Goal: Task Accomplishment & Management: Use online tool/utility

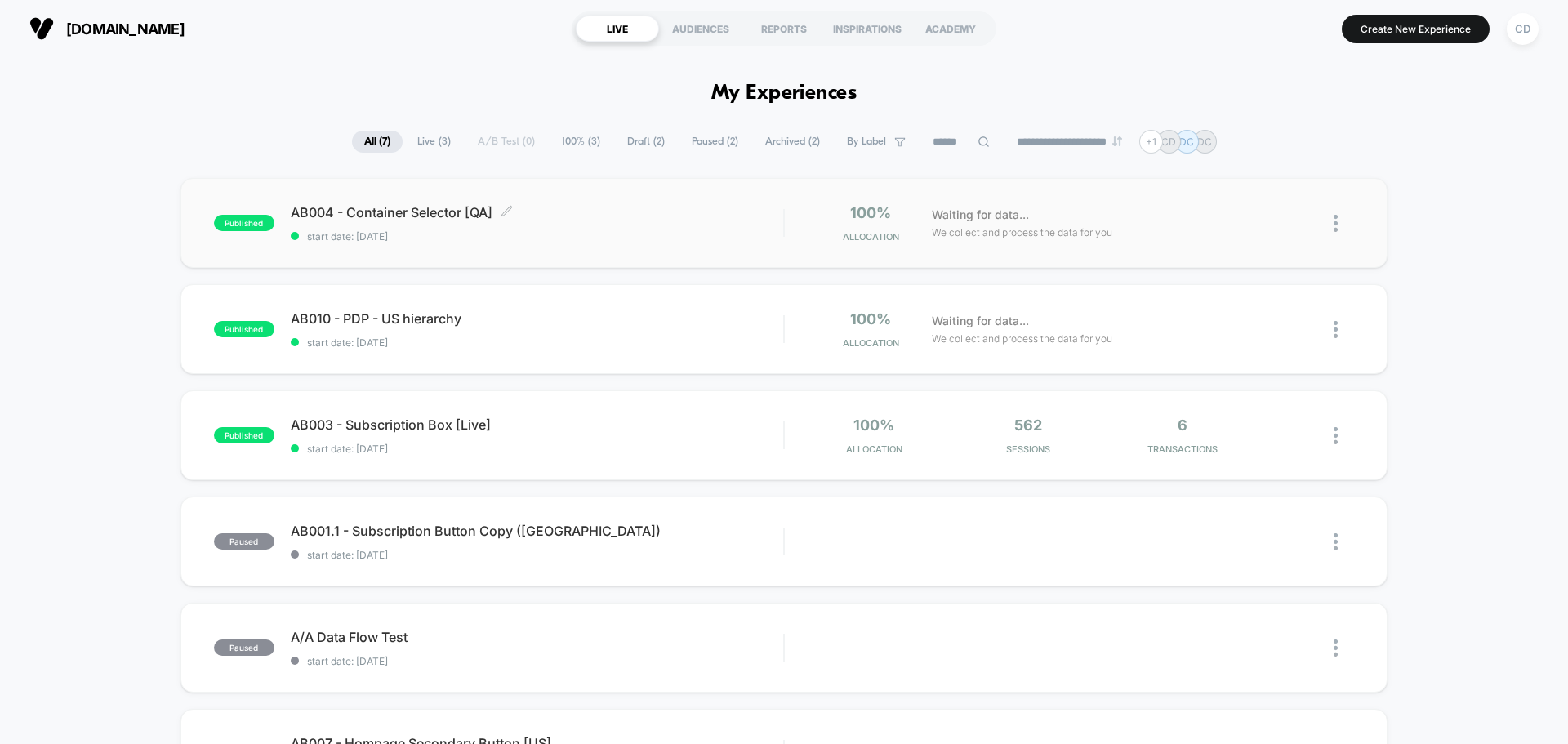
click at [400, 210] on span "AB004 - Container Selector [QA] Click to edit experience details" at bounding box center [536, 212] width 492 height 16
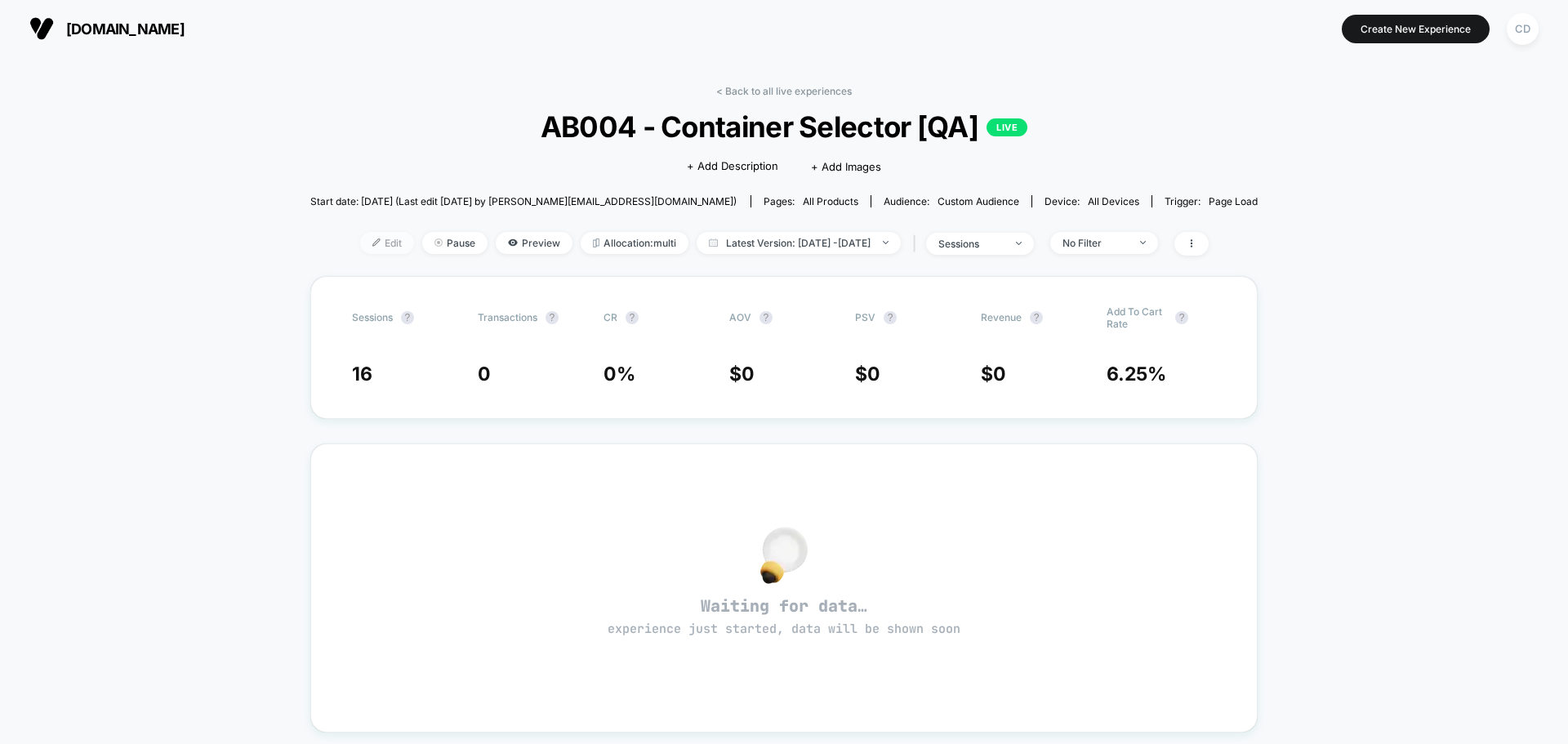
click at [364, 240] on span "Edit" at bounding box center [387, 243] width 53 height 22
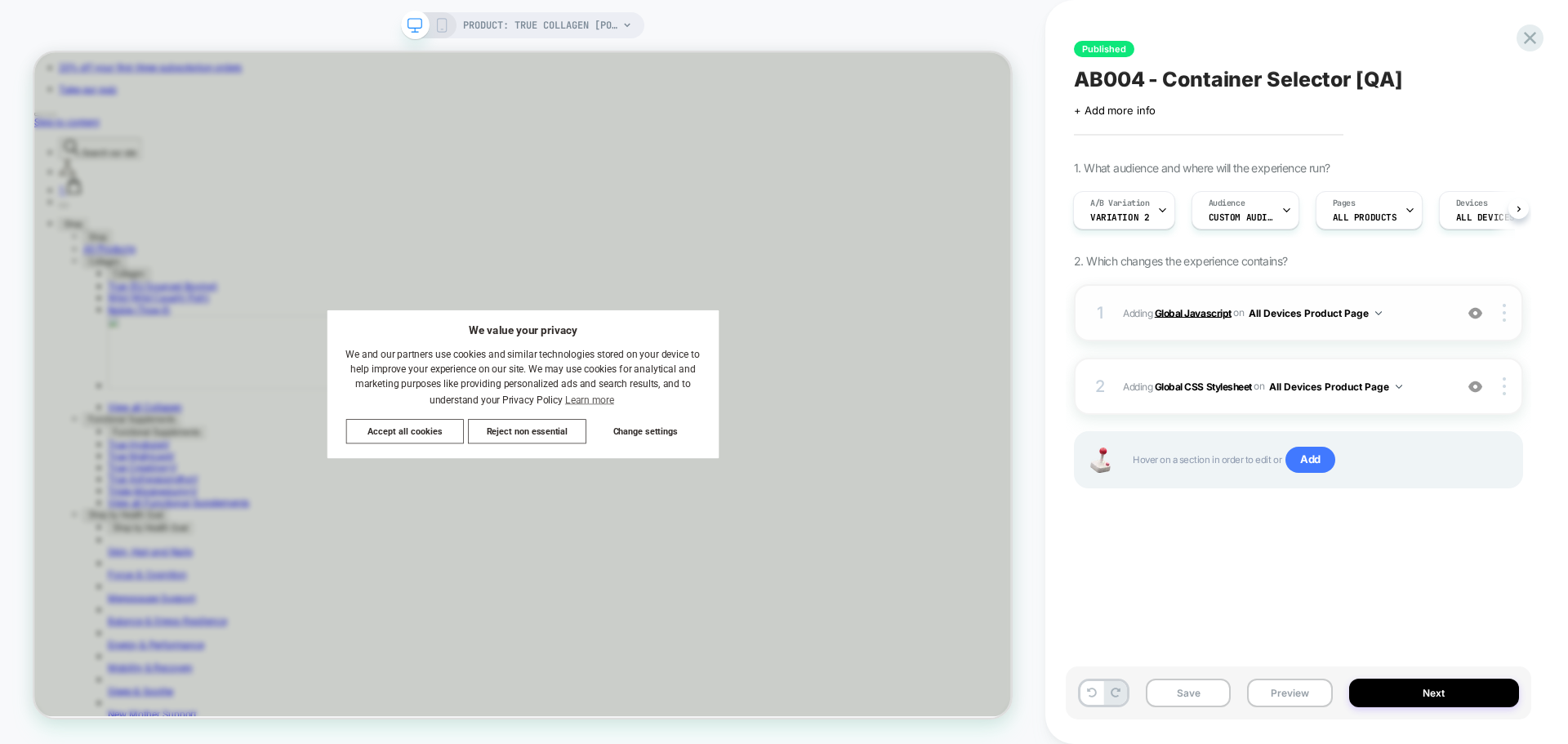
click at [1207, 316] on b "Global Javascript" at bounding box center [1193, 312] width 77 height 12
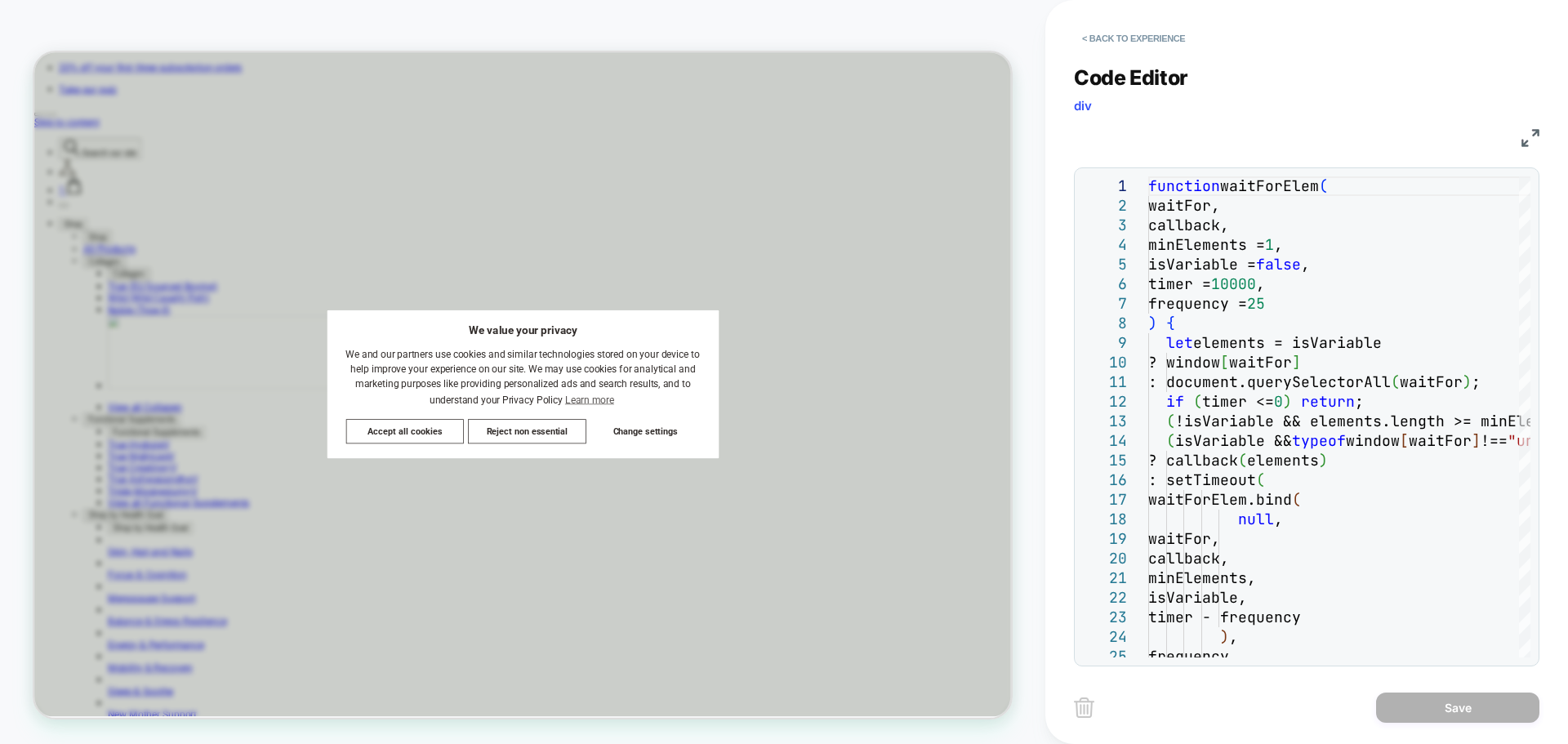
click at [1527, 140] on img at bounding box center [1530, 138] width 18 height 18
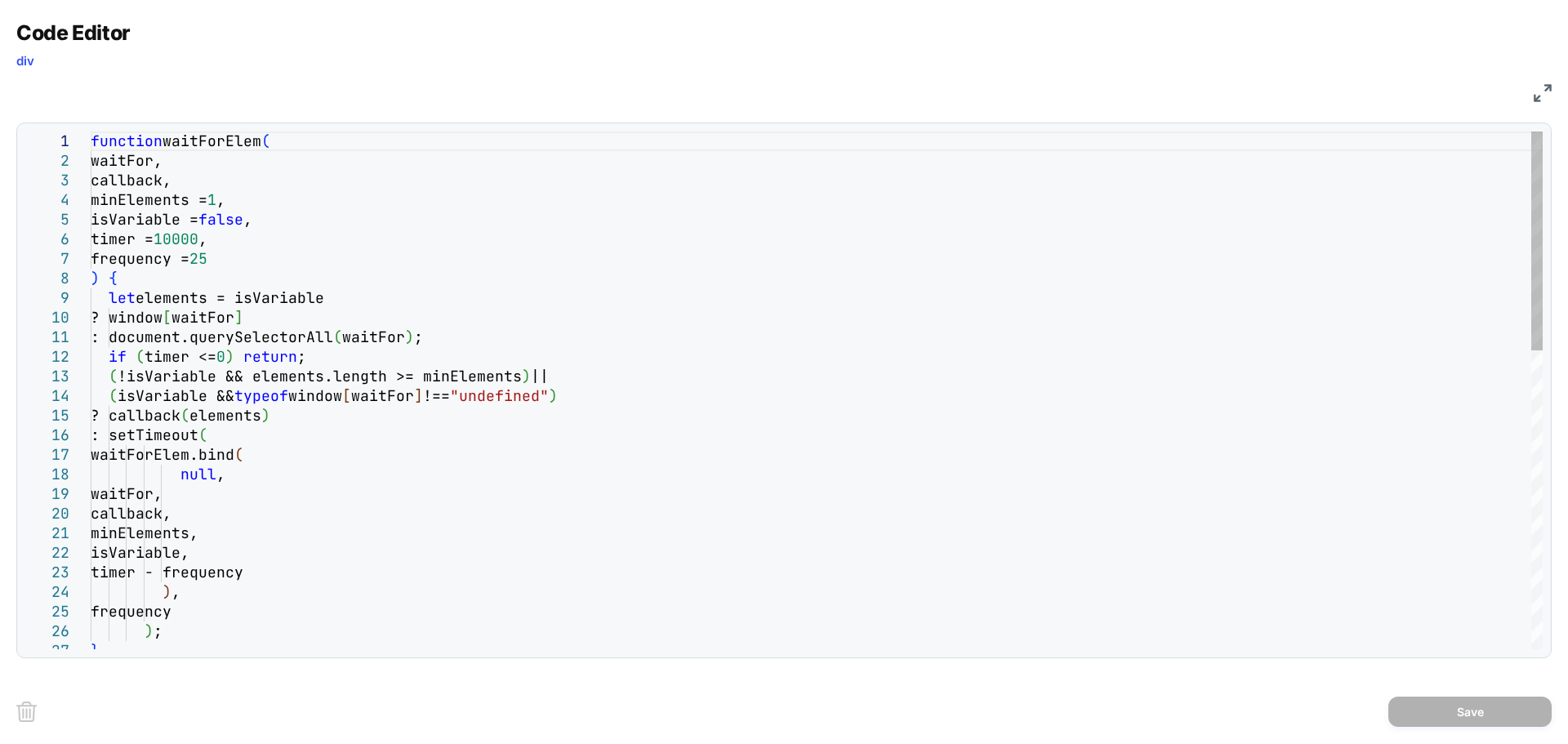
click at [485, 258] on div "function waitForElem ( waitFor, callback, minElements = 1 , isVariable = false …" at bounding box center [817, 742] width 1452 height 1223
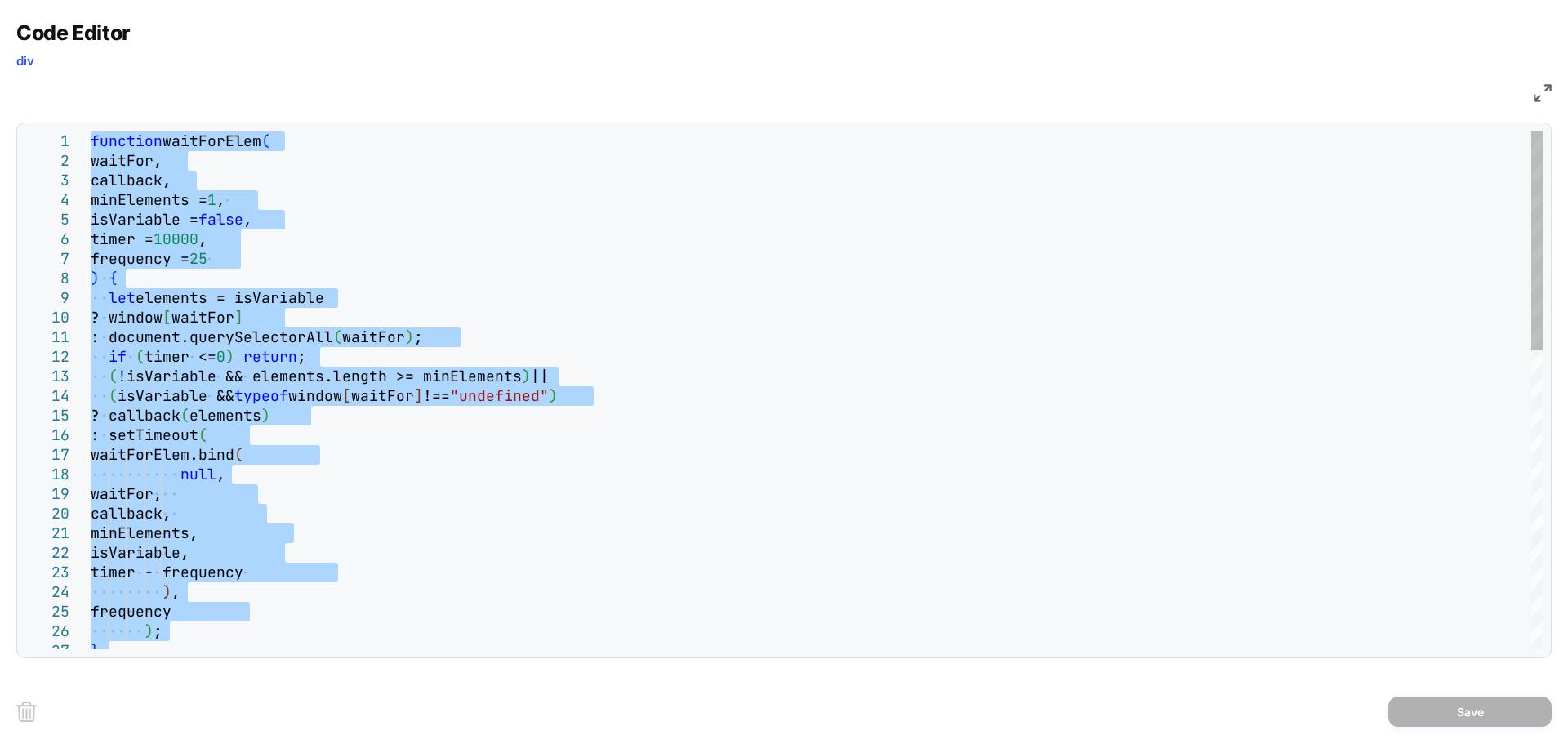
type textarea "**********"
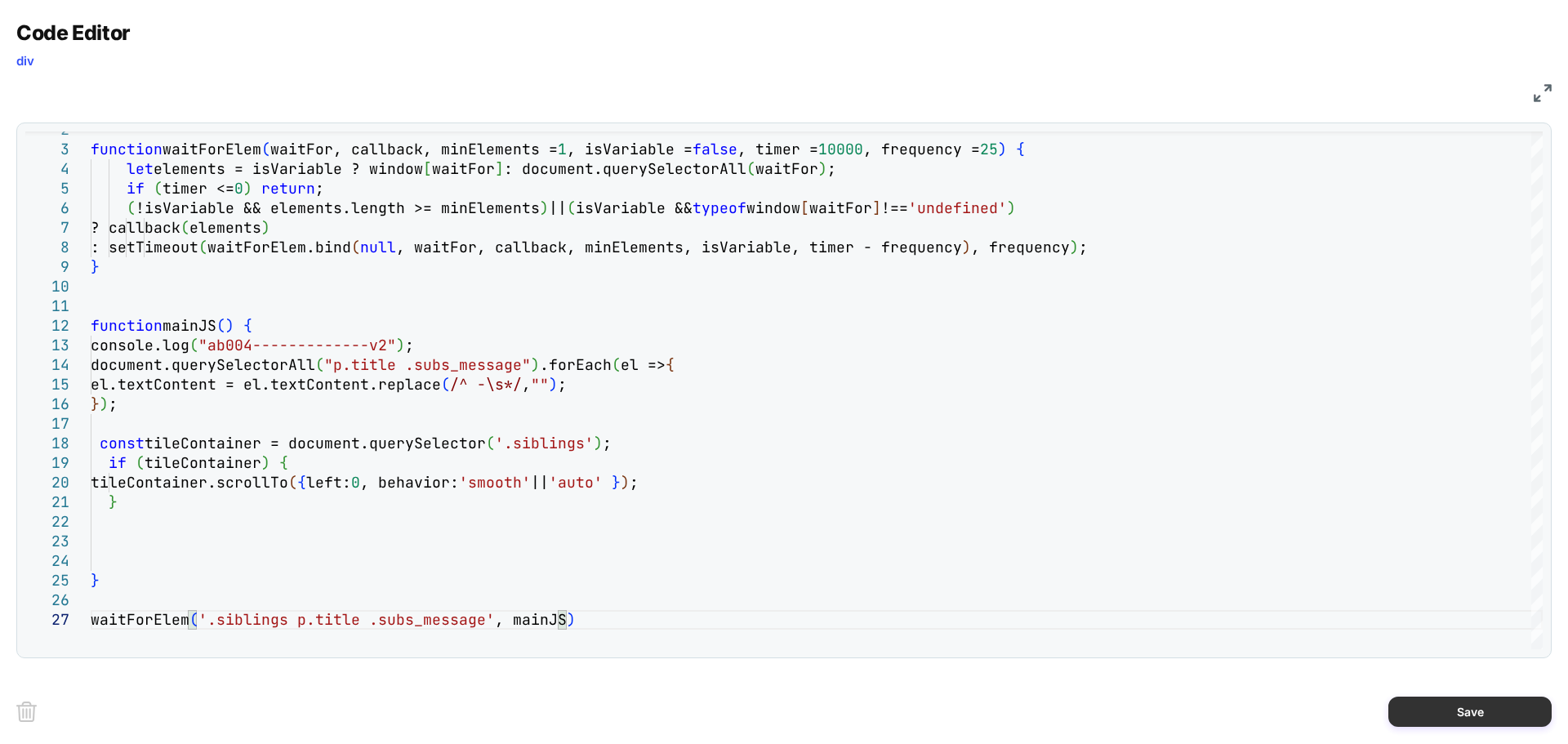
click at [1422, 710] on button "Save" at bounding box center [1470, 711] width 163 height 30
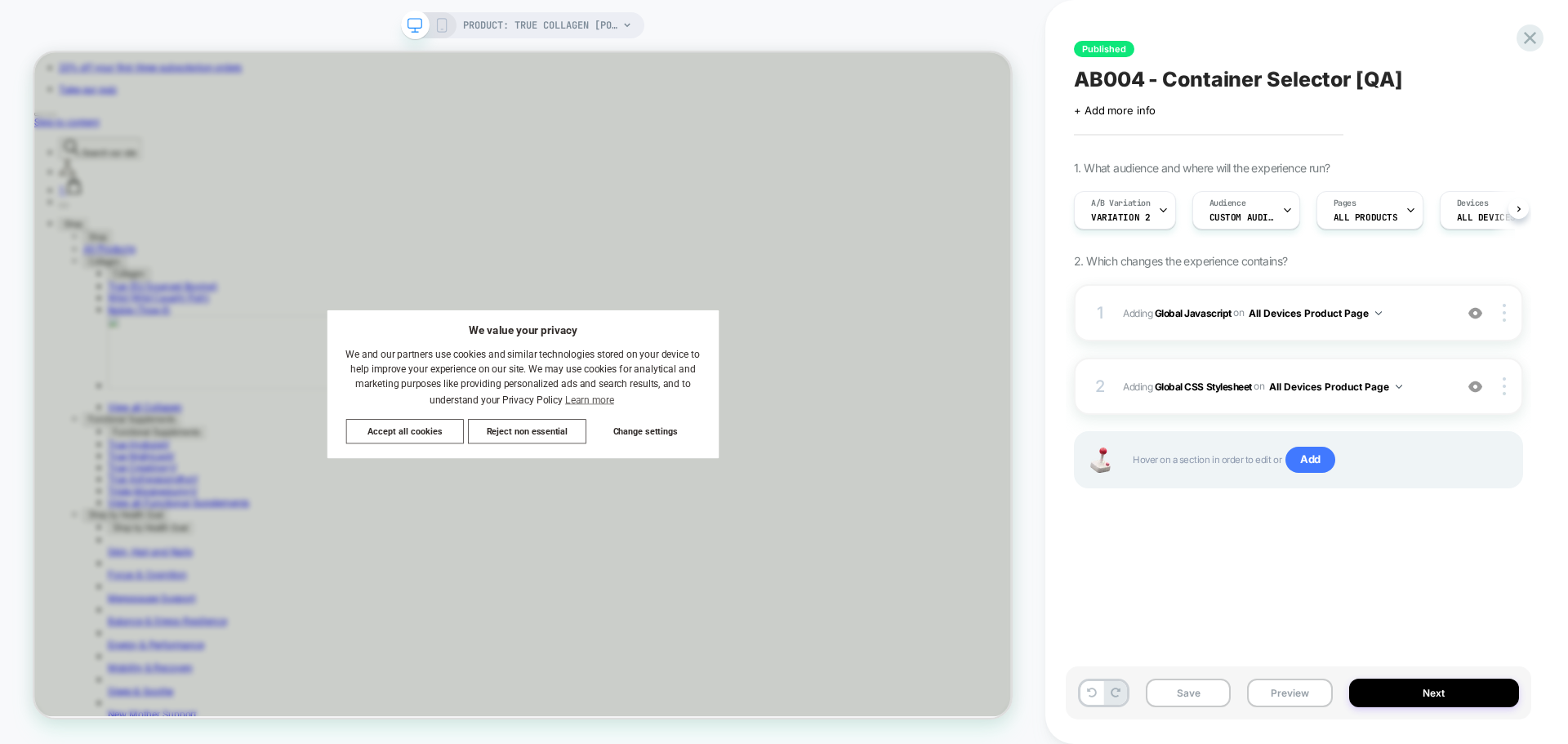
scroll to position [0, 1]
click at [1208, 382] on b "Global CSS Stylesheet" at bounding box center [1203, 385] width 97 height 12
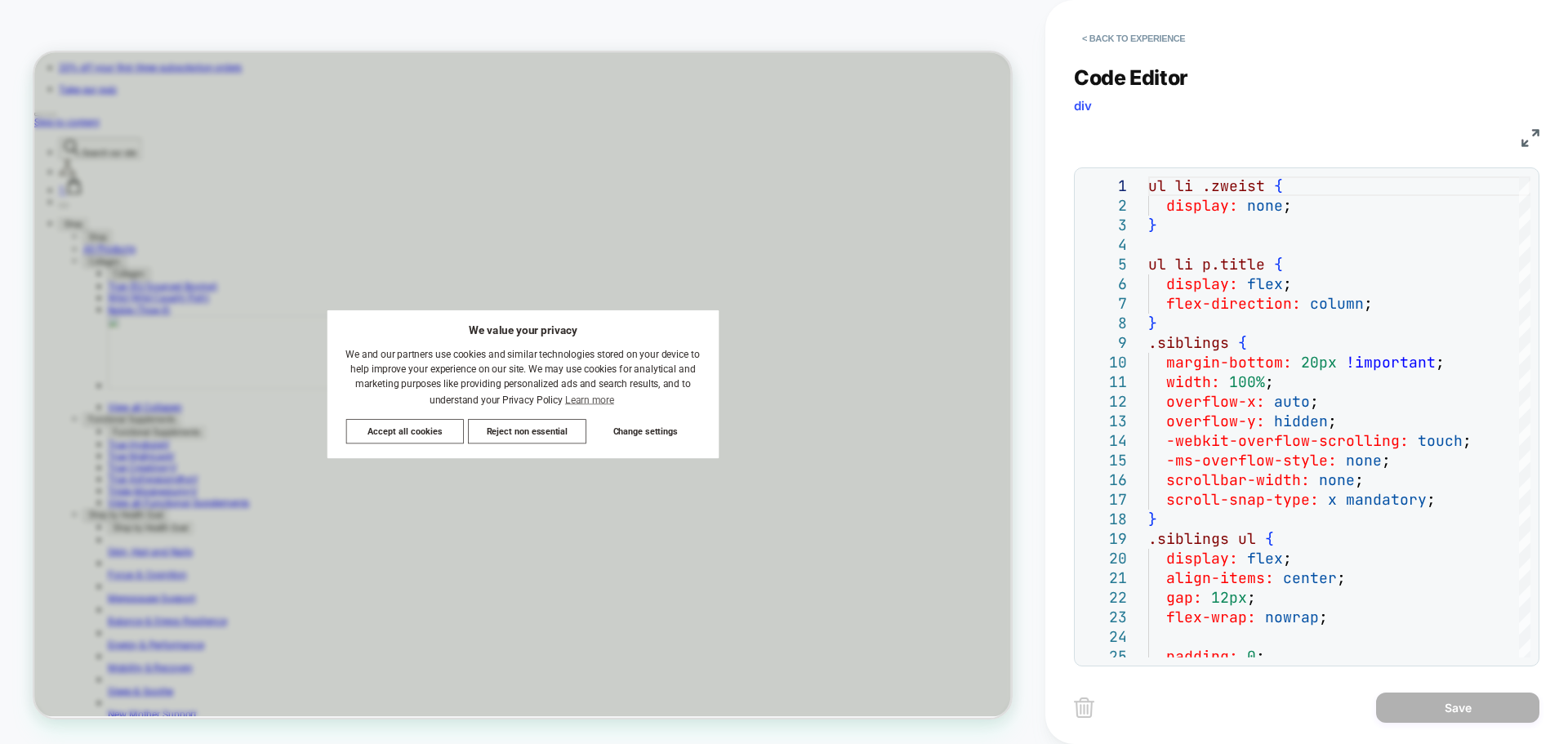
click at [1528, 146] on img at bounding box center [1530, 138] width 18 height 18
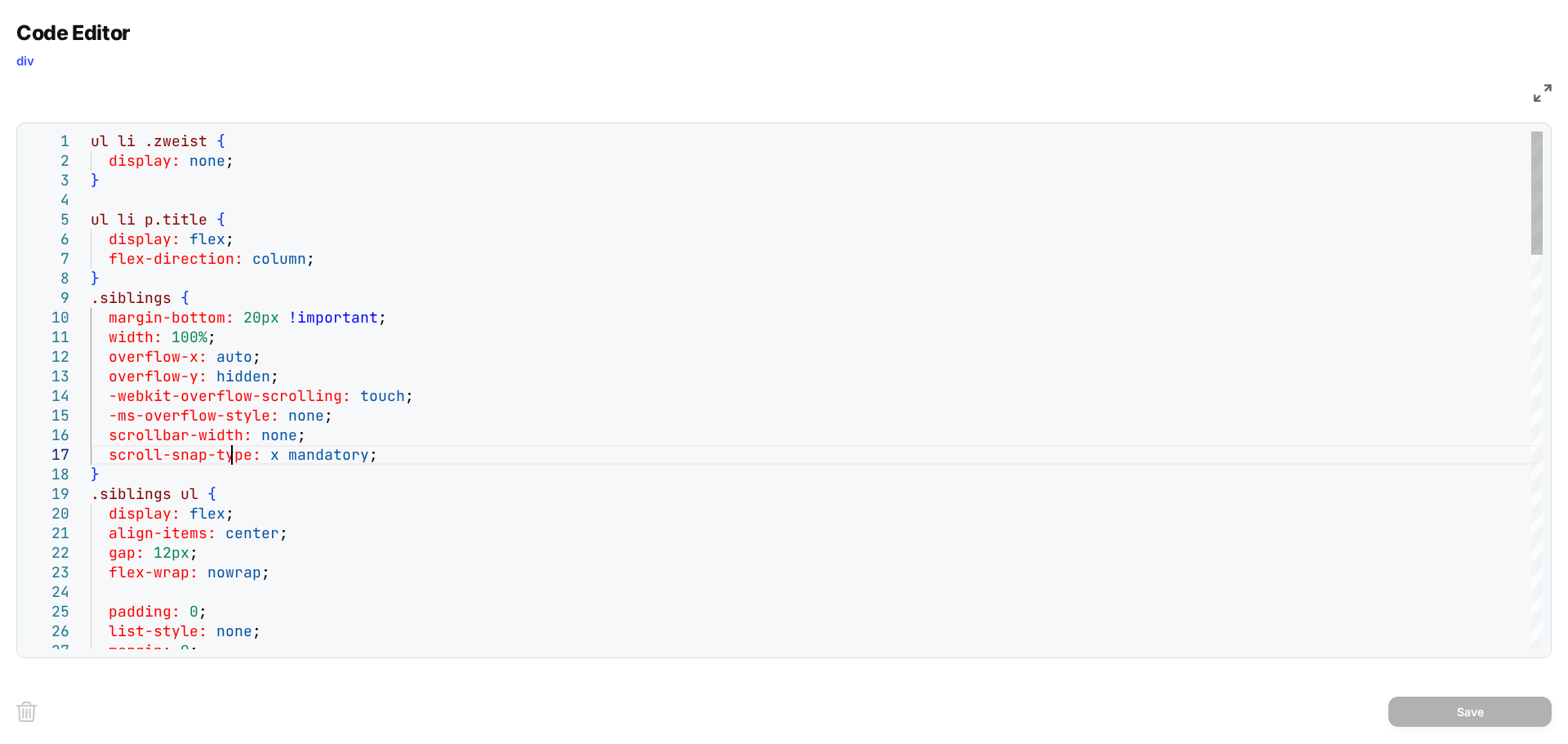
type textarea "**********"
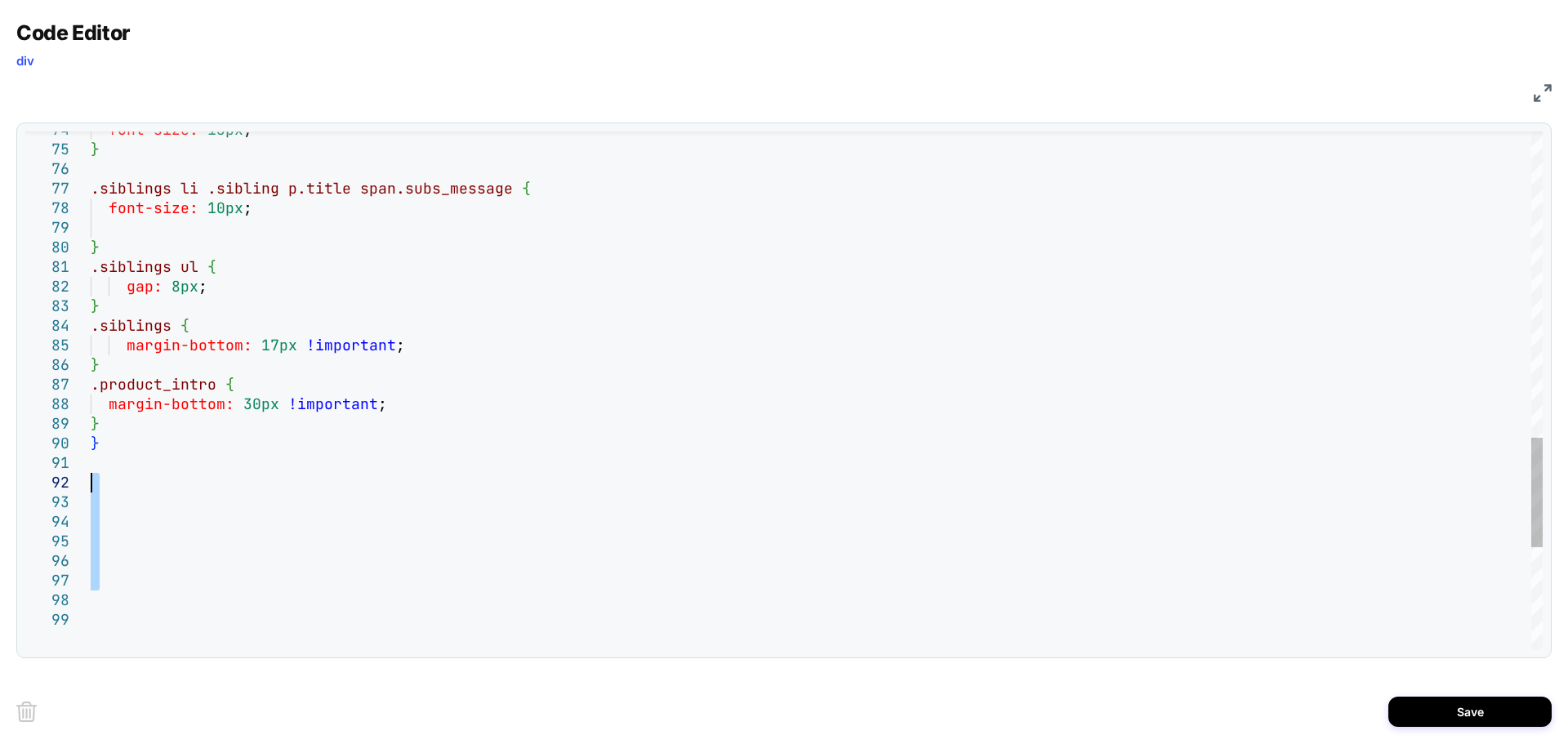
drag, startPoint x: 131, startPoint y: 577, endPoint x: 110, endPoint y: 476, distance: 103.2
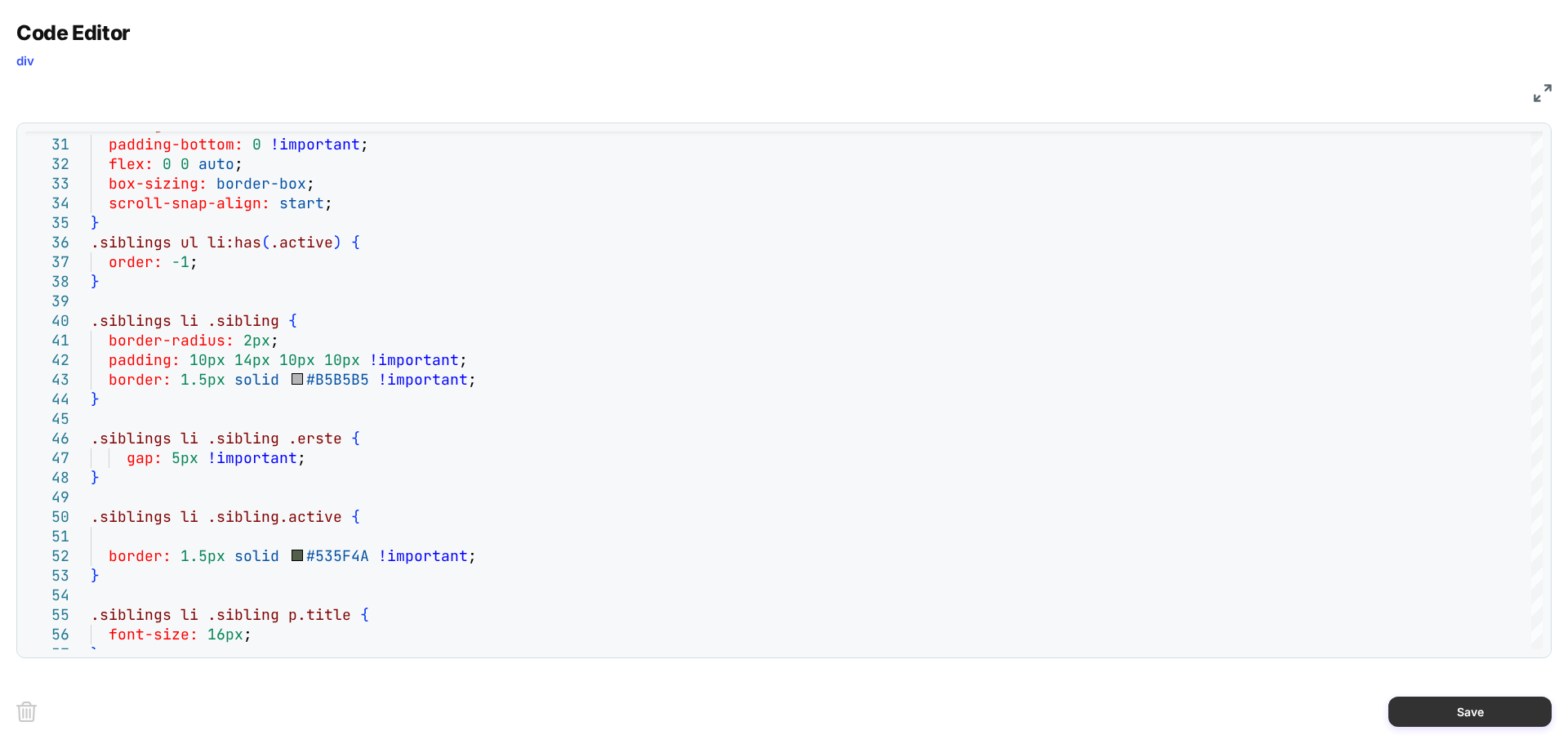
click at [1444, 710] on button "Save" at bounding box center [1470, 711] width 163 height 30
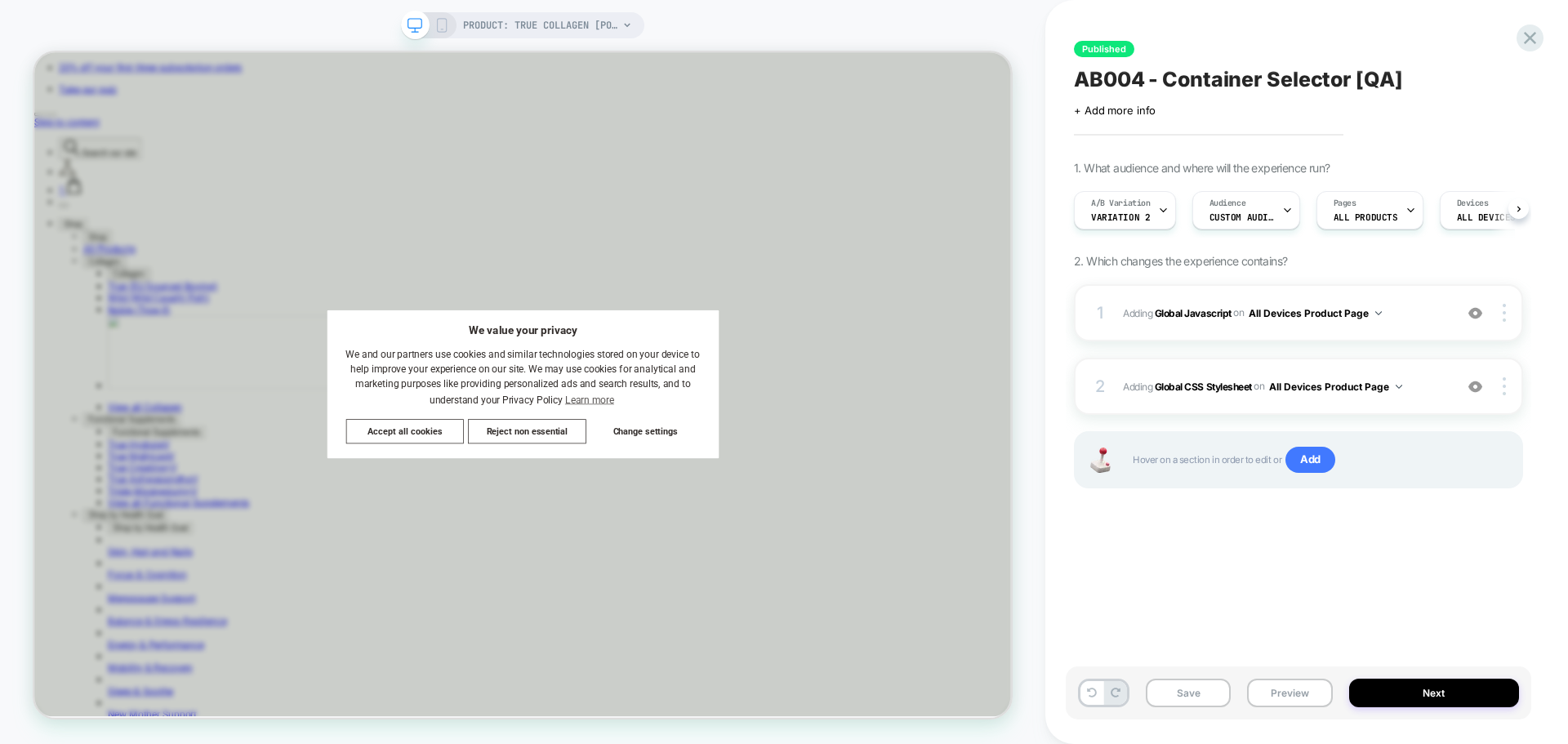
scroll to position [0, 1]
click at [1177, 690] on button "Save" at bounding box center [1189, 692] width 85 height 28
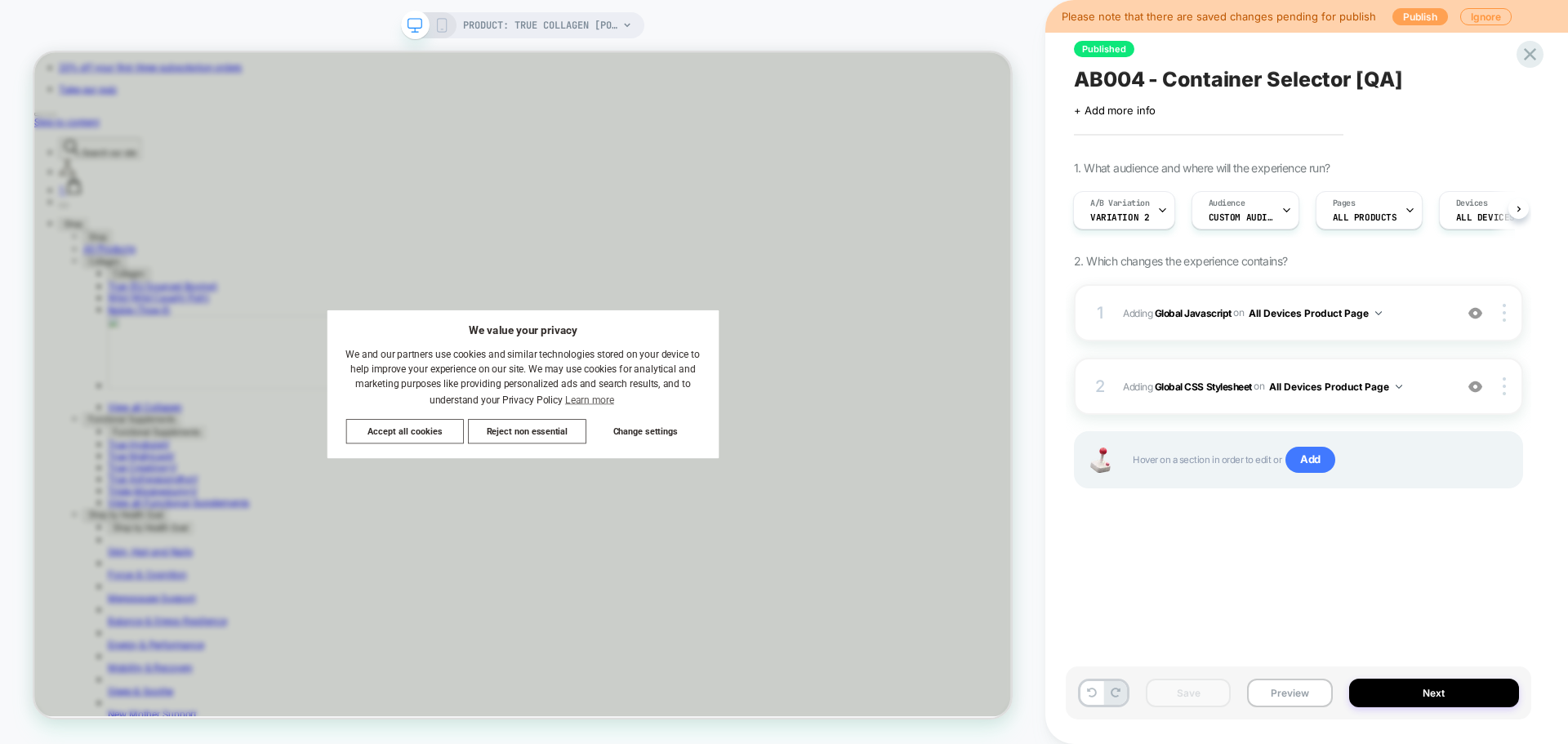
click at [1412, 16] on button "Publish" at bounding box center [1421, 16] width 55 height 17
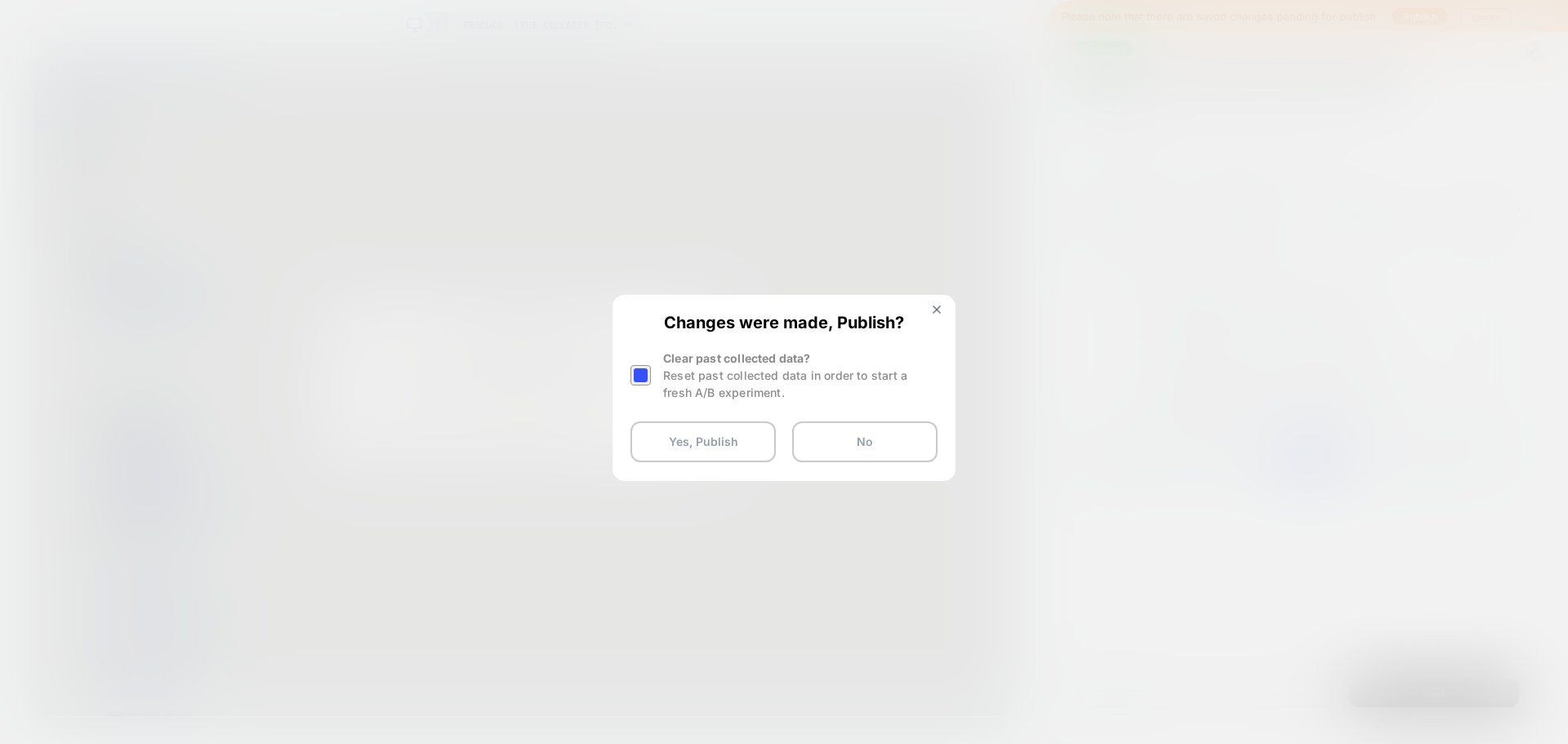
click at [645, 374] on div at bounding box center [641, 375] width 21 height 21
click at [696, 467] on div "Changes were made, Publish? Clear past collected data? Reset past collected dat…" at bounding box center [784, 387] width 340 height 182
click at [706, 447] on button "Yes, Publish" at bounding box center [703, 441] width 146 height 41
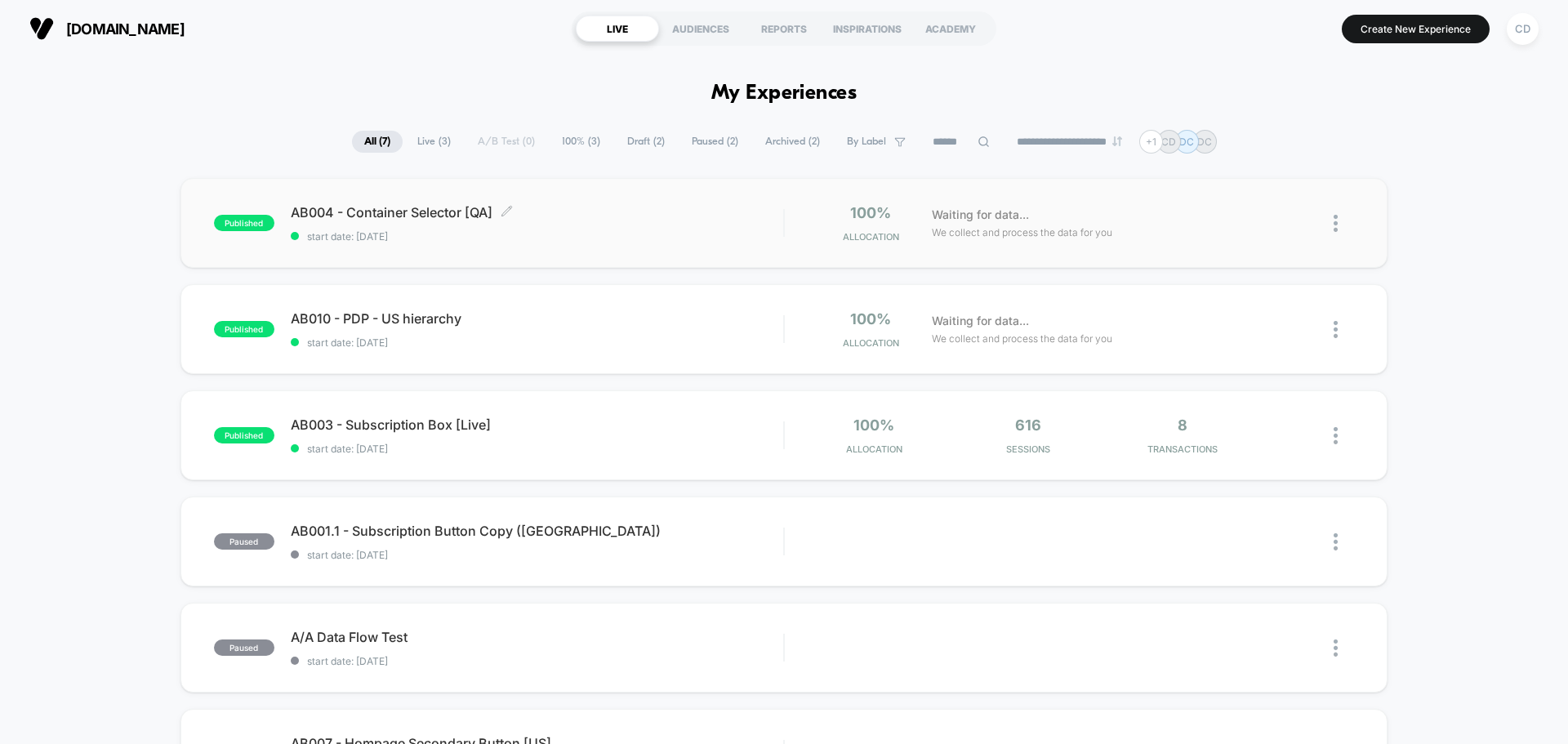
click at [443, 209] on span "AB004 - Container Selector [QA] Click to edit experience details" at bounding box center [536, 212] width 492 height 16
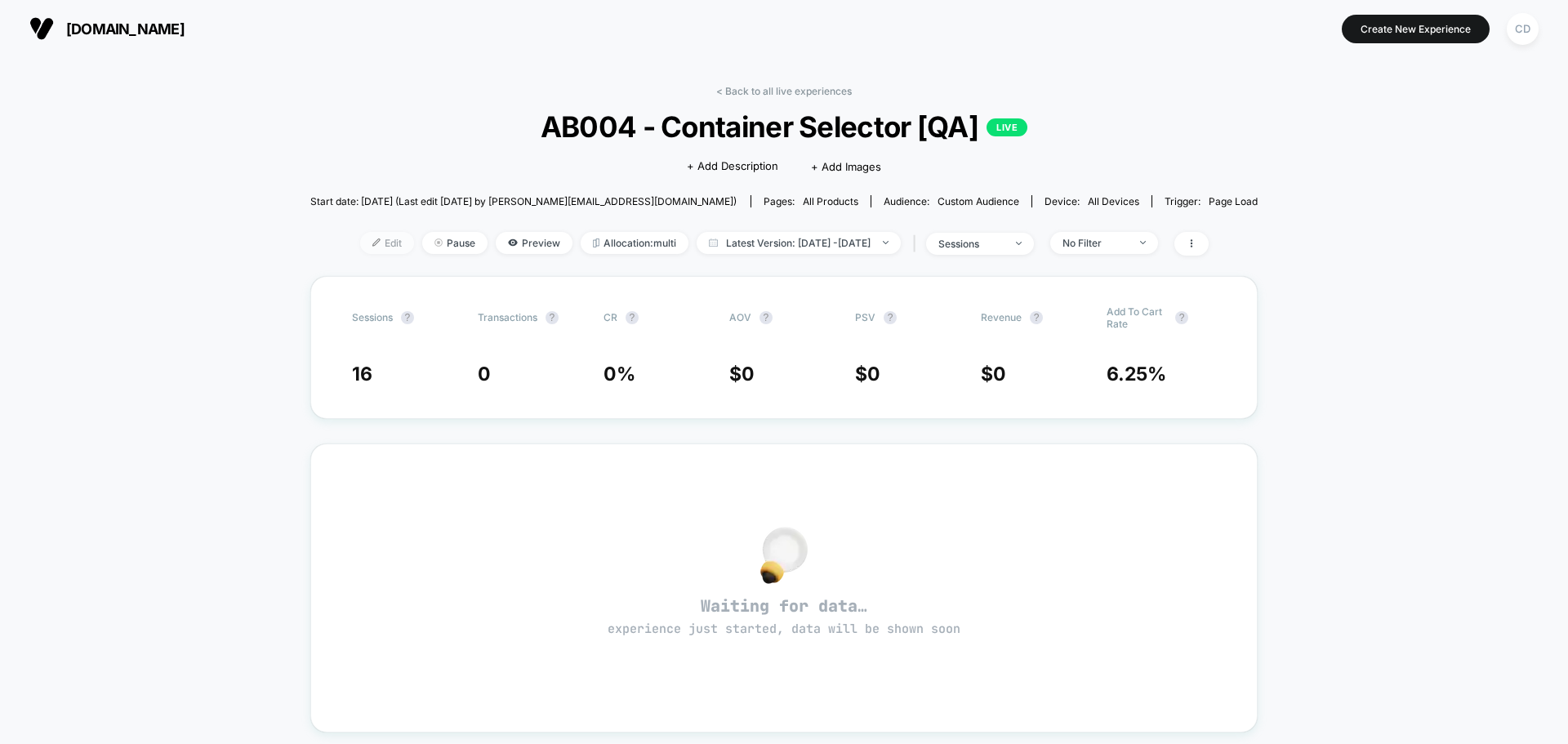
click at [369, 242] on span "Edit" at bounding box center [387, 243] width 53 height 22
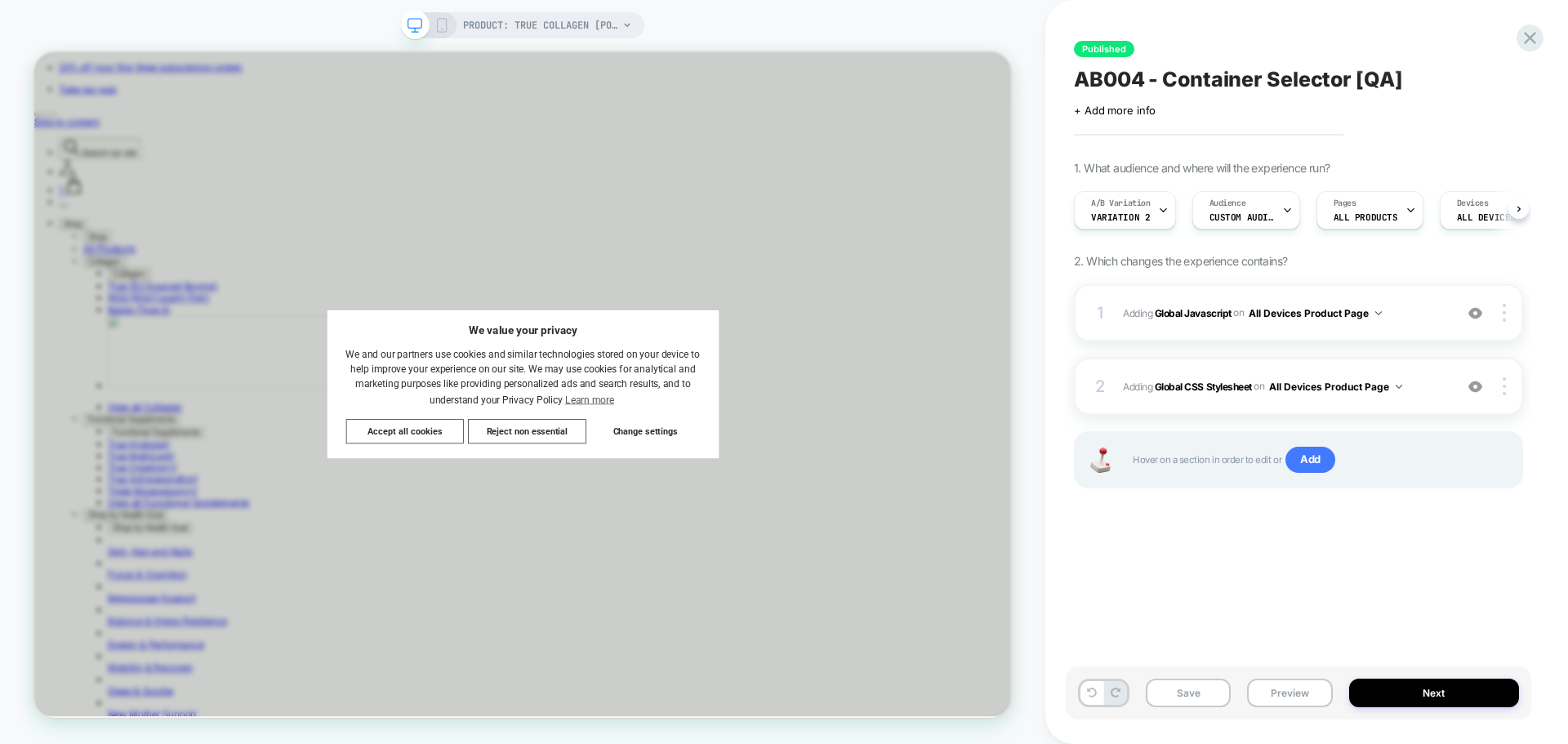
scroll to position [0, 1]
click at [1195, 315] on b "Global Javascript" at bounding box center [1193, 312] width 77 height 12
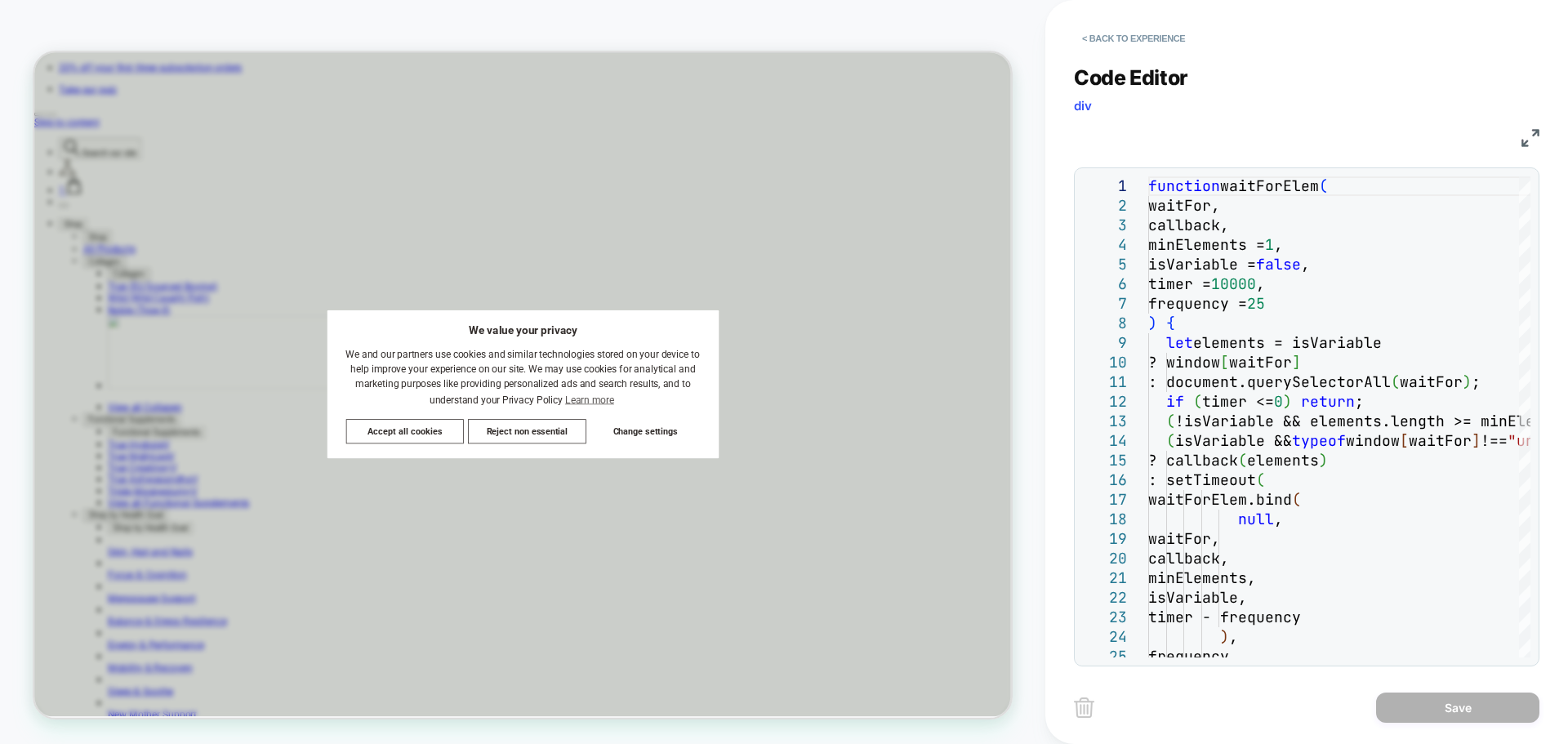
click at [1538, 147] on div "JS" at bounding box center [1307, 135] width 466 height 28
click at [1523, 134] on img at bounding box center [1530, 138] width 18 height 18
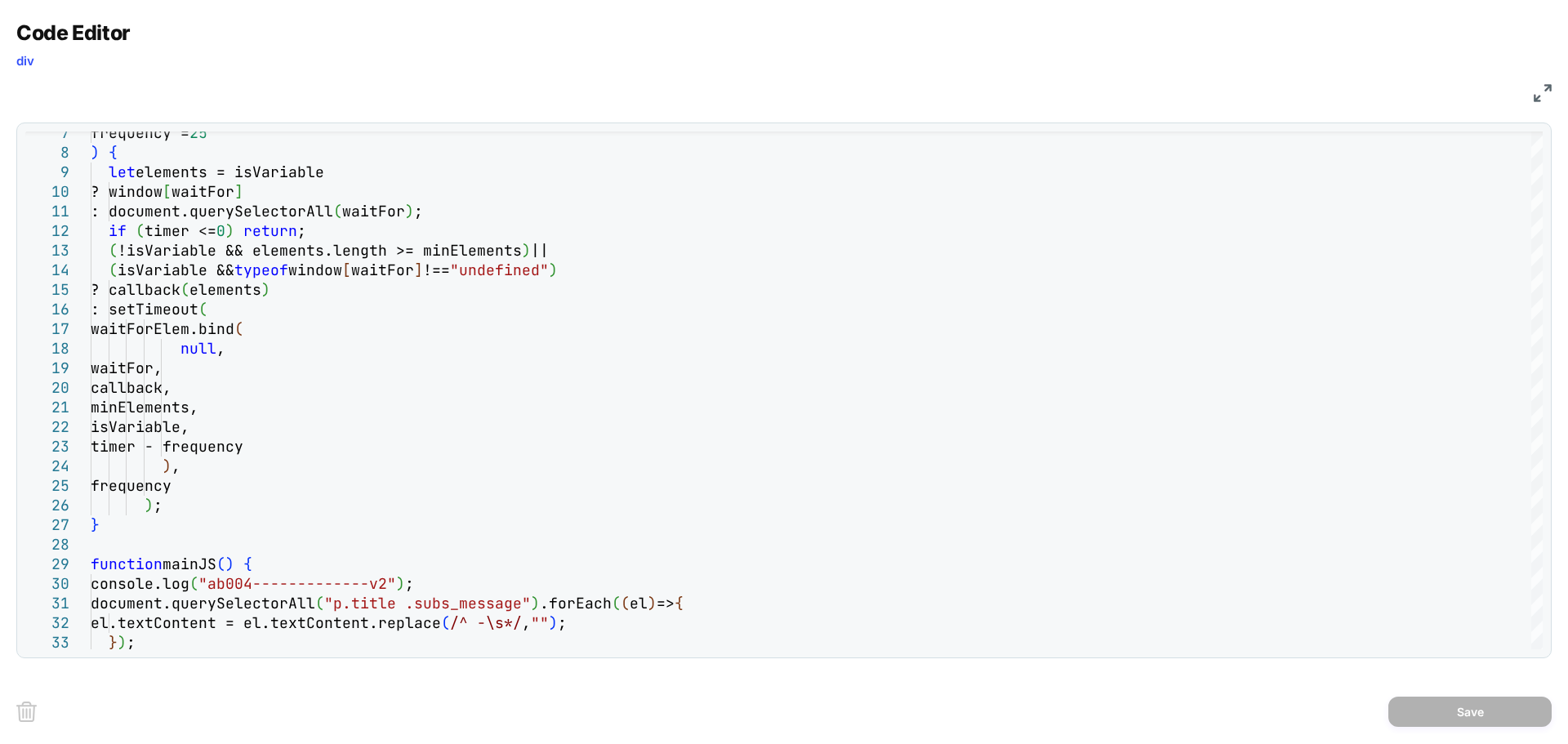
click at [1547, 90] on img at bounding box center [1542, 93] width 18 height 18
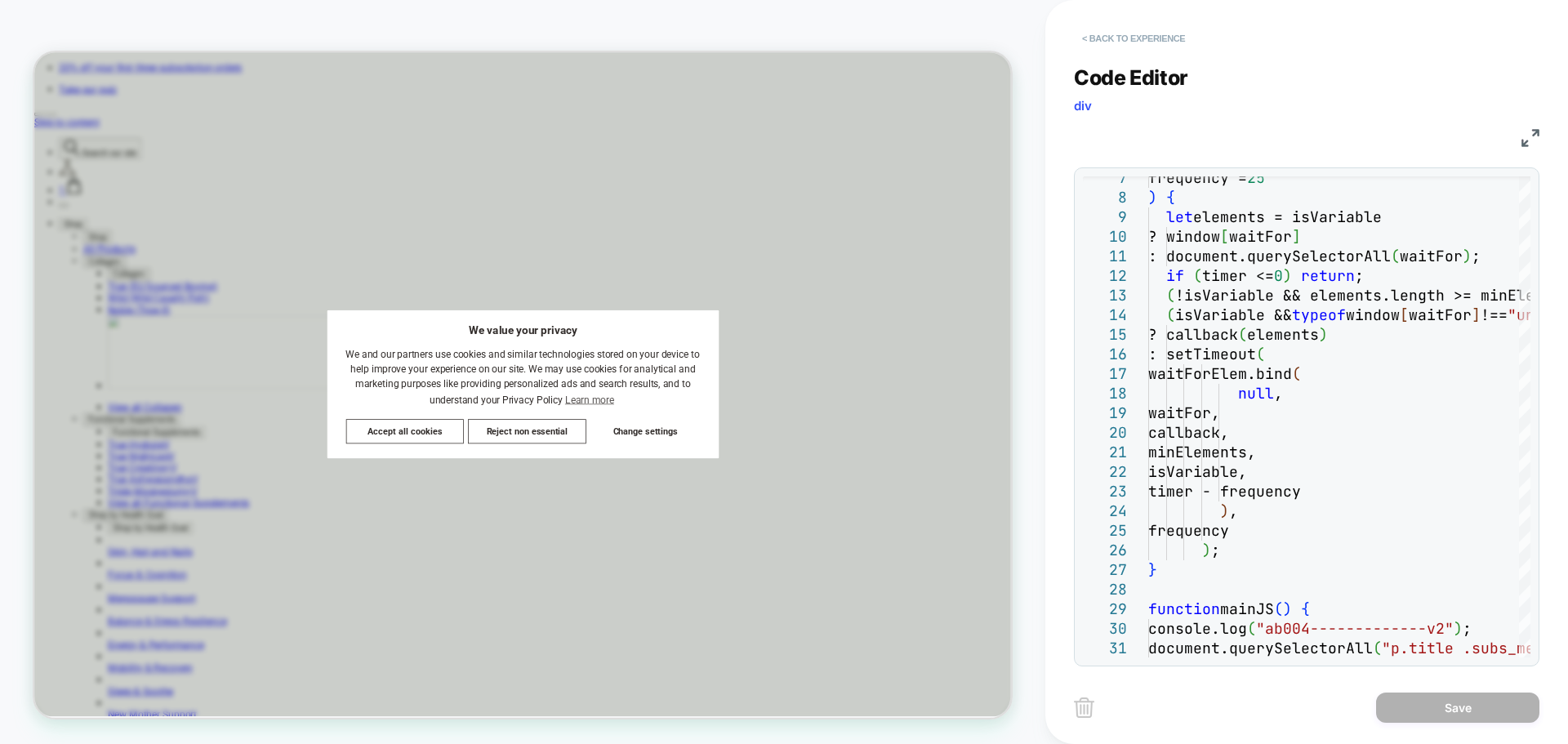
click at [1151, 33] on button "< Back to experience" at bounding box center [1133, 38] width 119 height 26
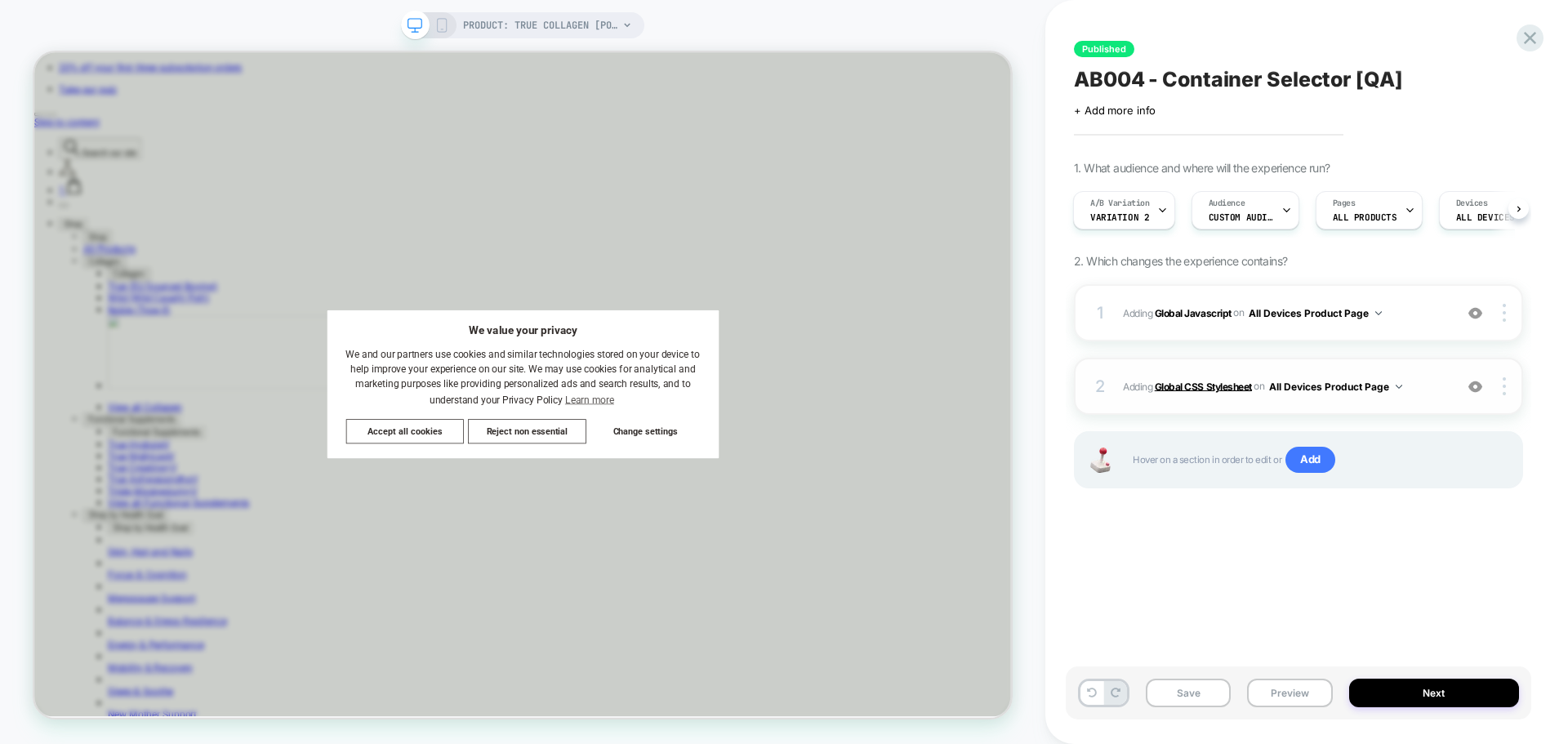
click at [1216, 384] on b "Global CSS Stylesheet" at bounding box center [1203, 385] width 97 height 12
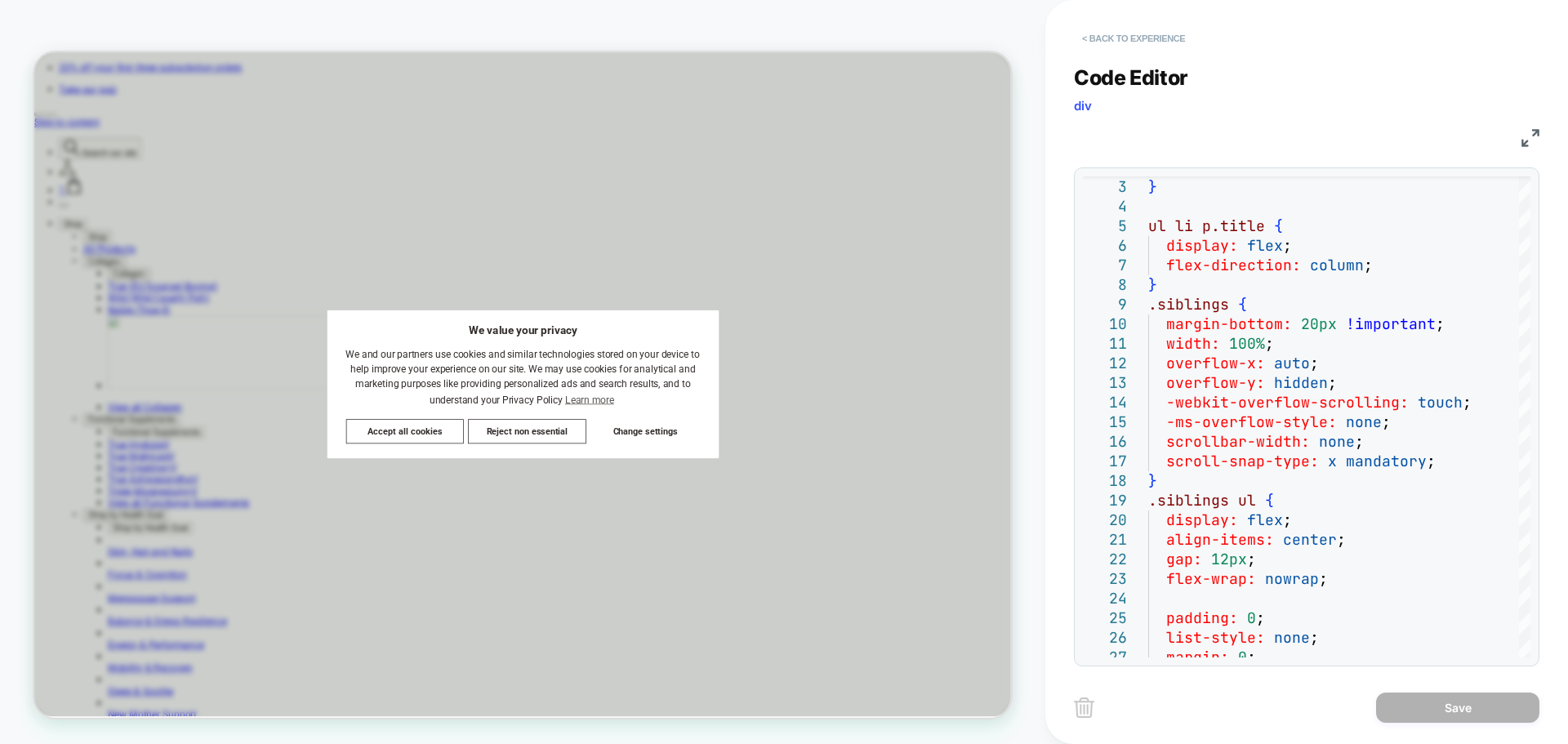
click at [1144, 47] on button "< Back to experience" at bounding box center [1133, 38] width 119 height 26
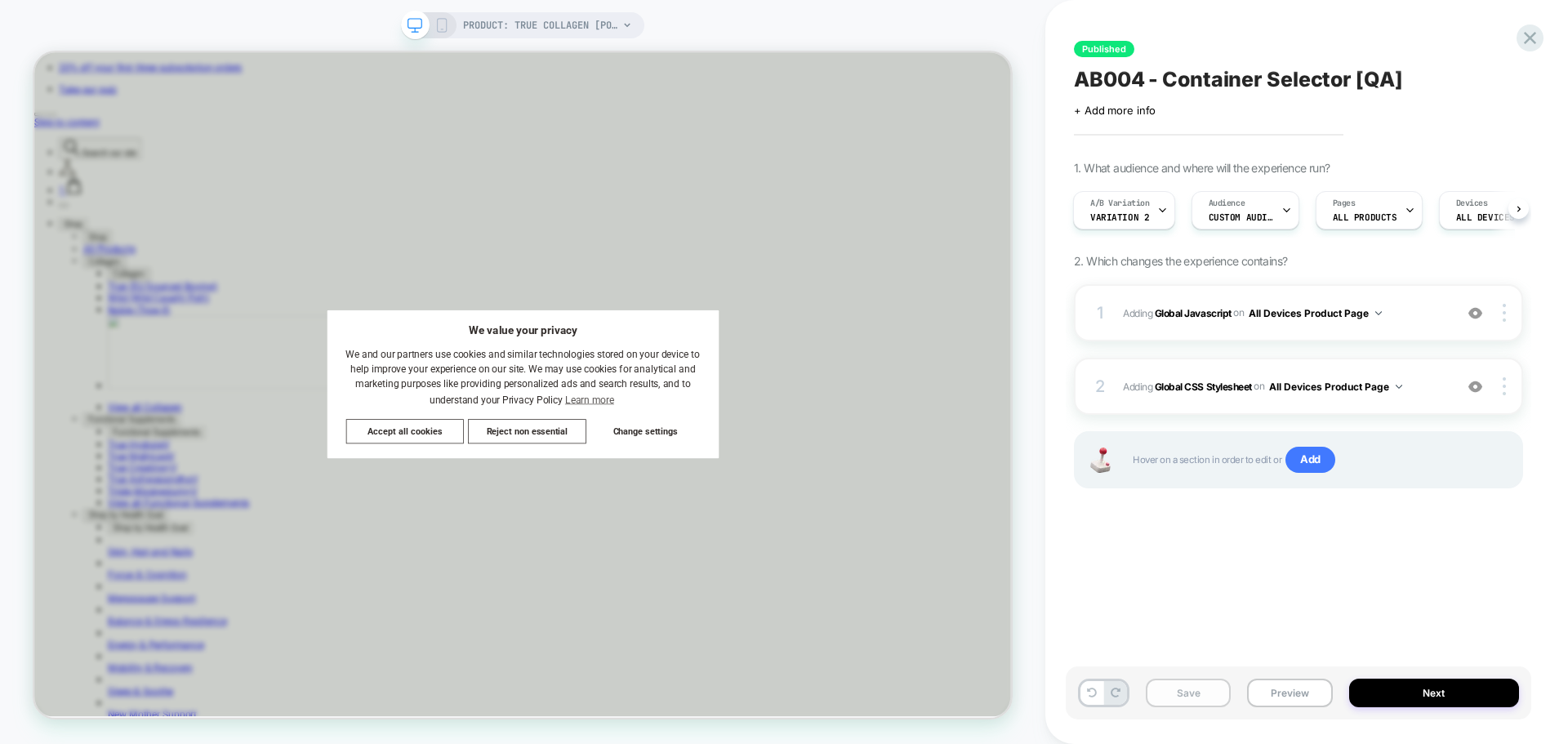
click at [1193, 693] on button "Save" at bounding box center [1189, 692] width 85 height 28
click at [1383, 686] on button "Next" at bounding box center [1434, 692] width 171 height 28
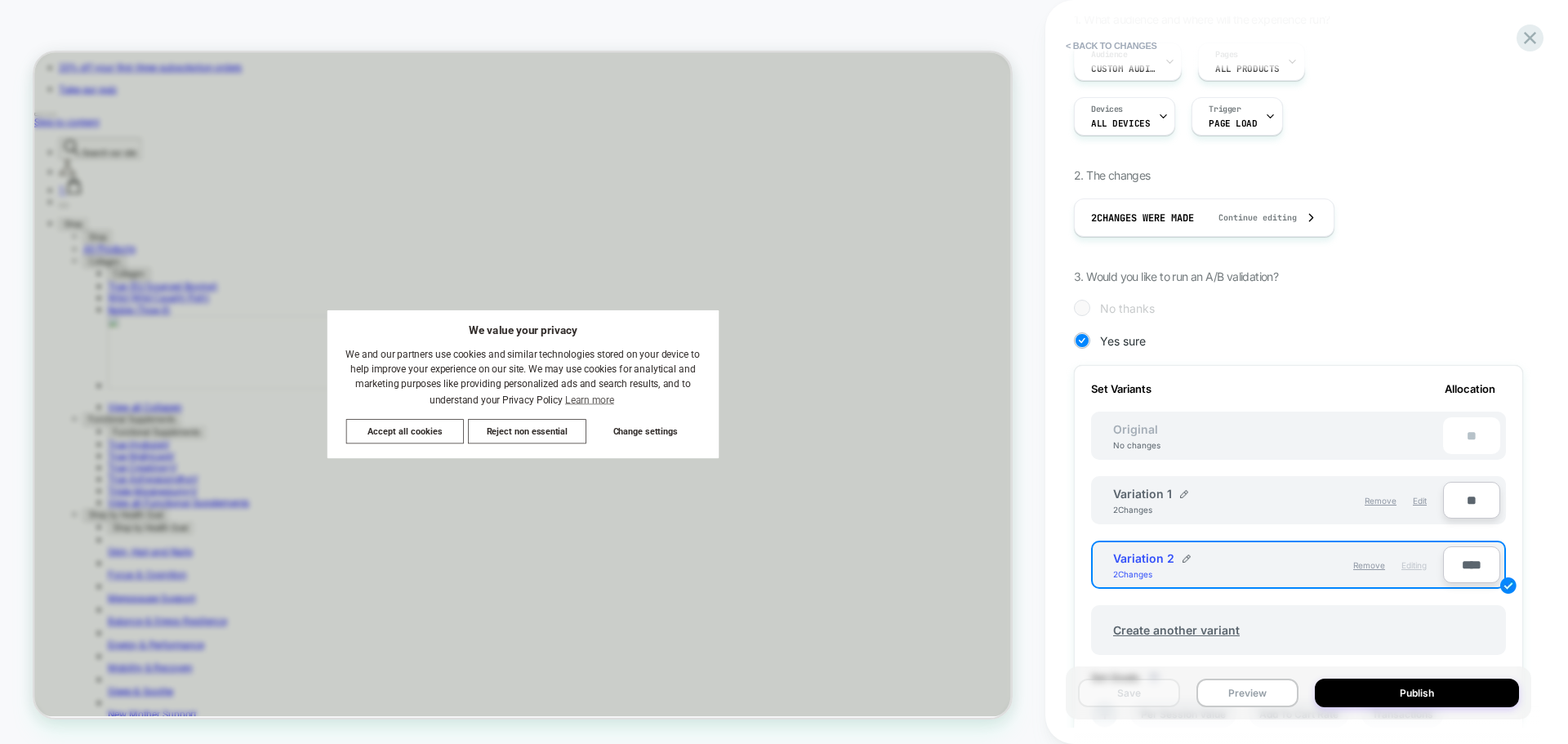
scroll to position [174, 0]
click at [1359, 685] on button "Publish" at bounding box center [1417, 692] width 204 height 28
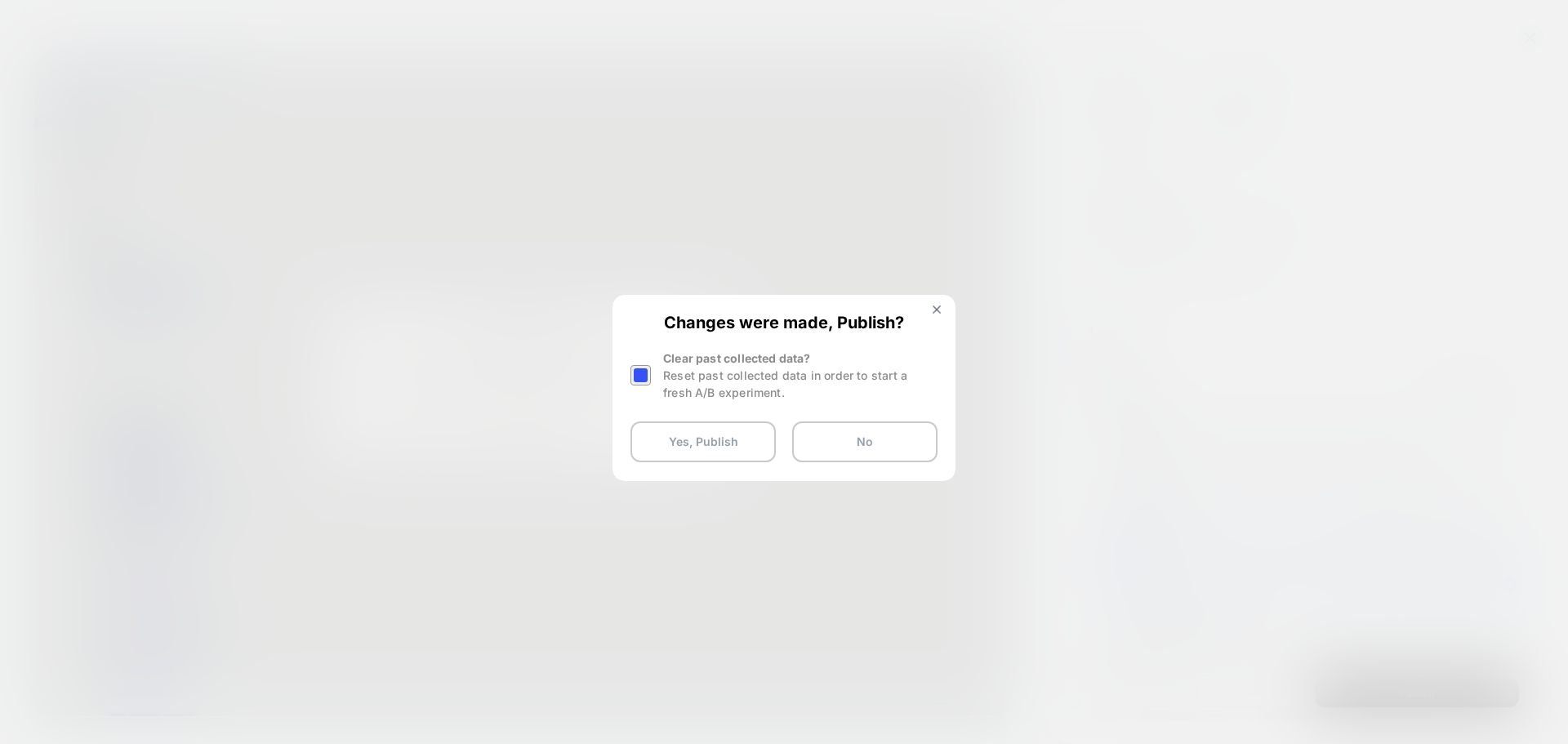
click at [641, 378] on div at bounding box center [641, 375] width 21 height 21
click at [694, 438] on button "Yes, Publish" at bounding box center [703, 441] width 146 height 41
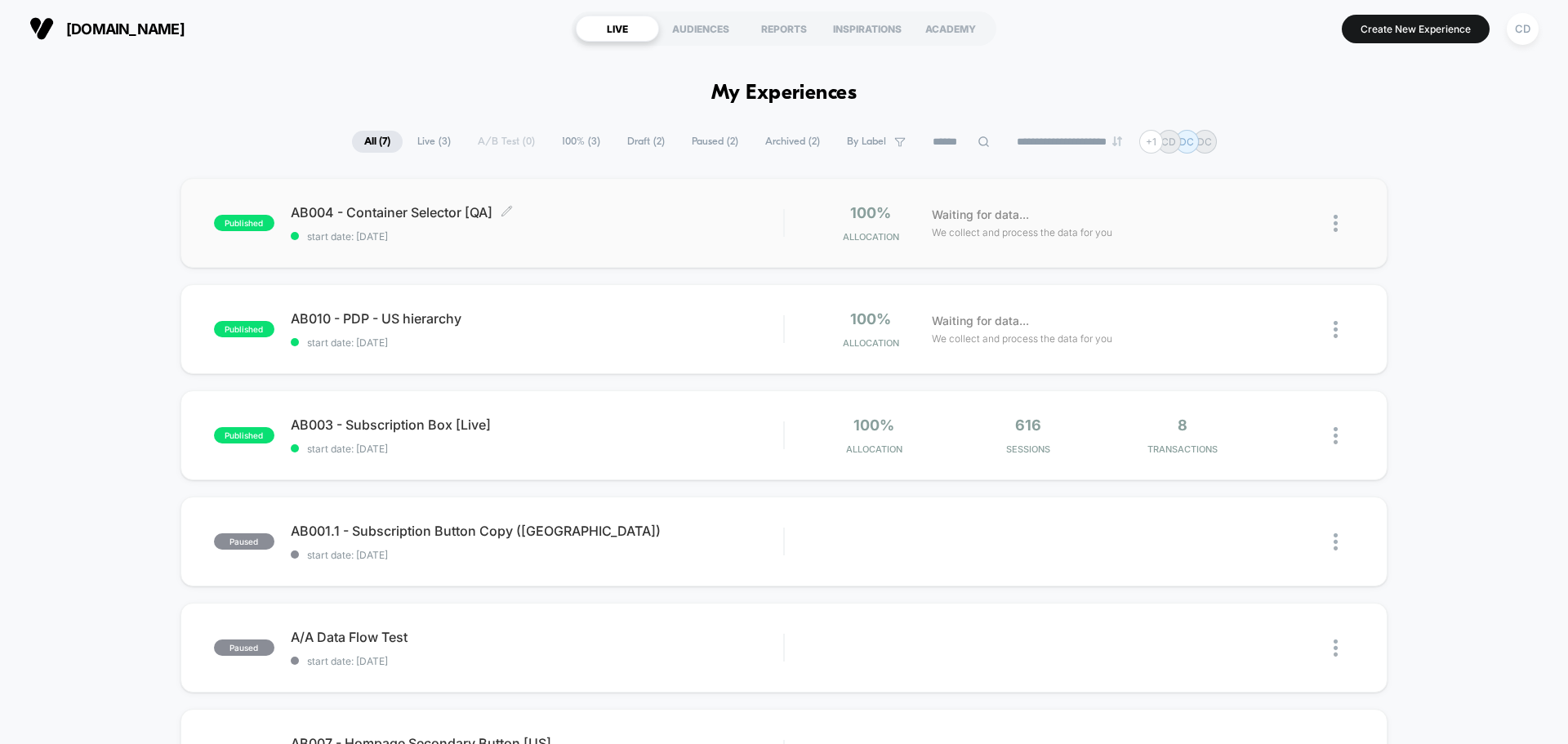
click at [467, 208] on span "AB004 - Container Selector [QA] Click to edit experience details" at bounding box center [536, 212] width 492 height 16
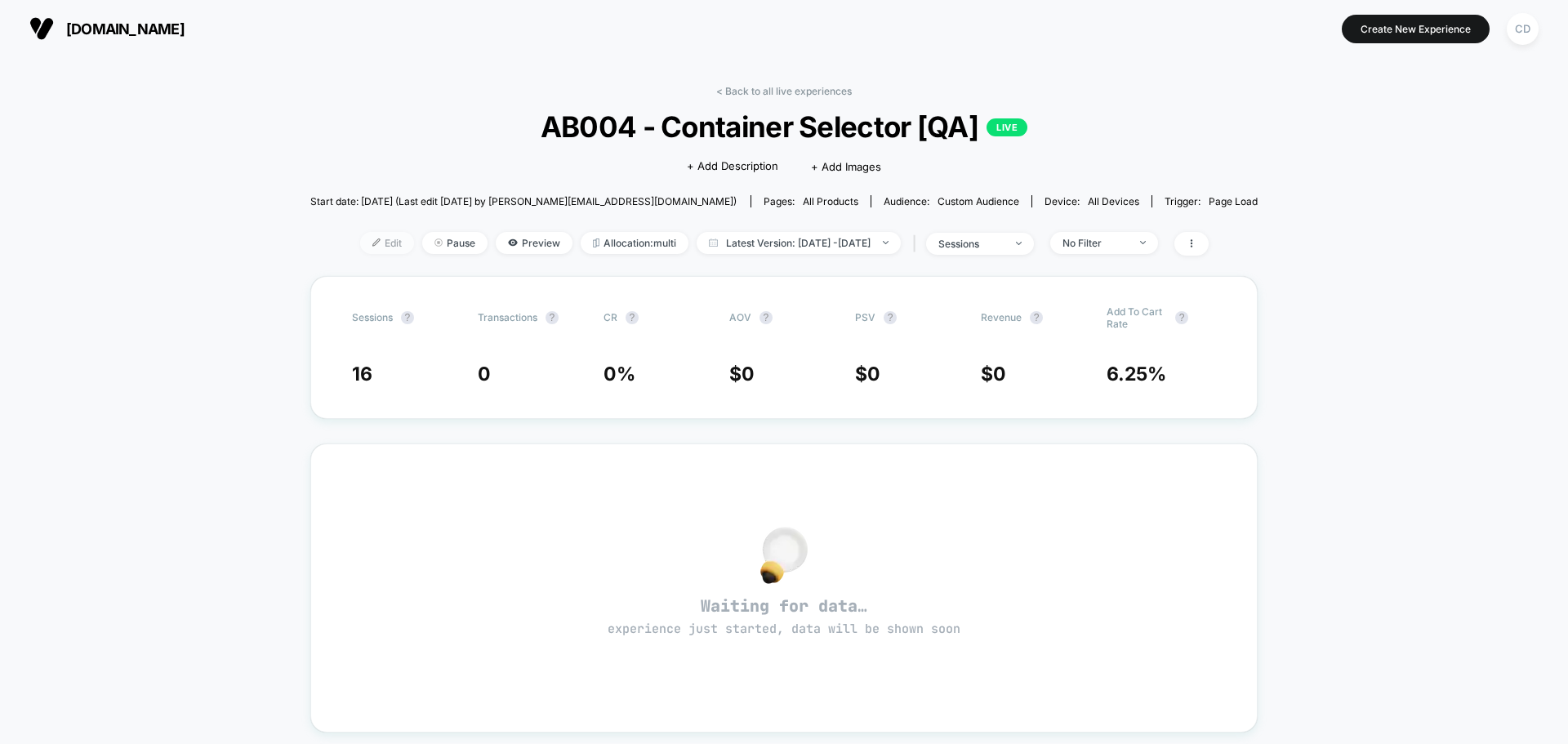
click at [364, 244] on span "Edit" at bounding box center [387, 243] width 53 height 22
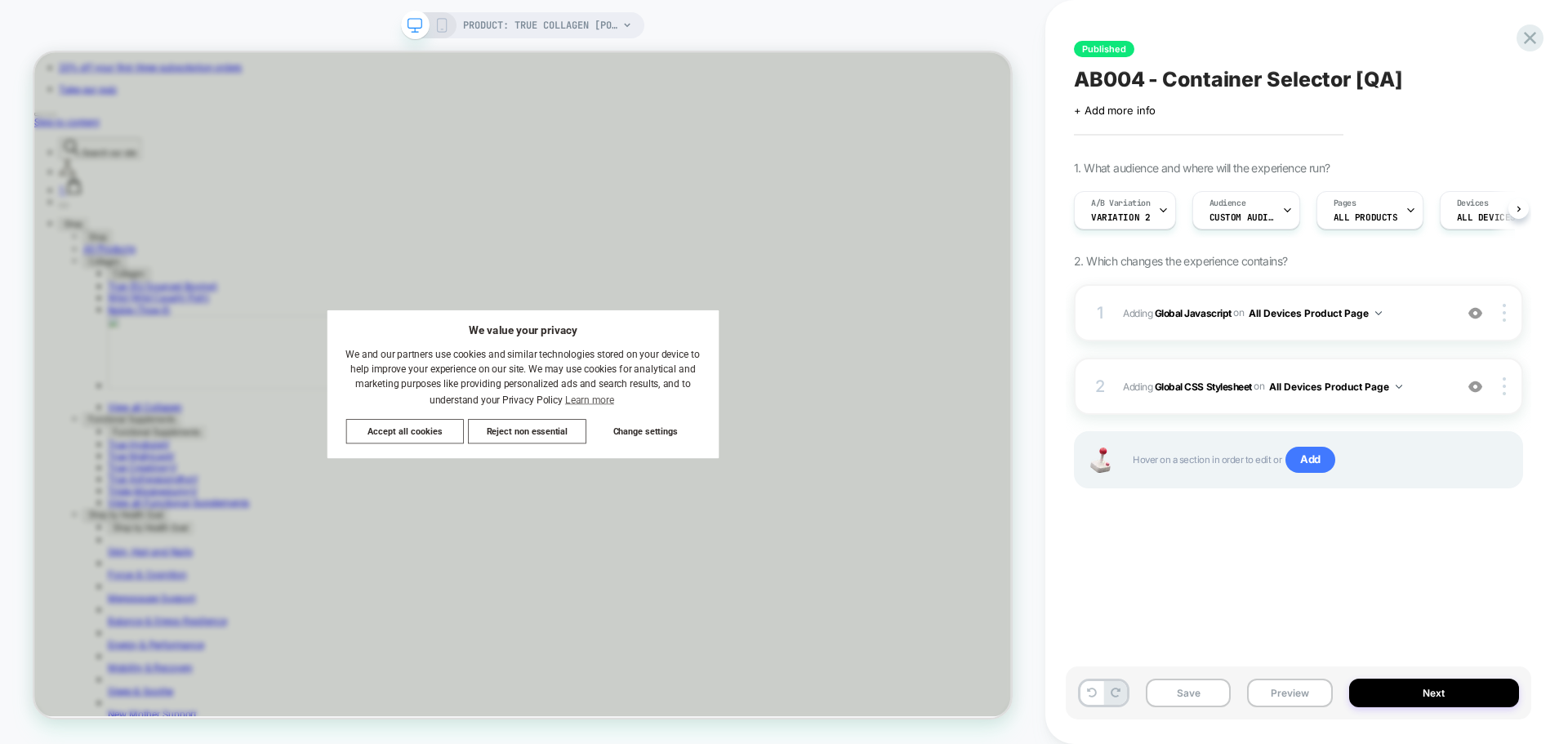
scroll to position [0, 1]
click at [1181, 308] on b "Global Javascript" at bounding box center [1193, 312] width 77 height 12
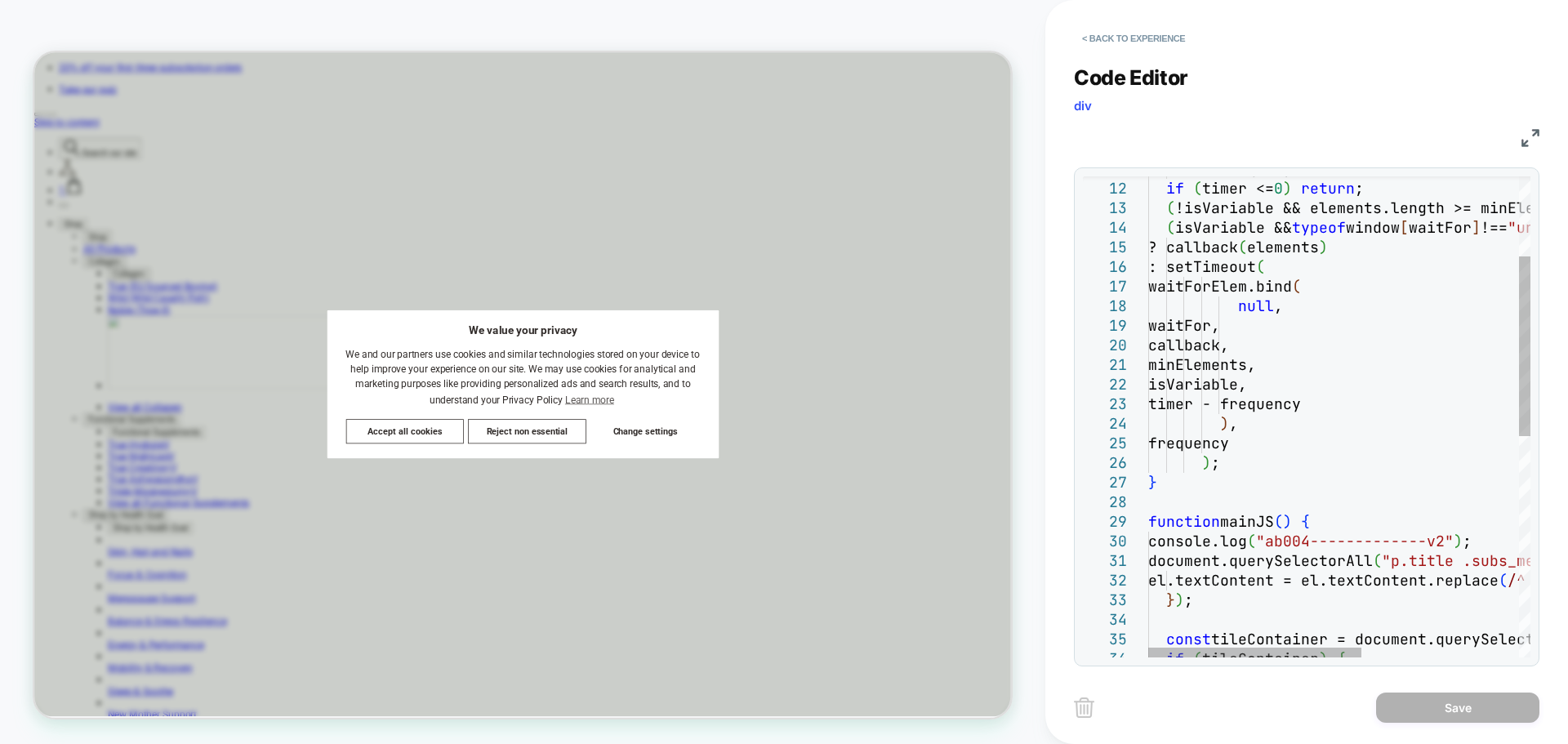
scroll to position [0, 0]
click at [1455, 547] on div ": document.querySelectorAll ( waitFor ) ; if ( timer <= 0 ) return ; ( !isVaria…" at bounding box center [1480, 605] width 664 height 1285
type textarea "**********"
click at [1487, 702] on button "Save" at bounding box center [1458, 707] width 163 height 30
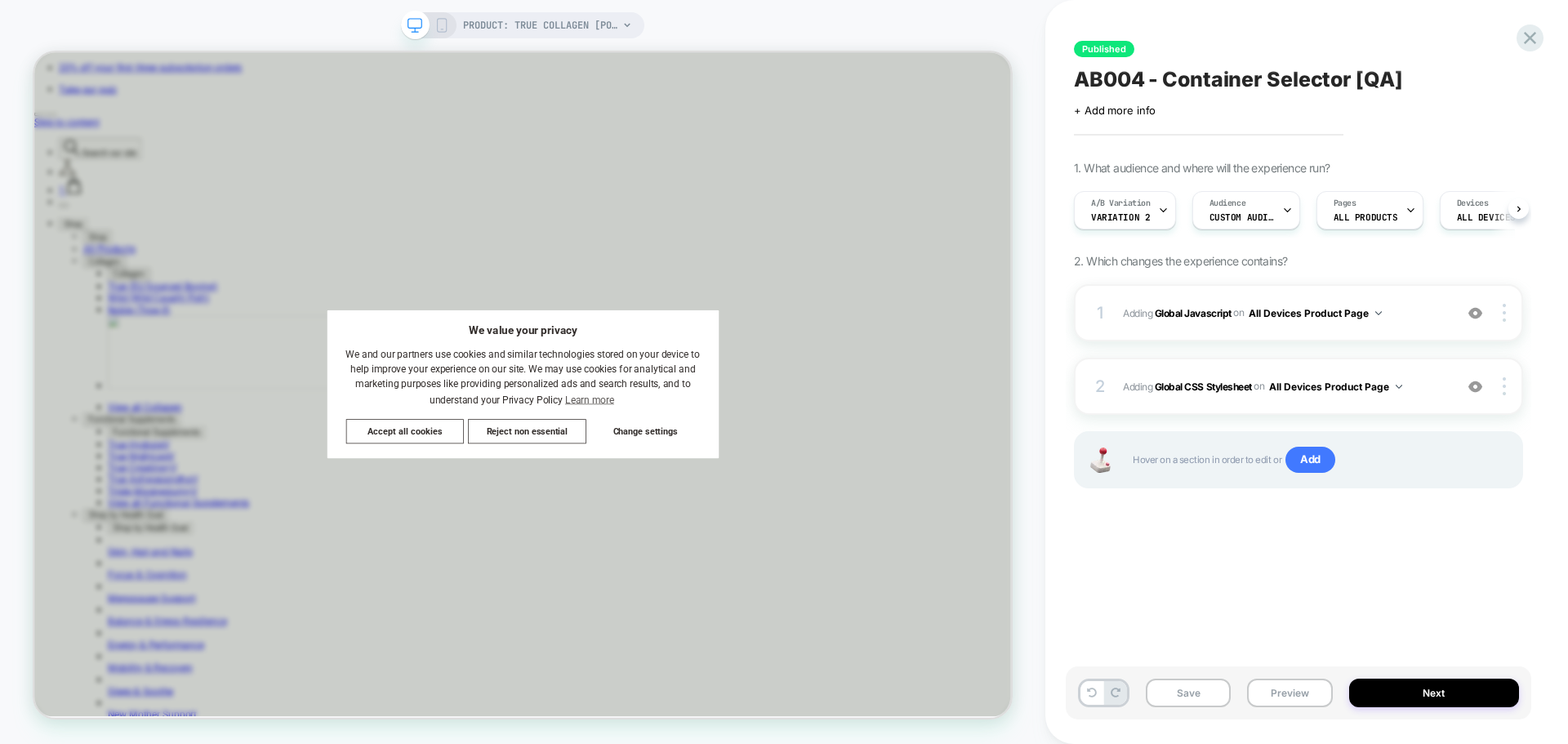
scroll to position [0, 1]
click at [1195, 695] on button "Save" at bounding box center [1189, 692] width 85 height 28
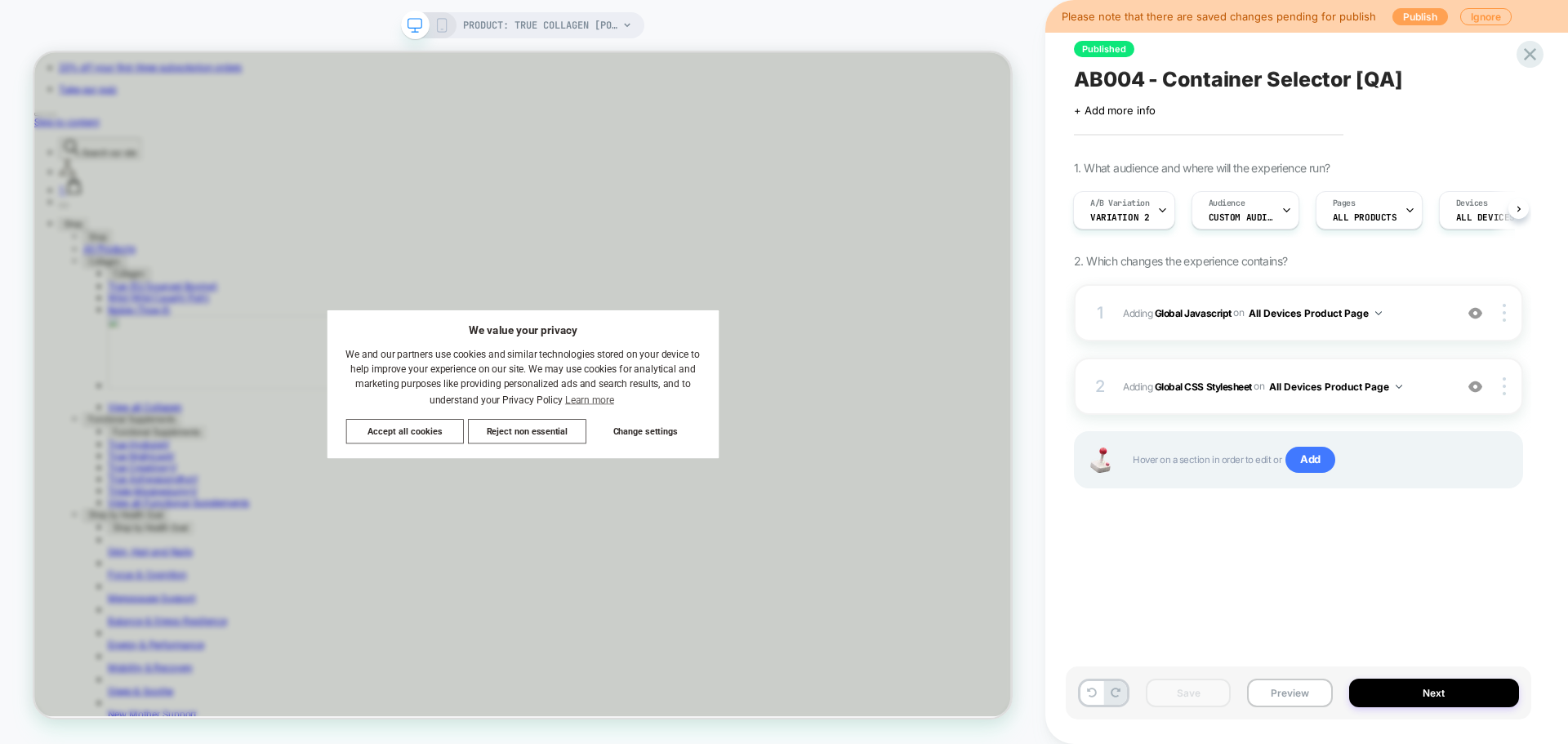
click at [1417, 15] on button "Publish" at bounding box center [1421, 16] width 55 height 17
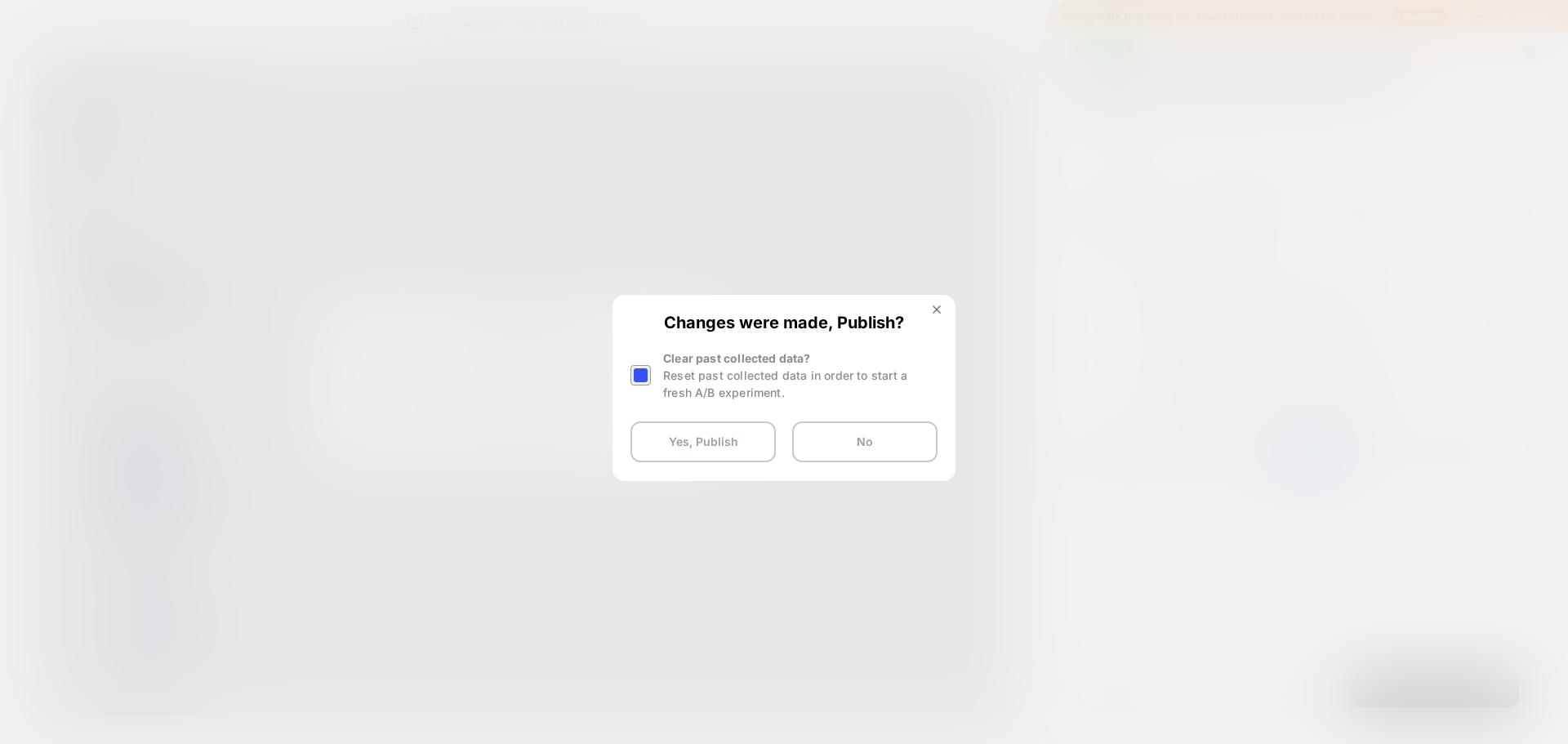
click at [634, 372] on div at bounding box center [641, 375] width 21 height 21
click at [731, 422] on button "Yes, Publish" at bounding box center [703, 441] width 146 height 41
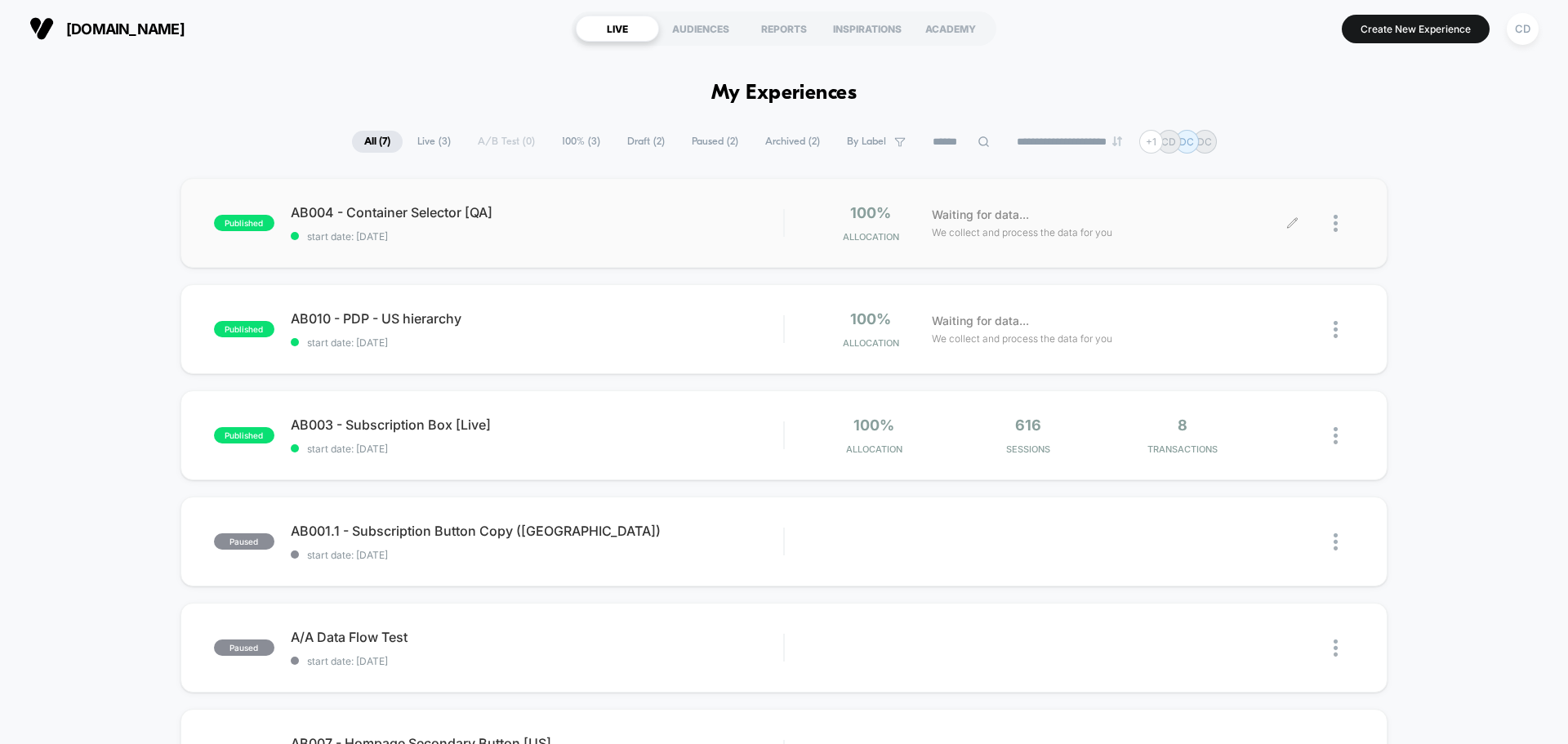
click at [1332, 228] on div at bounding box center [1323, 223] width 61 height 39
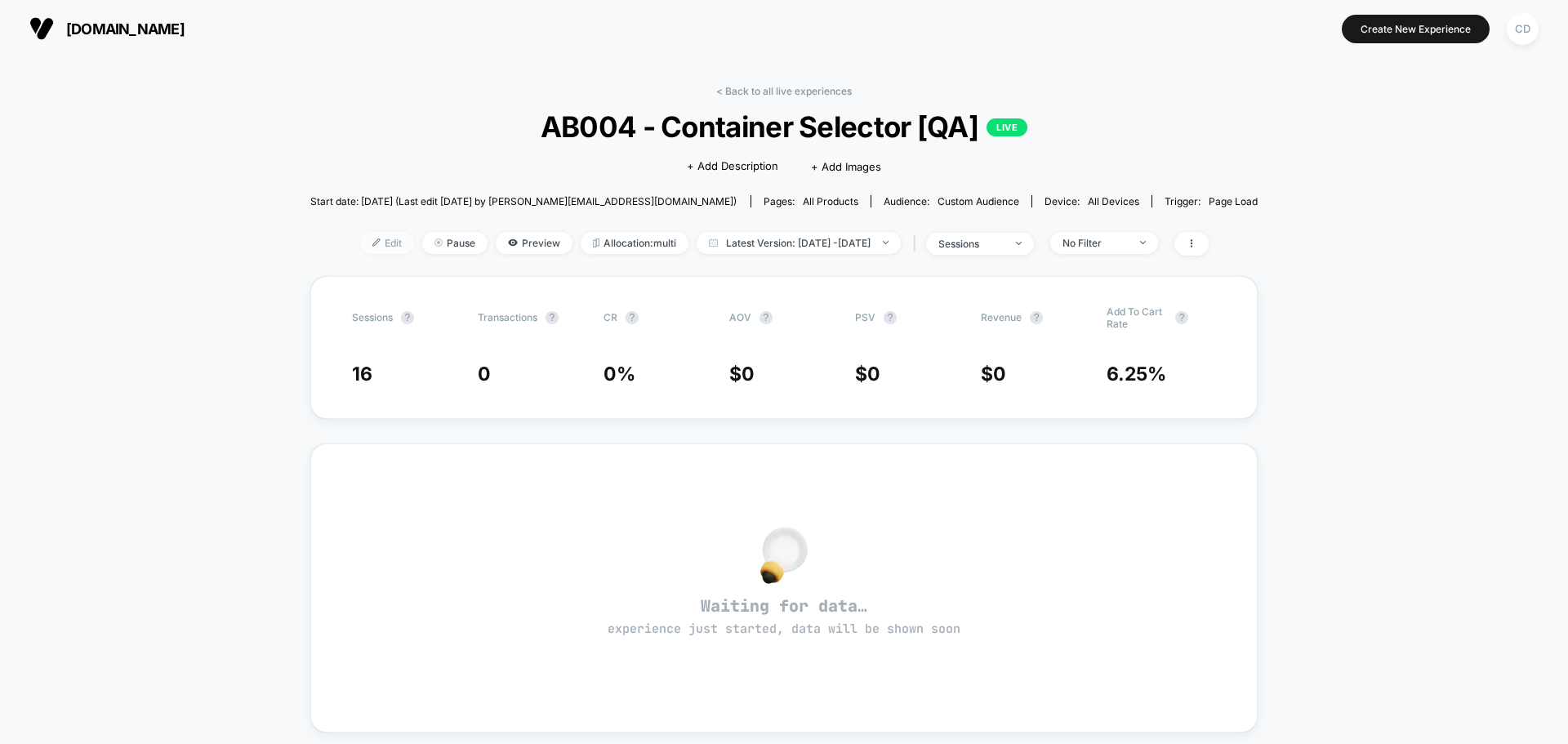
click at [361, 245] on span "Edit" at bounding box center [387, 243] width 53 height 22
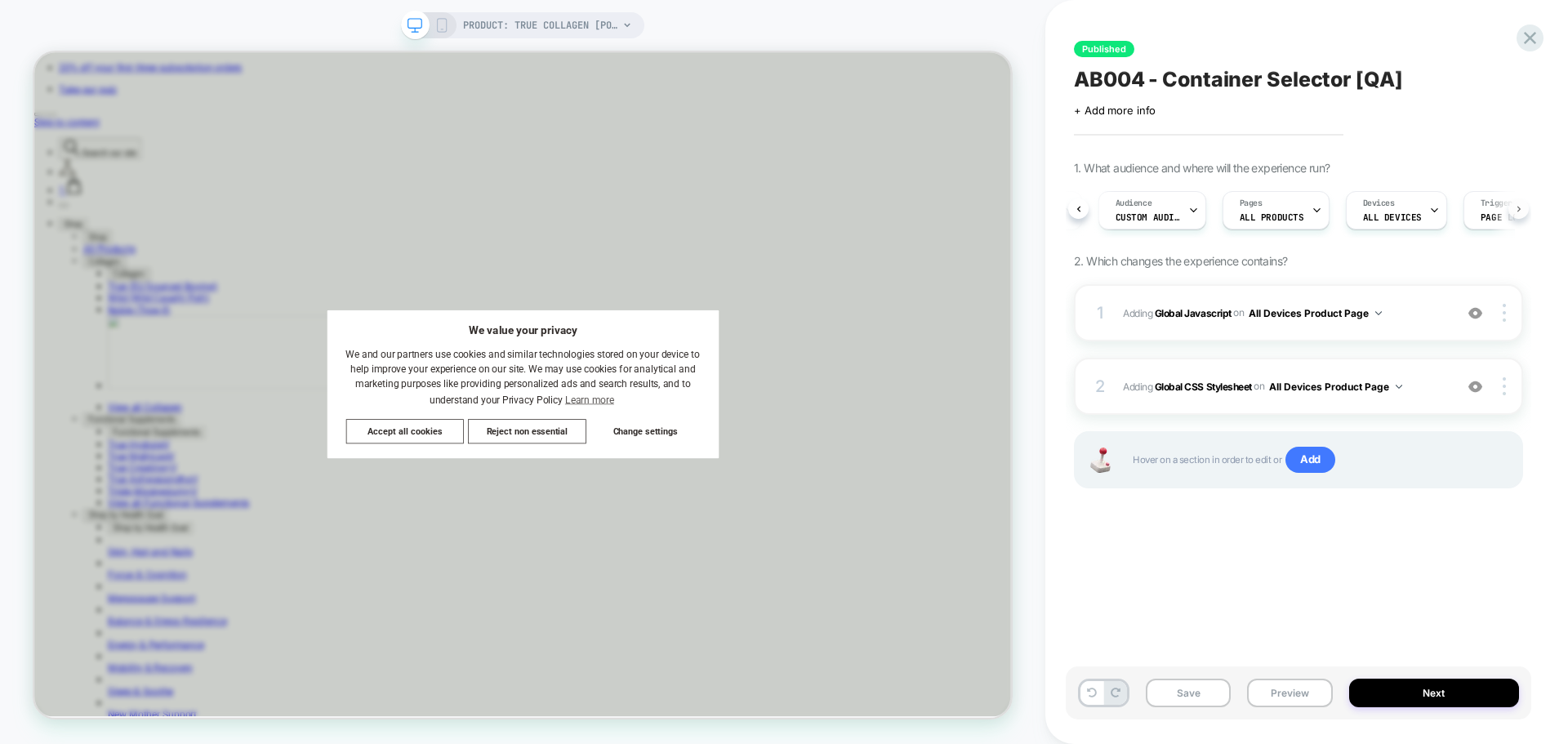
scroll to position [0, 154]
click at [1298, 685] on button "Preview" at bounding box center [1289, 692] width 85 height 28
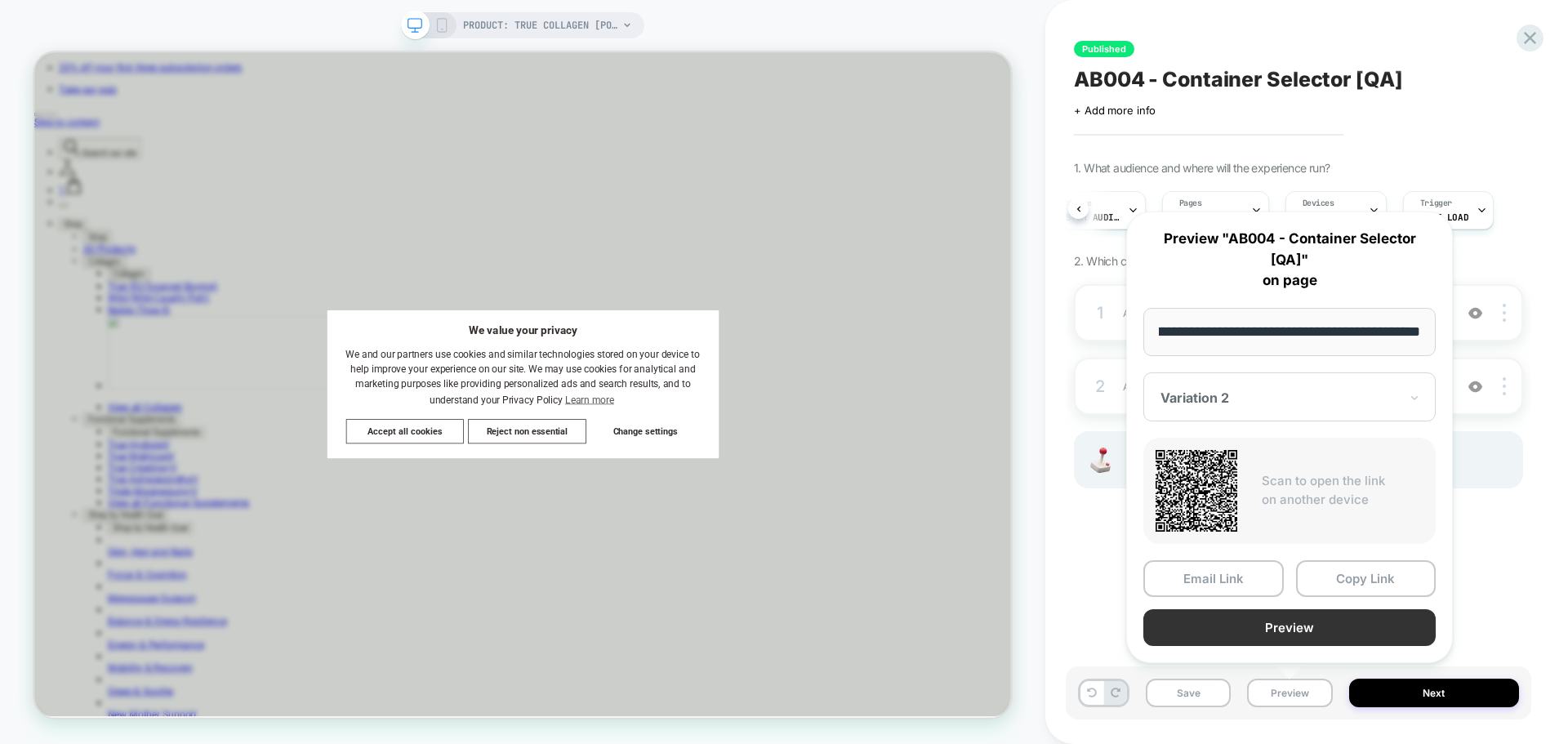
scroll to position [0, 0]
click at [1314, 631] on button "Preview" at bounding box center [1289, 627] width 292 height 37
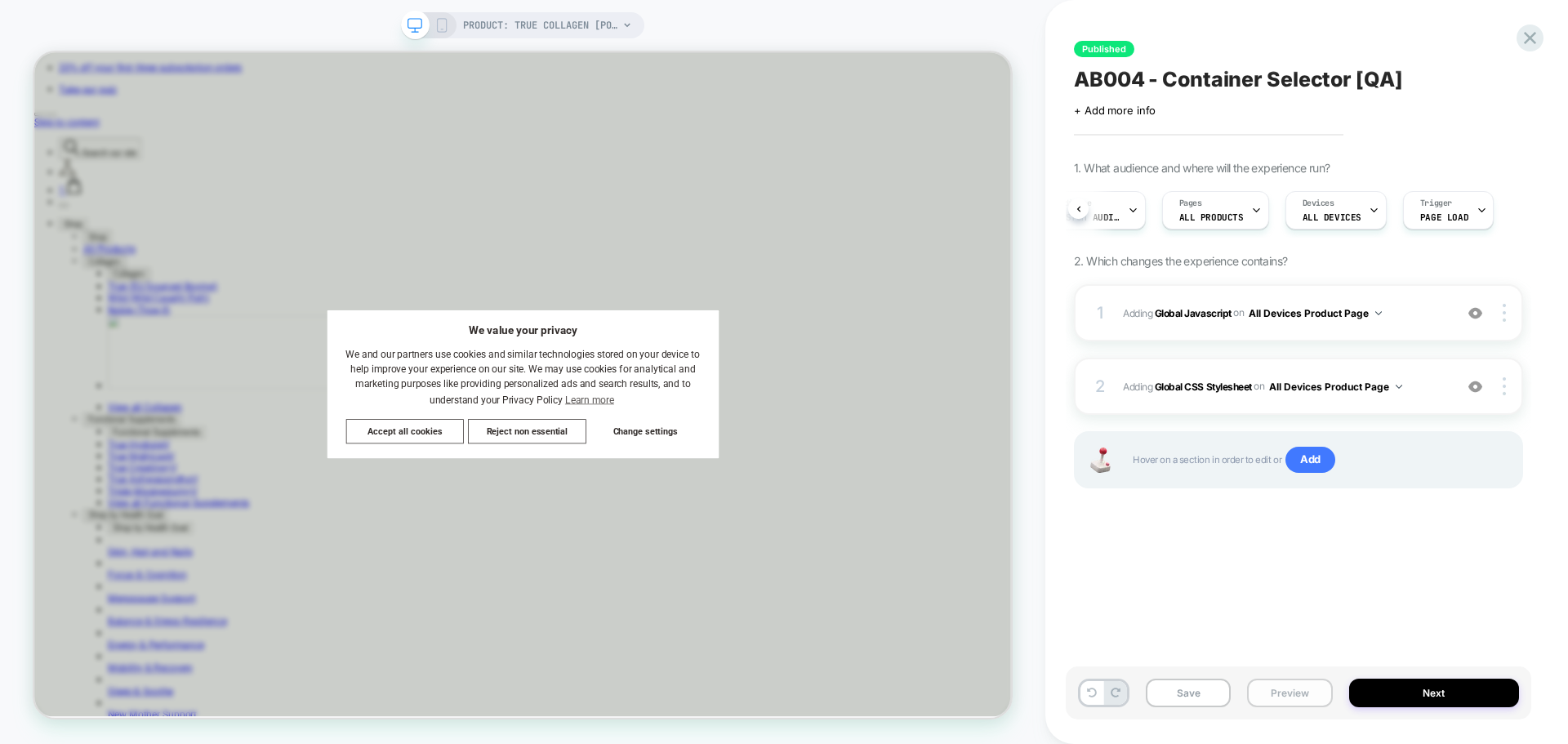
click at [1309, 703] on button "Preview" at bounding box center [1289, 692] width 85 height 28
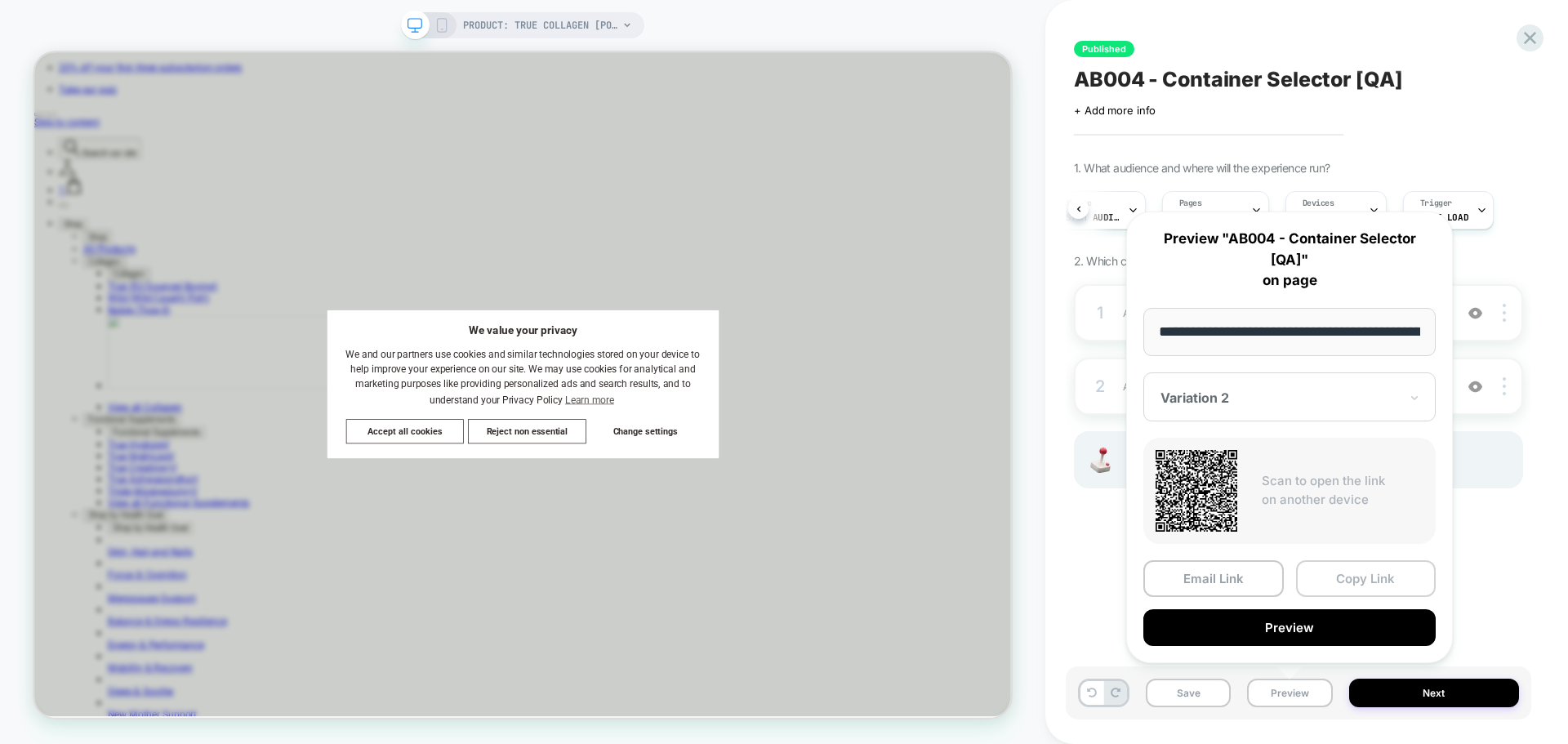
click at [1341, 573] on button "Copy Link" at bounding box center [1366, 578] width 141 height 37
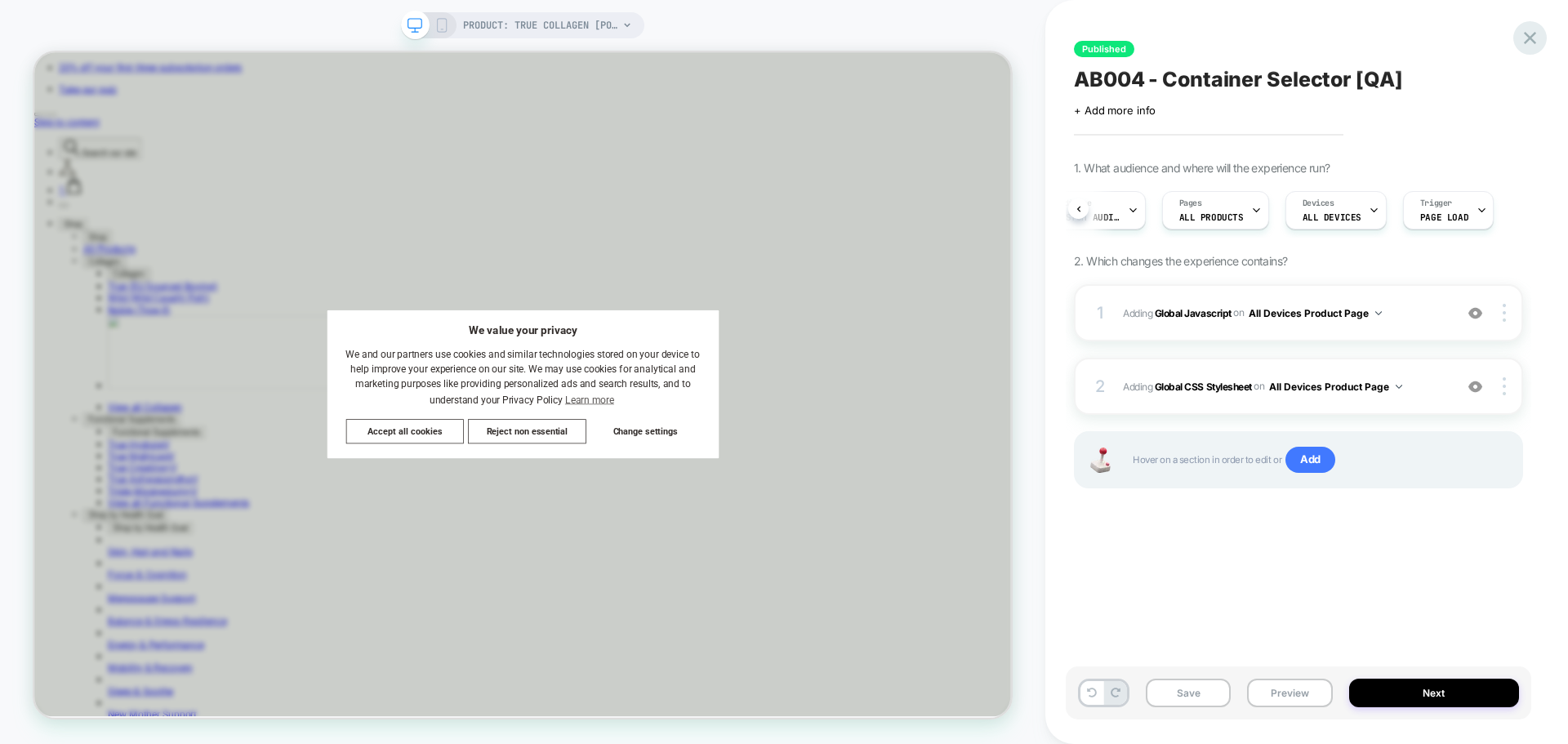
click at [1536, 34] on icon at bounding box center [1530, 38] width 22 height 22
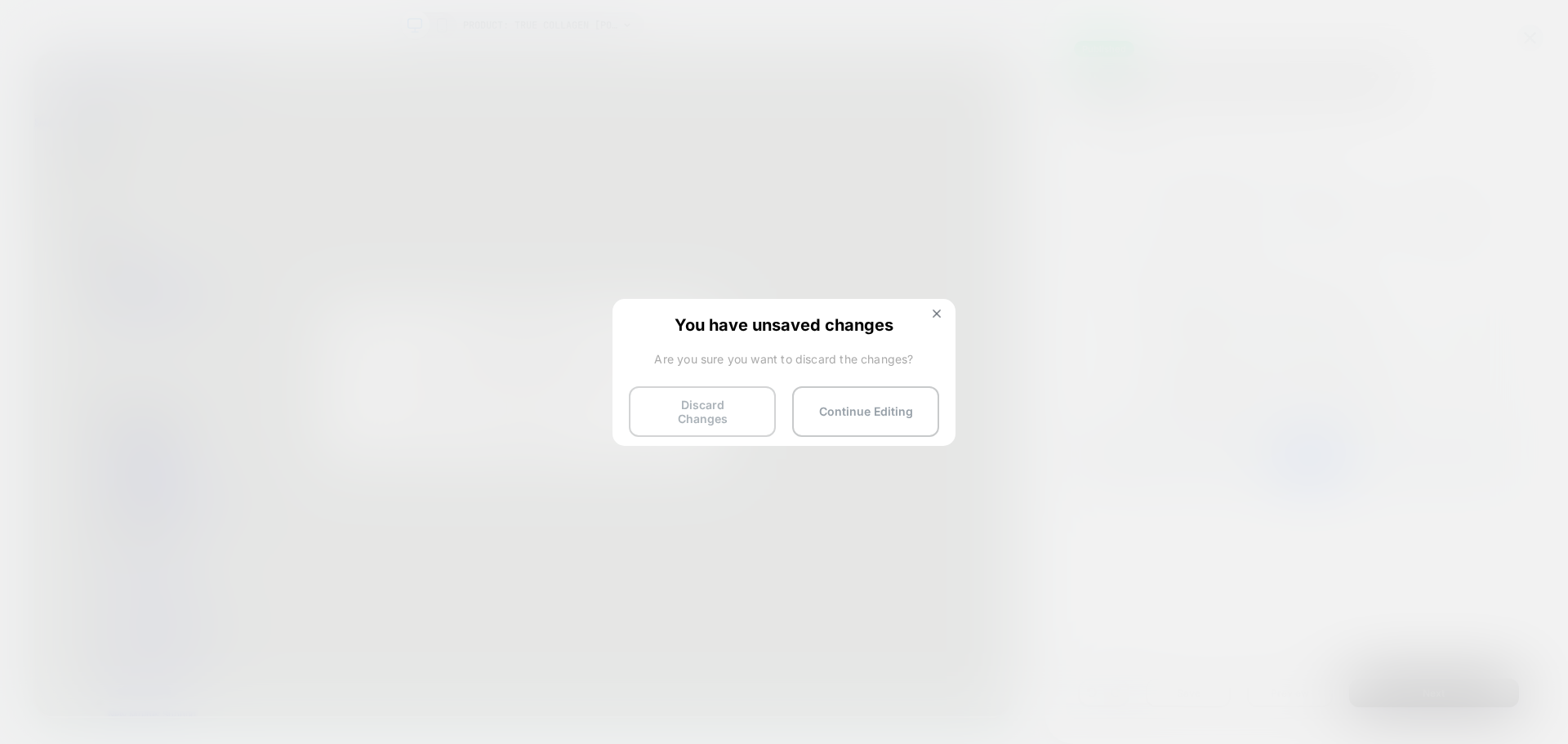
click at [719, 403] on button "Discard Changes" at bounding box center [702, 411] width 147 height 51
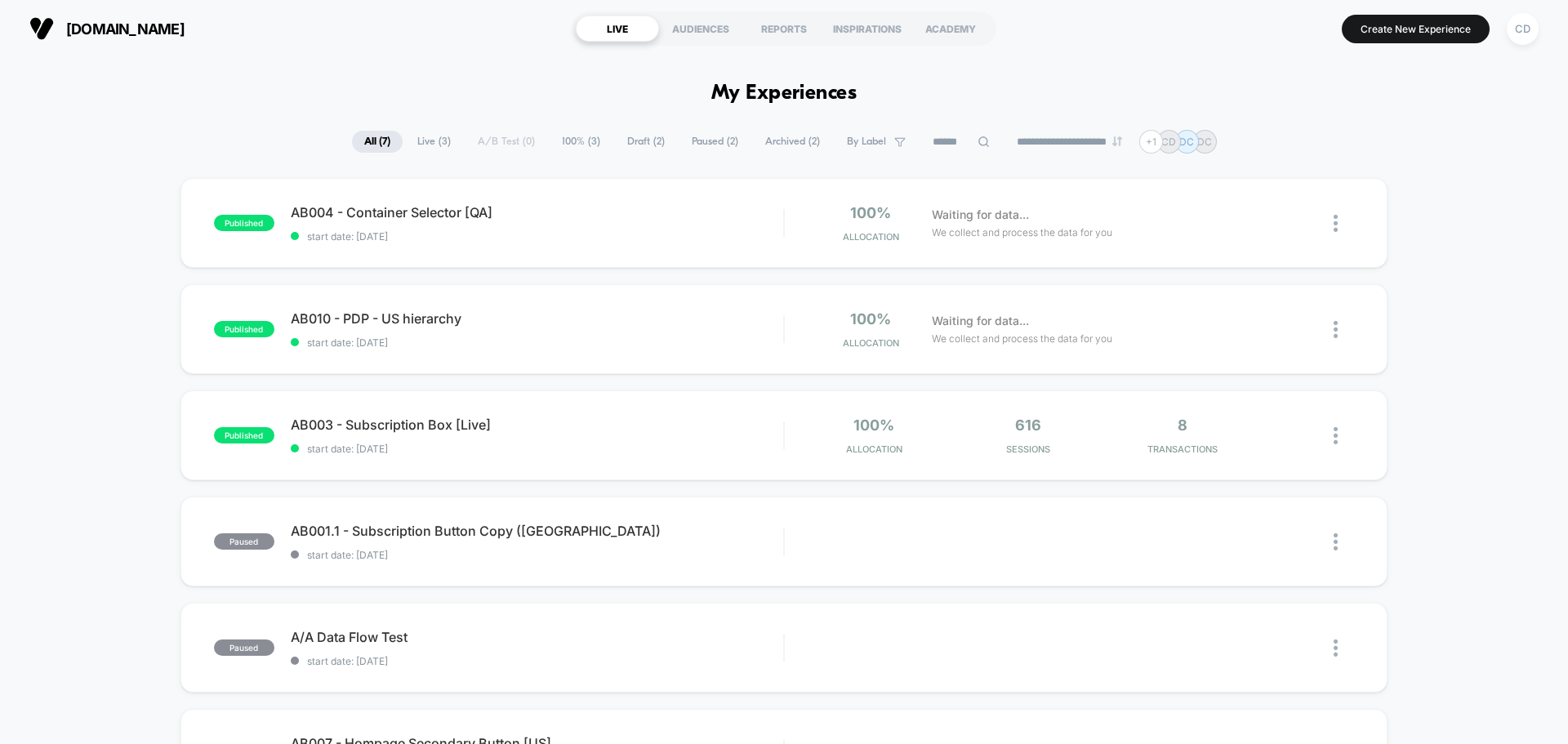
click at [1483, 463] on div "published AB004 - Container Selector [QA] start date: [DATE] 100% Allocation Wa…" at bounding box center [784, 581] width 1568 height 808
click at [431, 55] on div "[DOMAIN_NAME] LIVE AUDIENCES REPORTS INSPIRATIONS ACADEMY Create New Experience…" at bounding box center [784, 28] width 1568 height 57
click at [1523, 31] on div "CD" at bounding box center [1522, 28] width 32 height 32
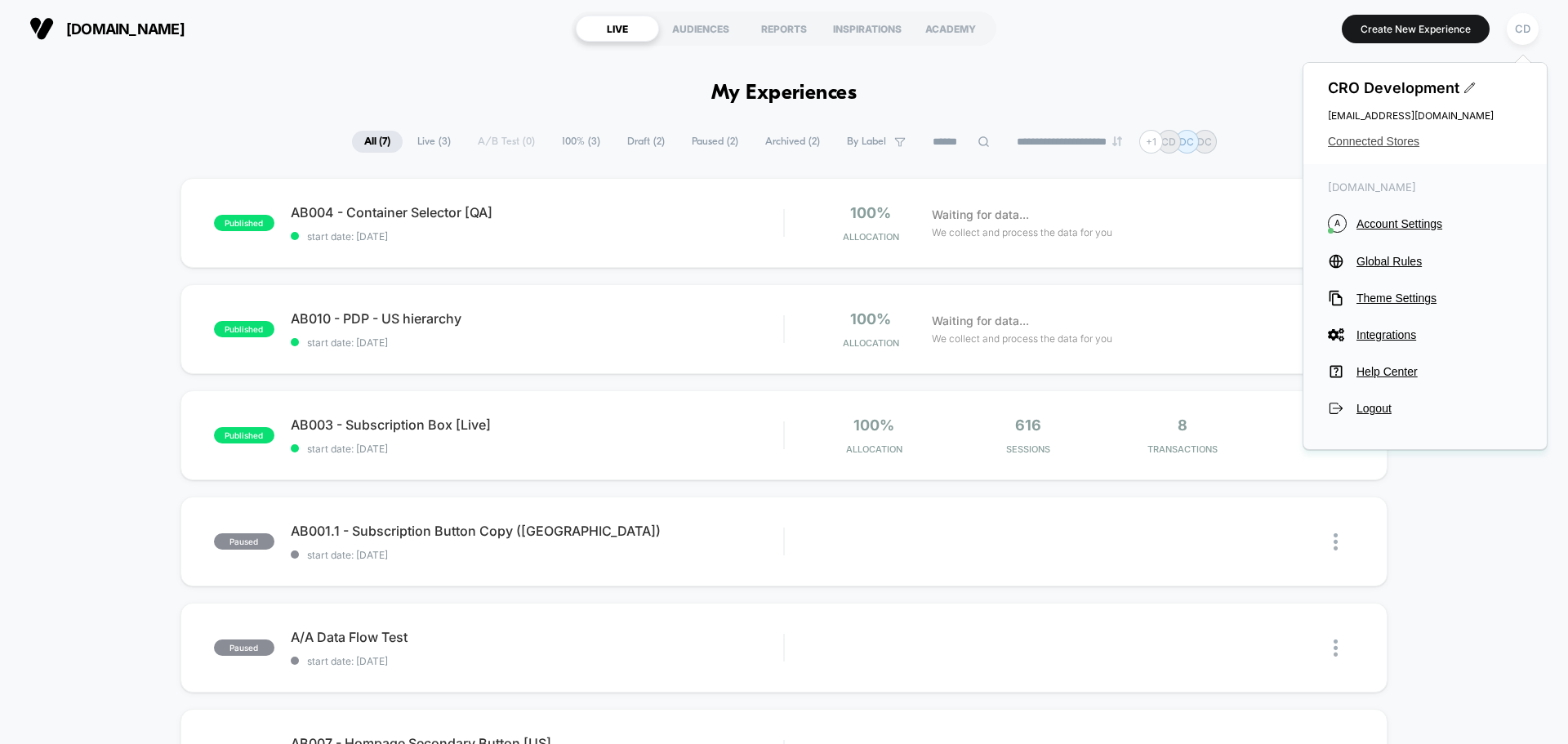
click at [1384, 139] on span "Connected Stores" at bounding box center [1425, 141] width 194 height 13
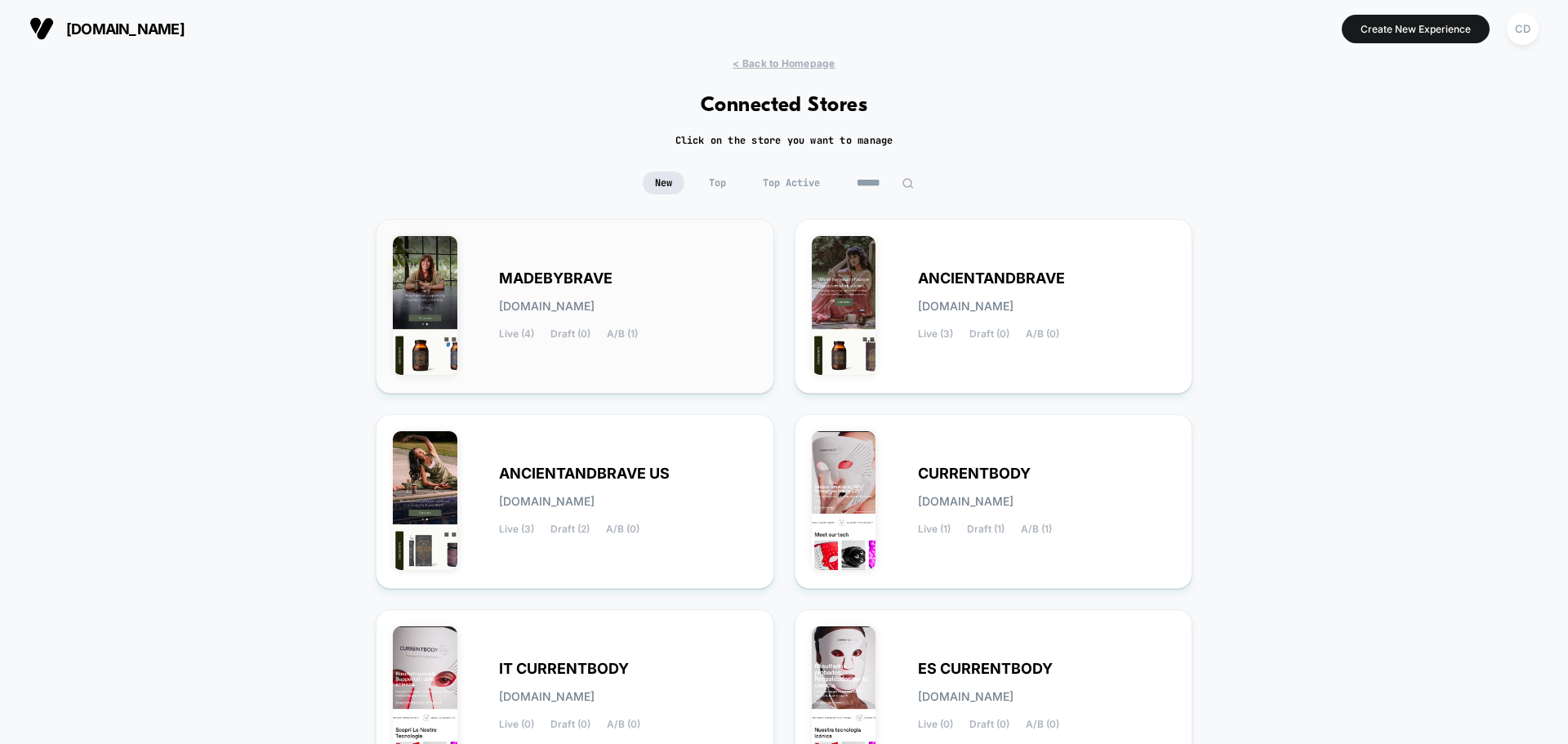
click at [603, 313] on div "MADEBYBRAVE [DOMAIN_NAME] Live (4) Draft (0) A/B (1)" at bounding box center [628, 306] width 258 height 67
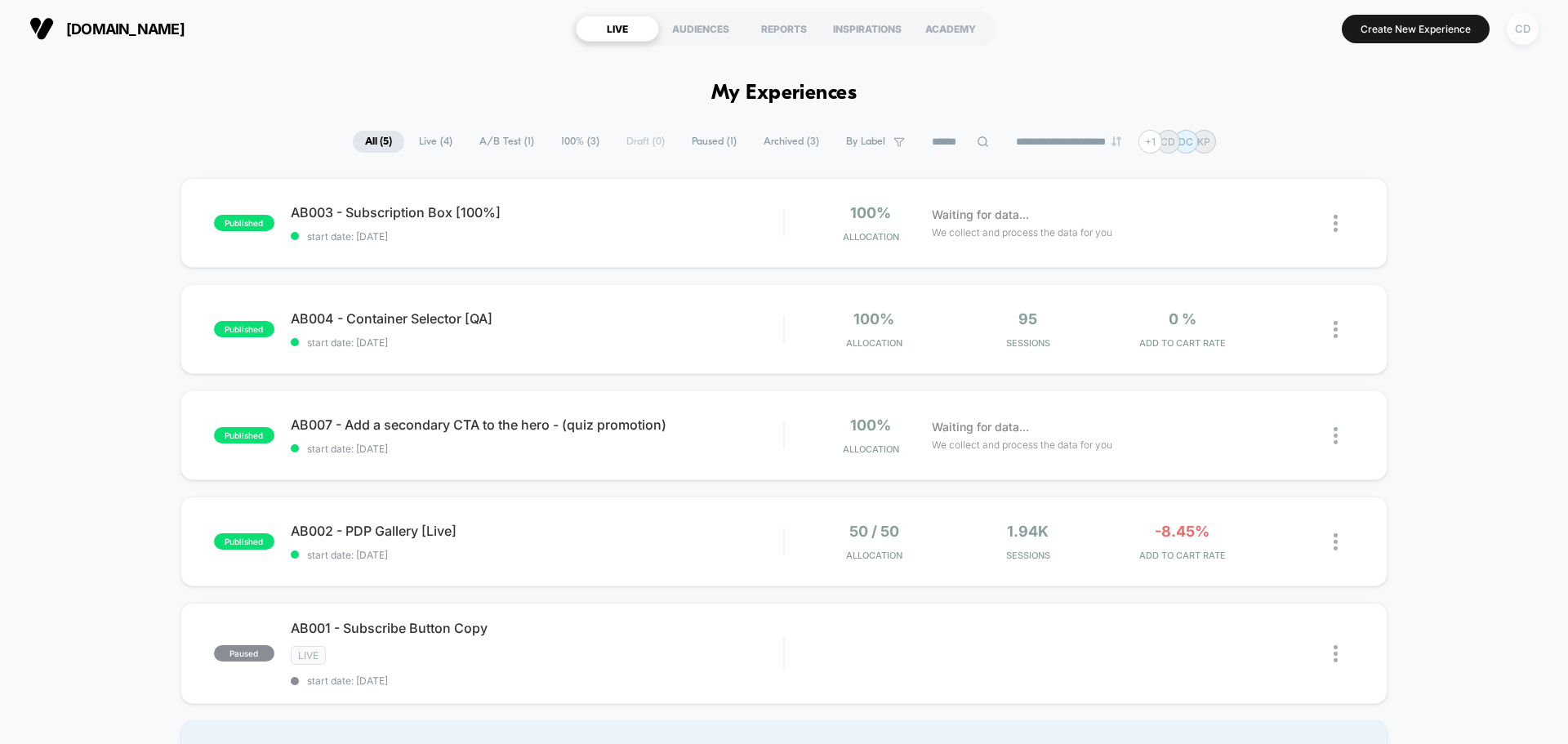
click at [1521, 25] on div "CD" at bounding box center [1522, 28] width 32 height 32
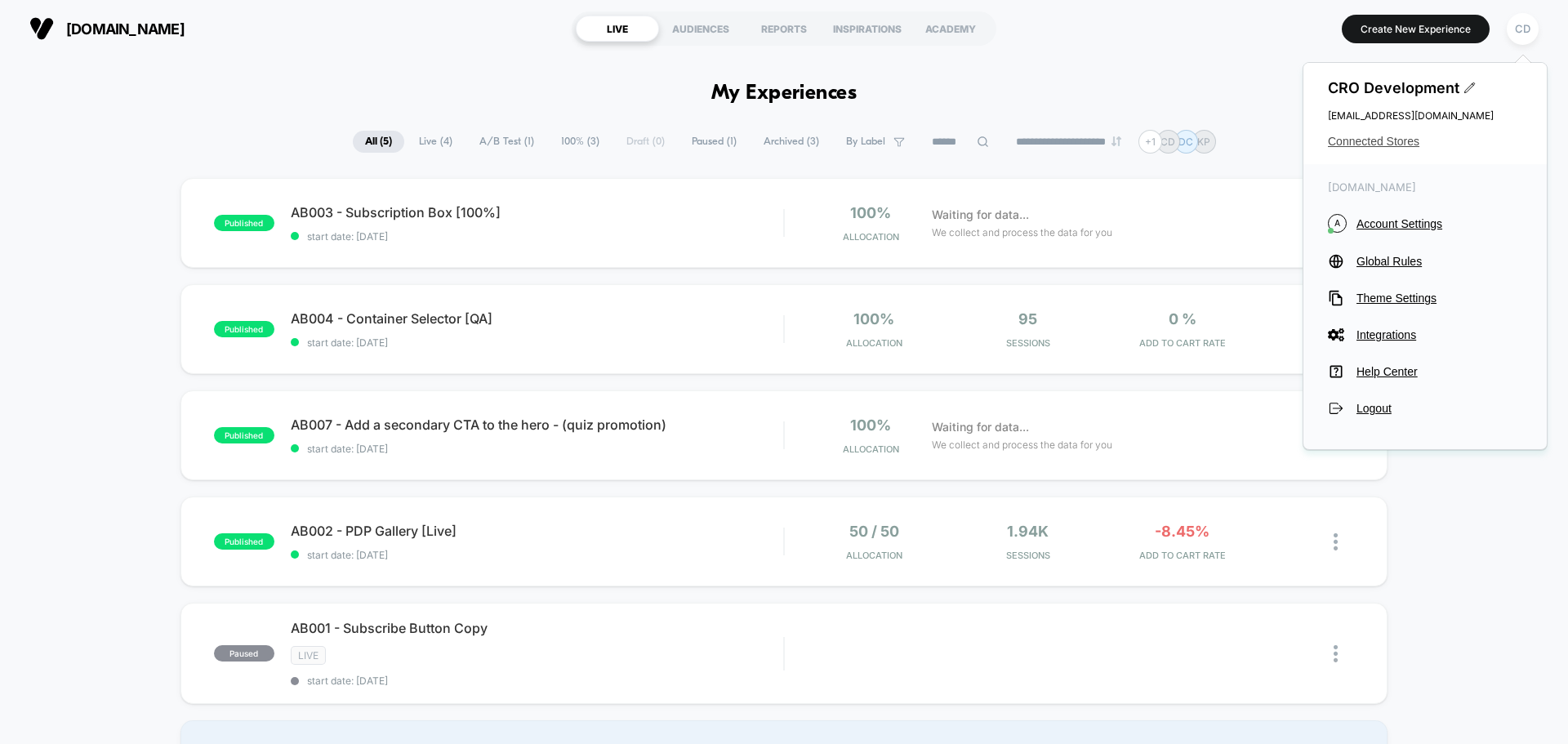
click at [1396, 145] on span "Connected Stores" at bounding box center [1425, 141] width 194 height 13
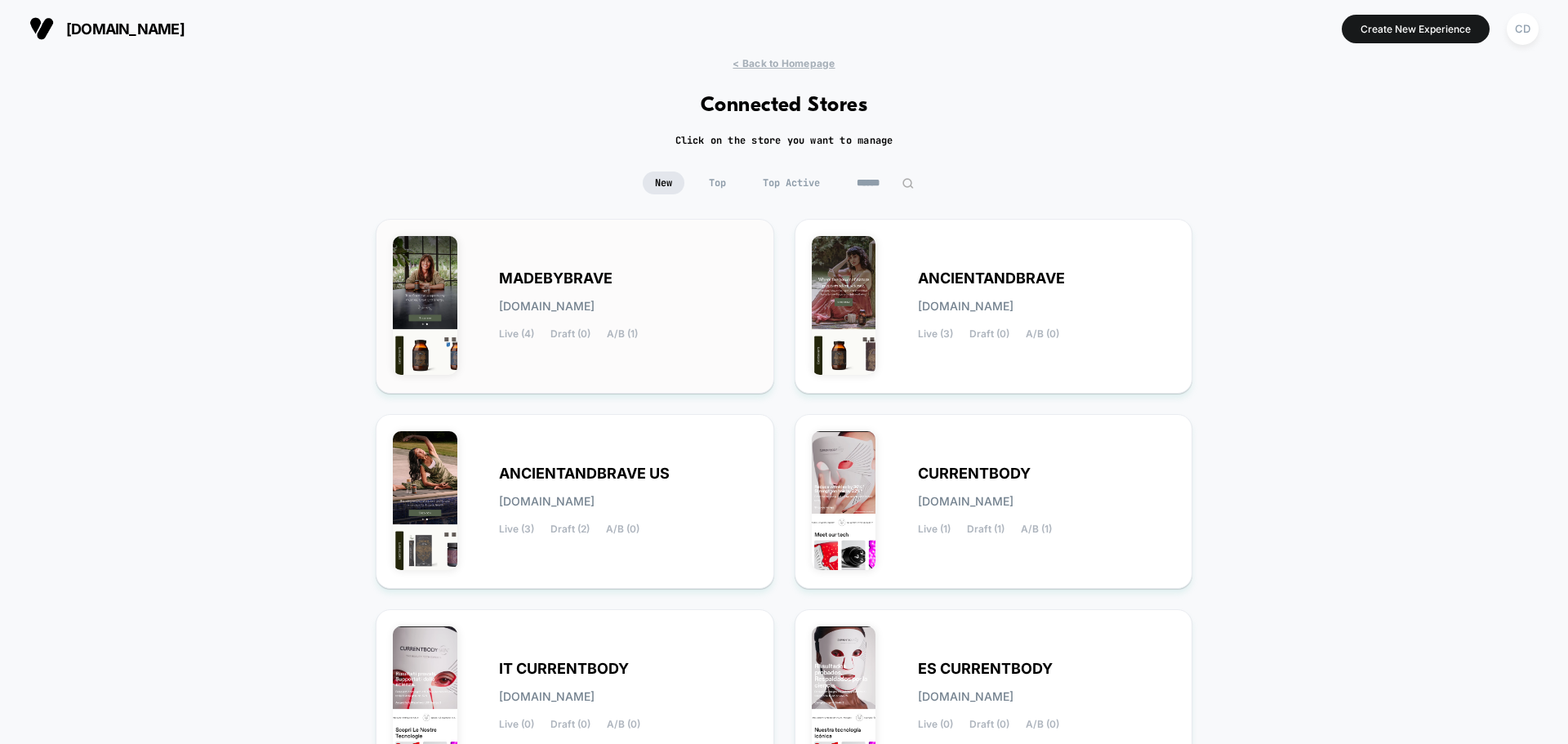
click at [607, 297] on div "MADEBYBRAVE [DOMAIN_NAME] Live (4) Draft (0) A/B (1)" at bounding box center [628, 306] width 258 height 67
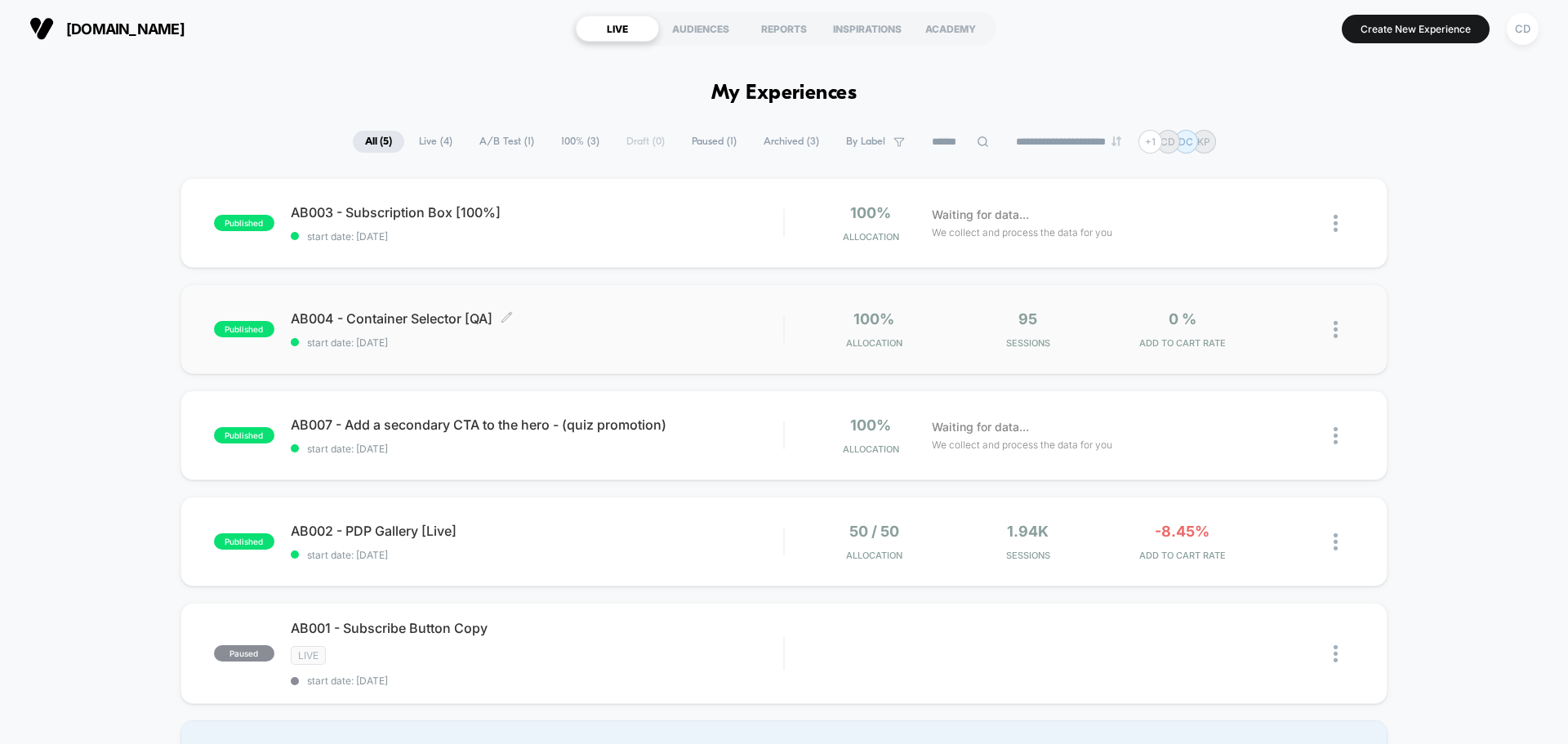
click at [433, 314] on span "AB004 - Container Selector [QA] Click to edit experience details" at bounding box center [536, 318] width 492 height 16
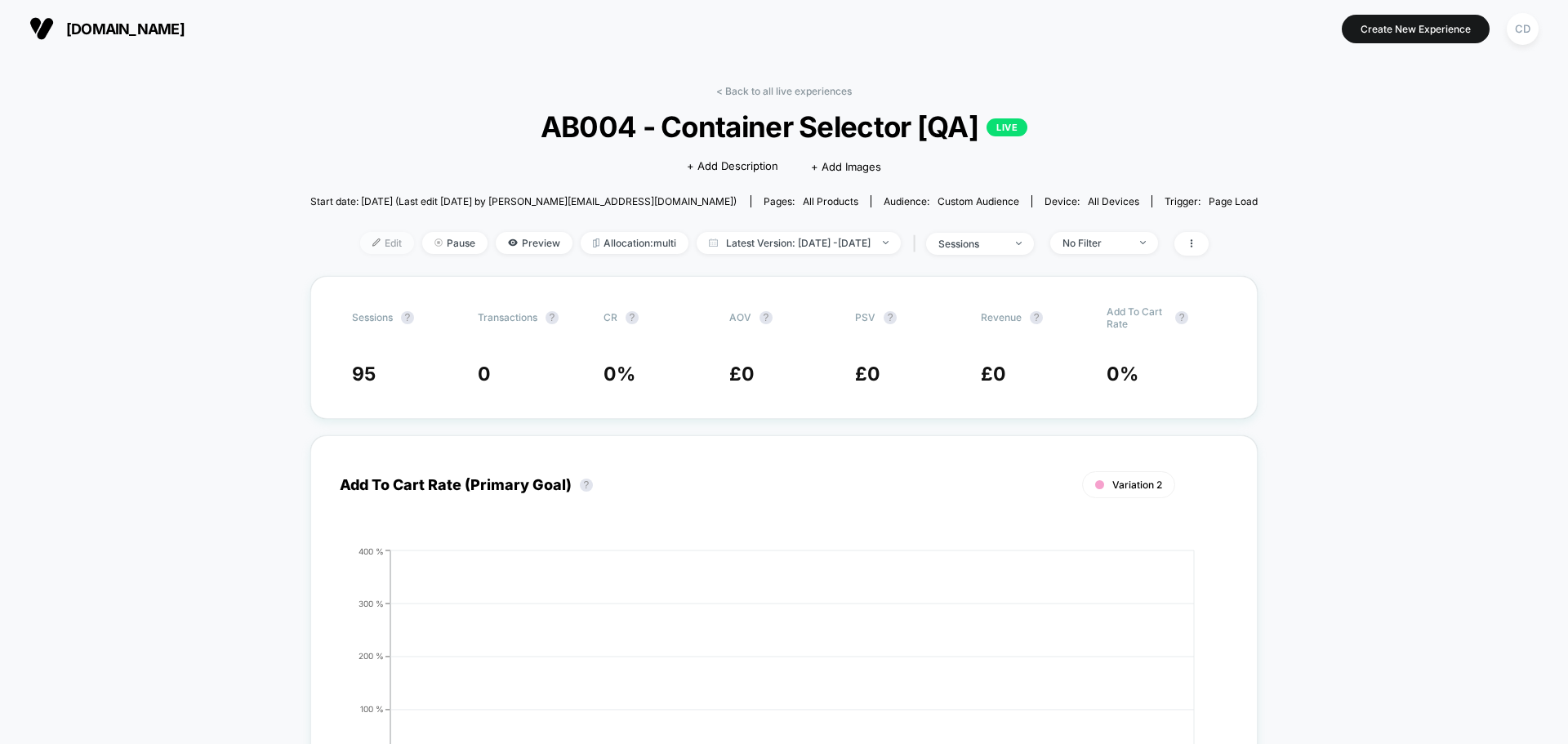
click at [367, 239] on span "Edit" at bounding box center [387, 243] width 53 height 22
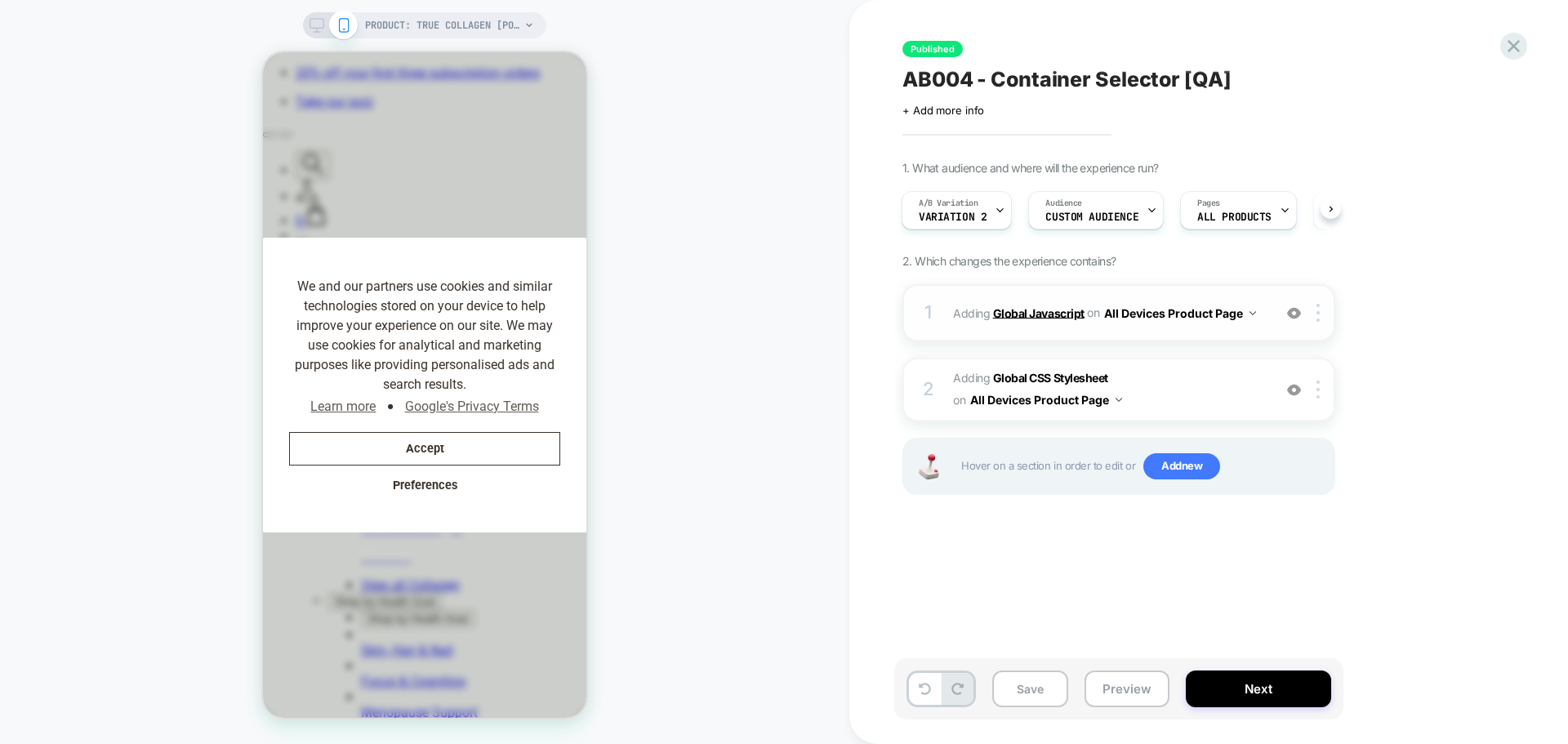
click at [1052, 316] on b "Global Javascript" at bounding box center [1038, 312] width 91 height 14
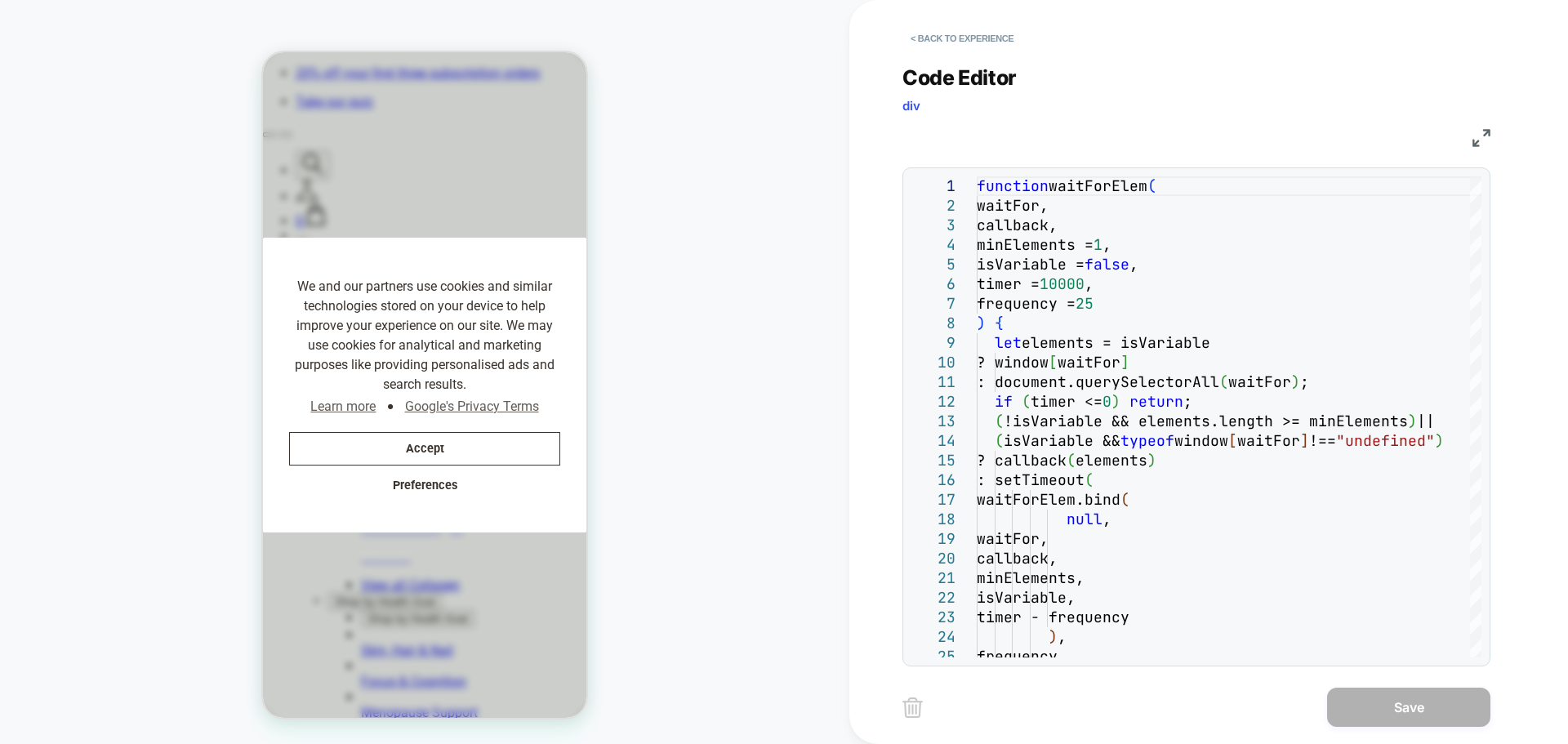
click at [1475, 142] on img at bounding box center [1481, 138] width 18 height 18
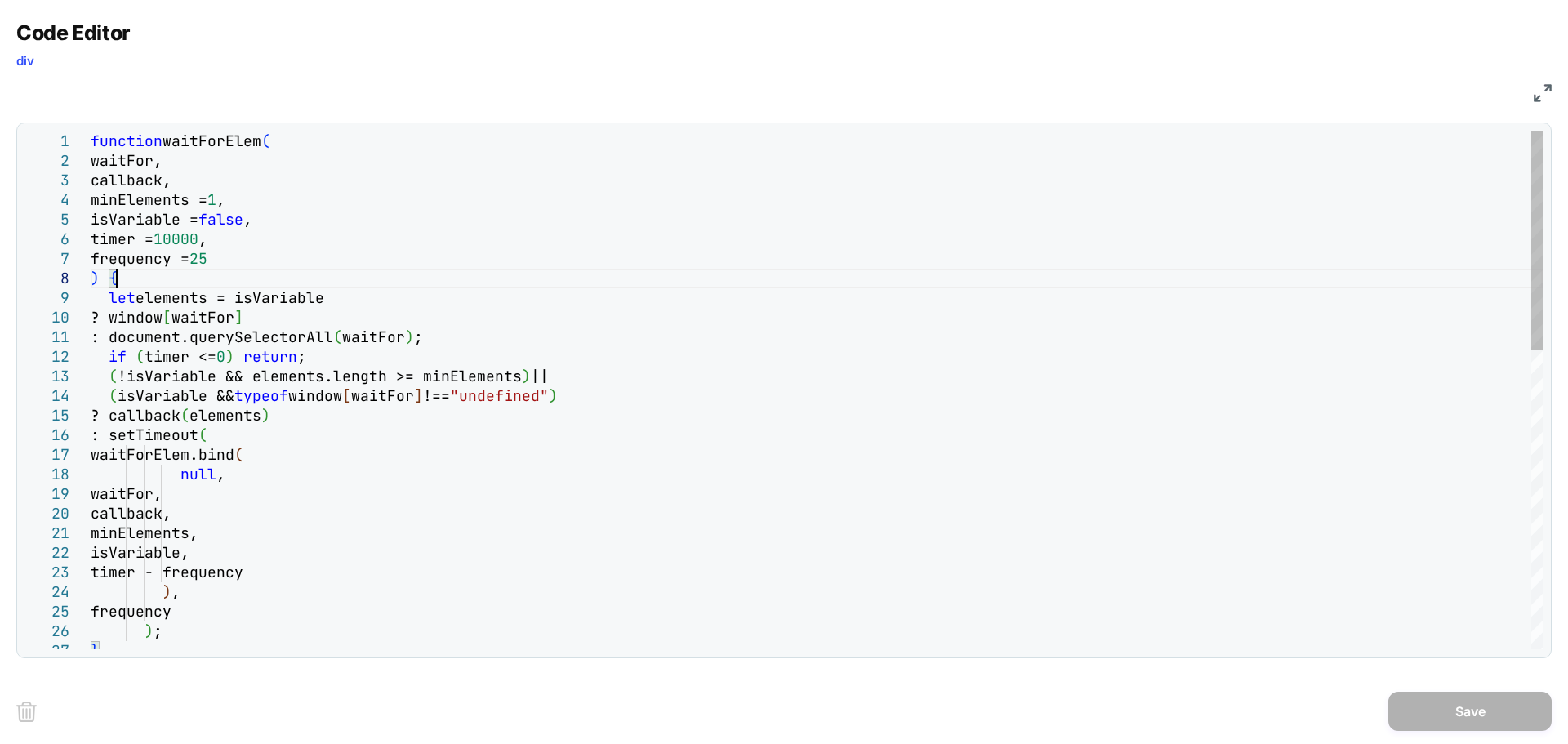
click at [590, 278] on div "function waitForElem ( waitFor, callback, minElements = 1 , isVariable = false …" at bounding box center [817, 742] width 1452 height 1223
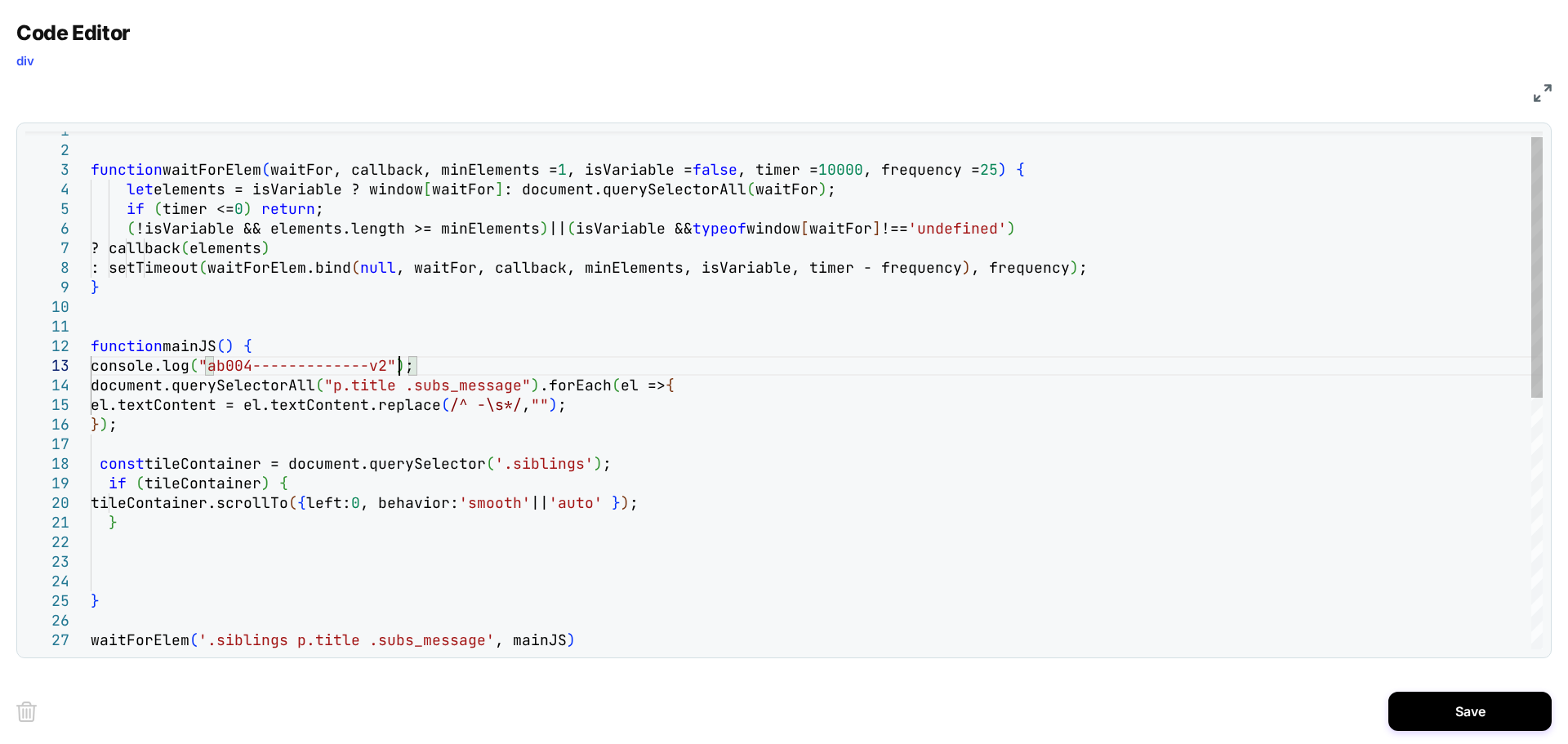
click at [400, 364] on div "function waitForElem ( waitFor, callback, minElements = 1 , isVariable = false …" at bounding box center [817, 634] width 1452 height 1027
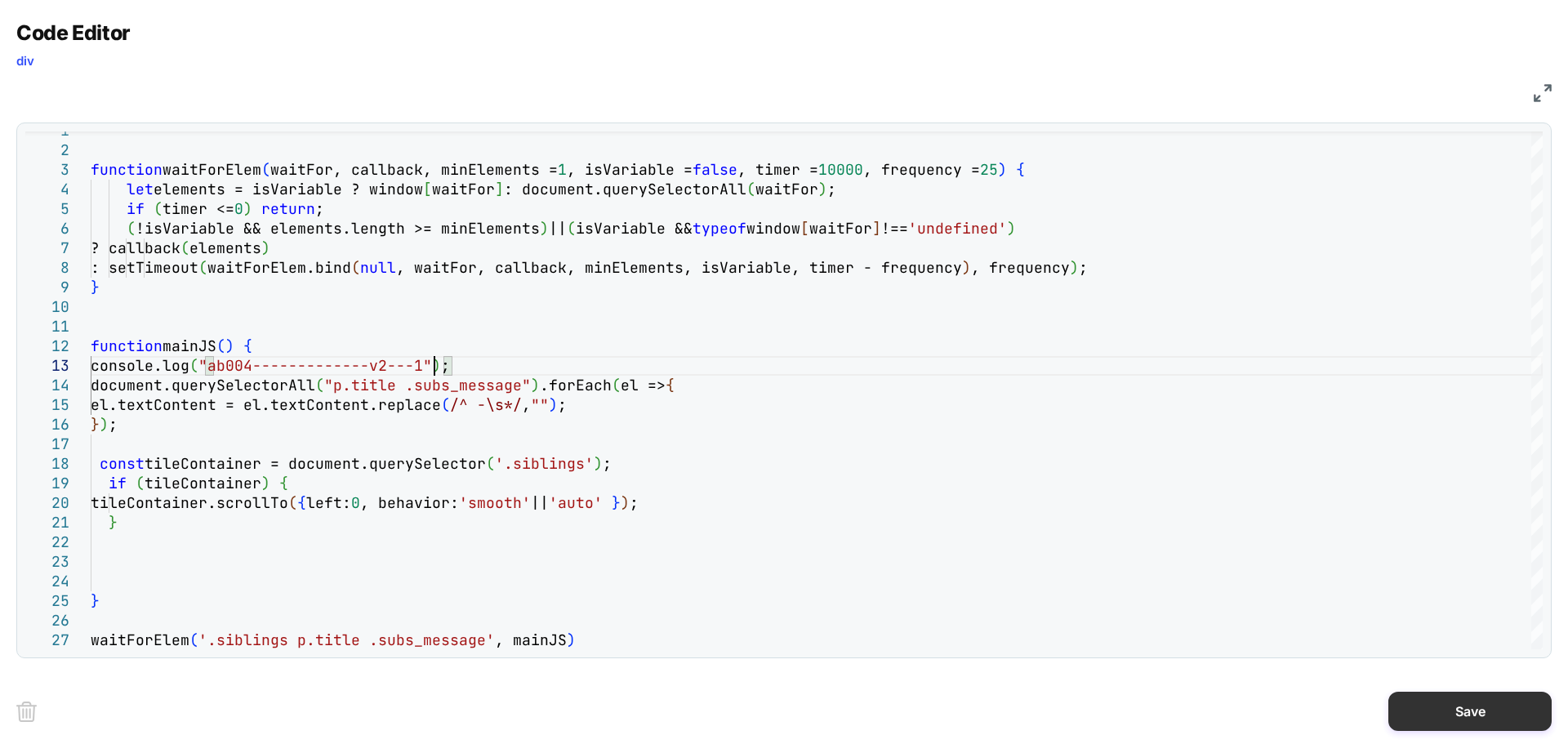
type textarea "**********"
click at [1421, 716] on button "Save" at bounding box center [1470, 710] width 163 height 39
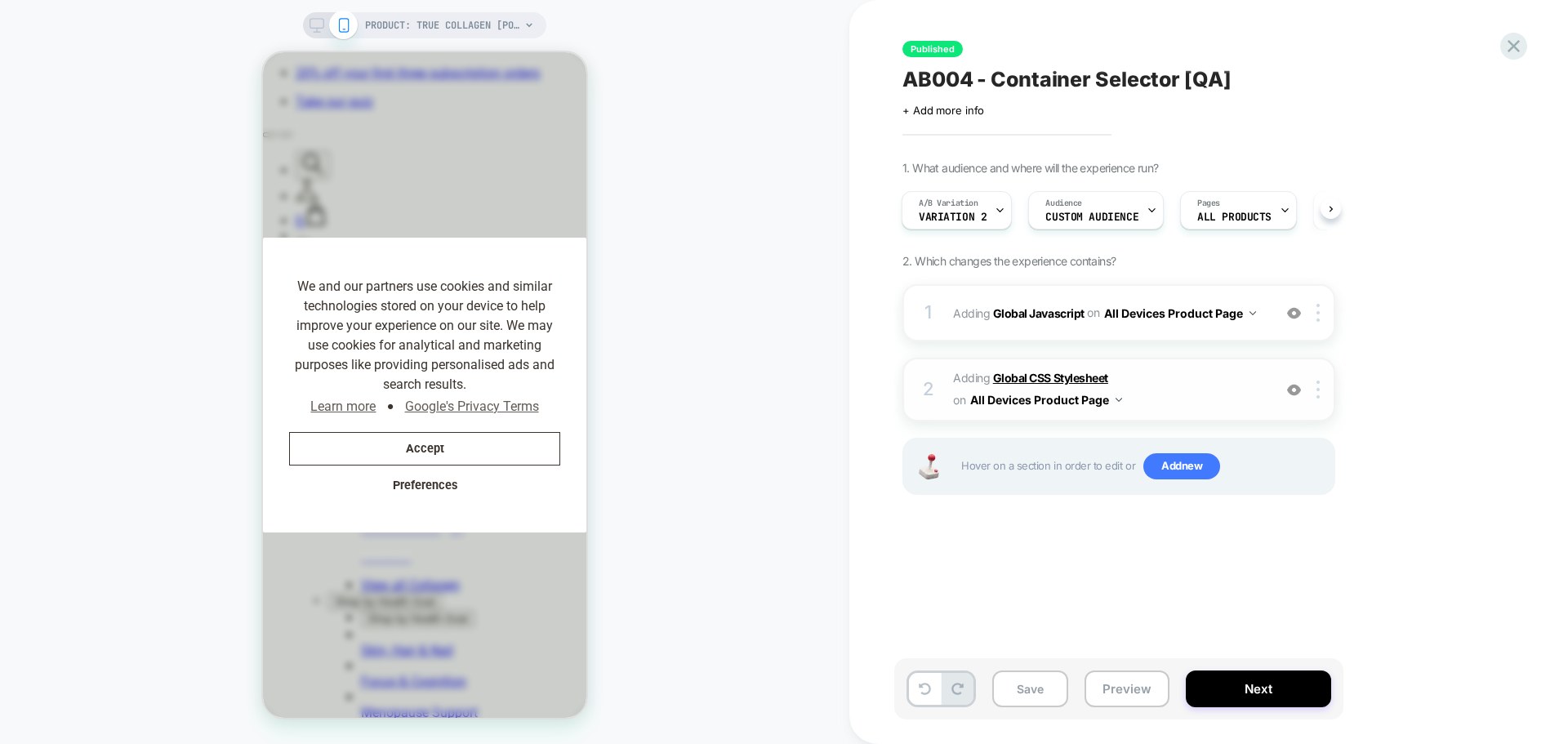
scroll to position [0, 0]
click at [1036, 375] on b "Global CSS Stylesheet" at bounding box center [1051, 378] width 116 height 14
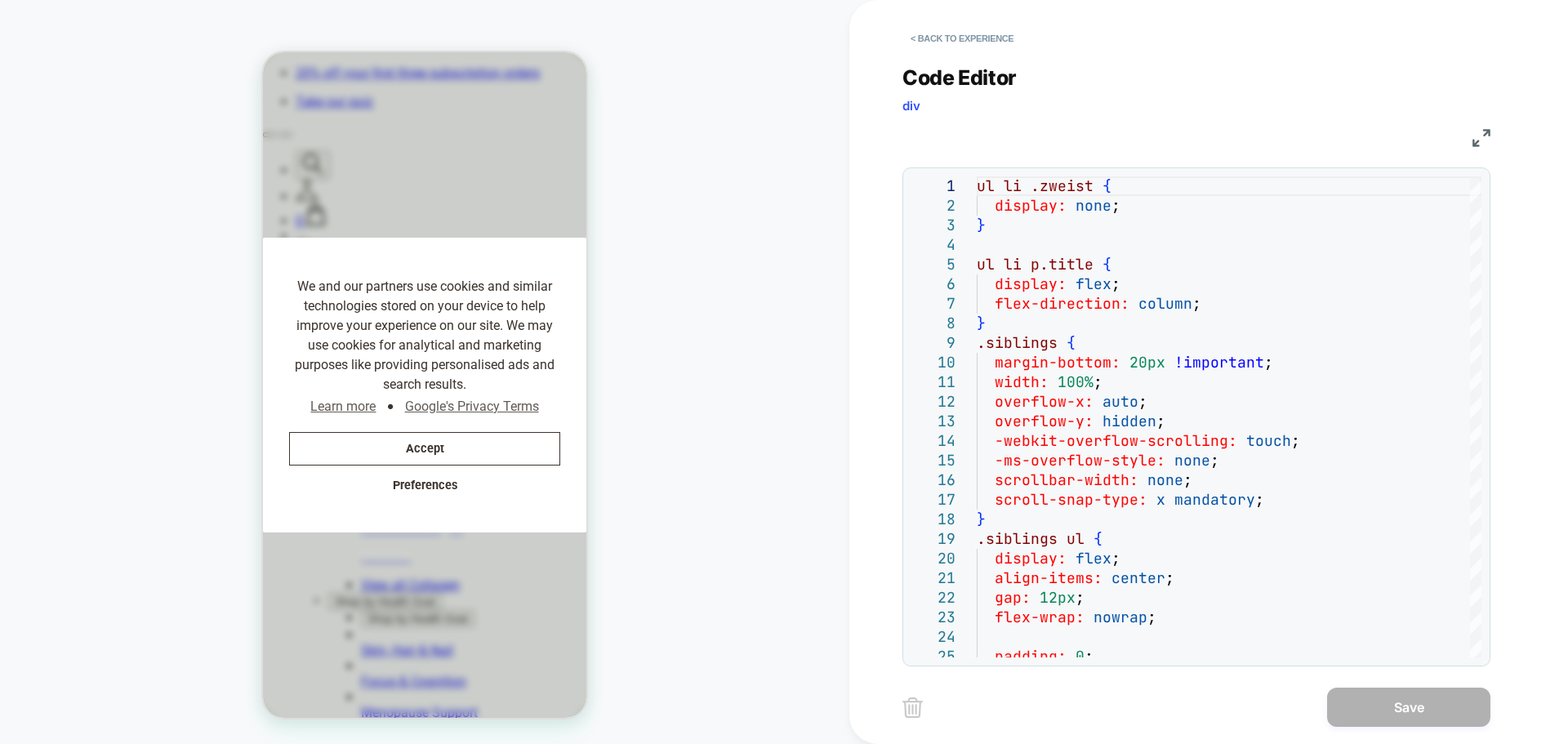
click at [1483, 145] on img at bounding box center [1481, 138] width 18 height 18
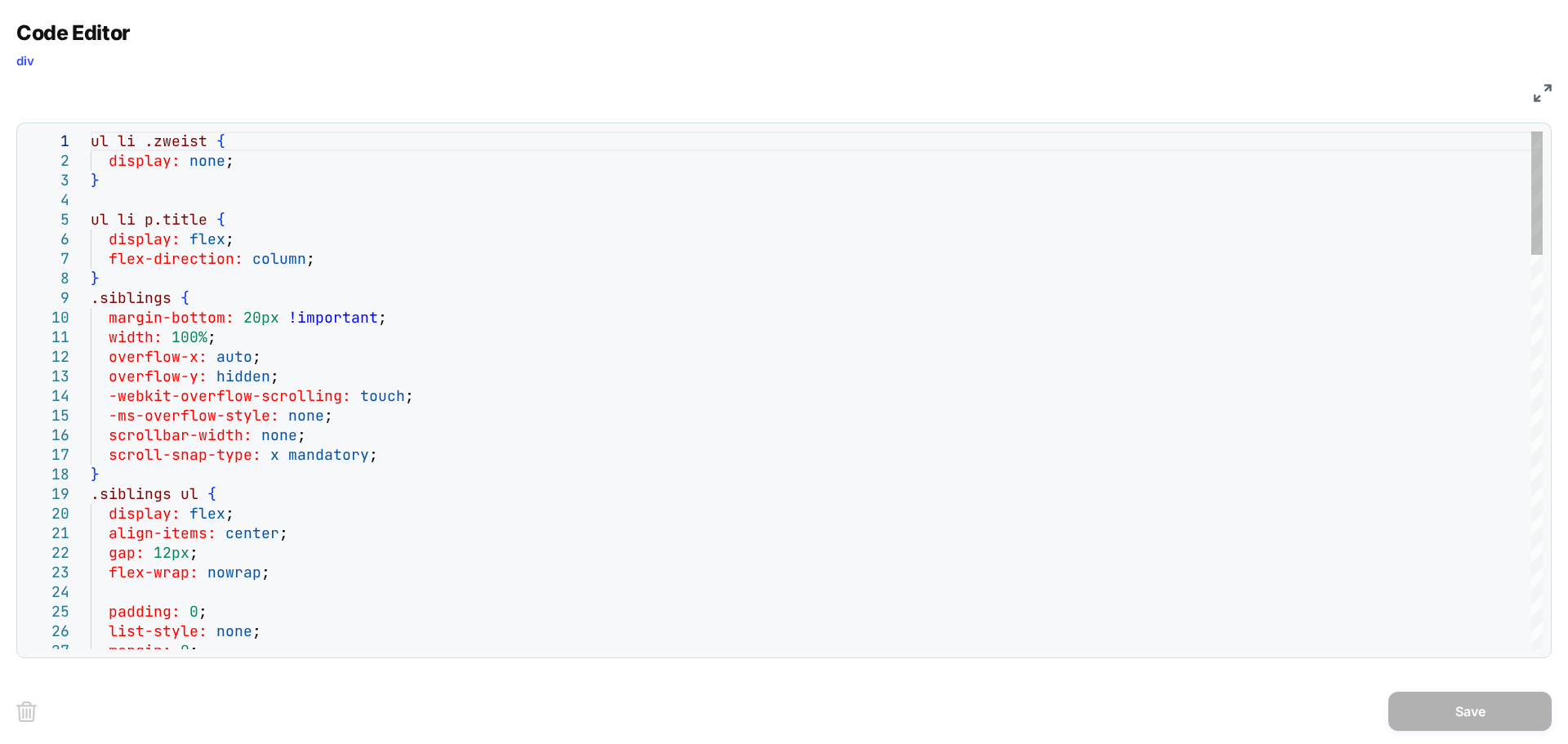
type textarea "**********"
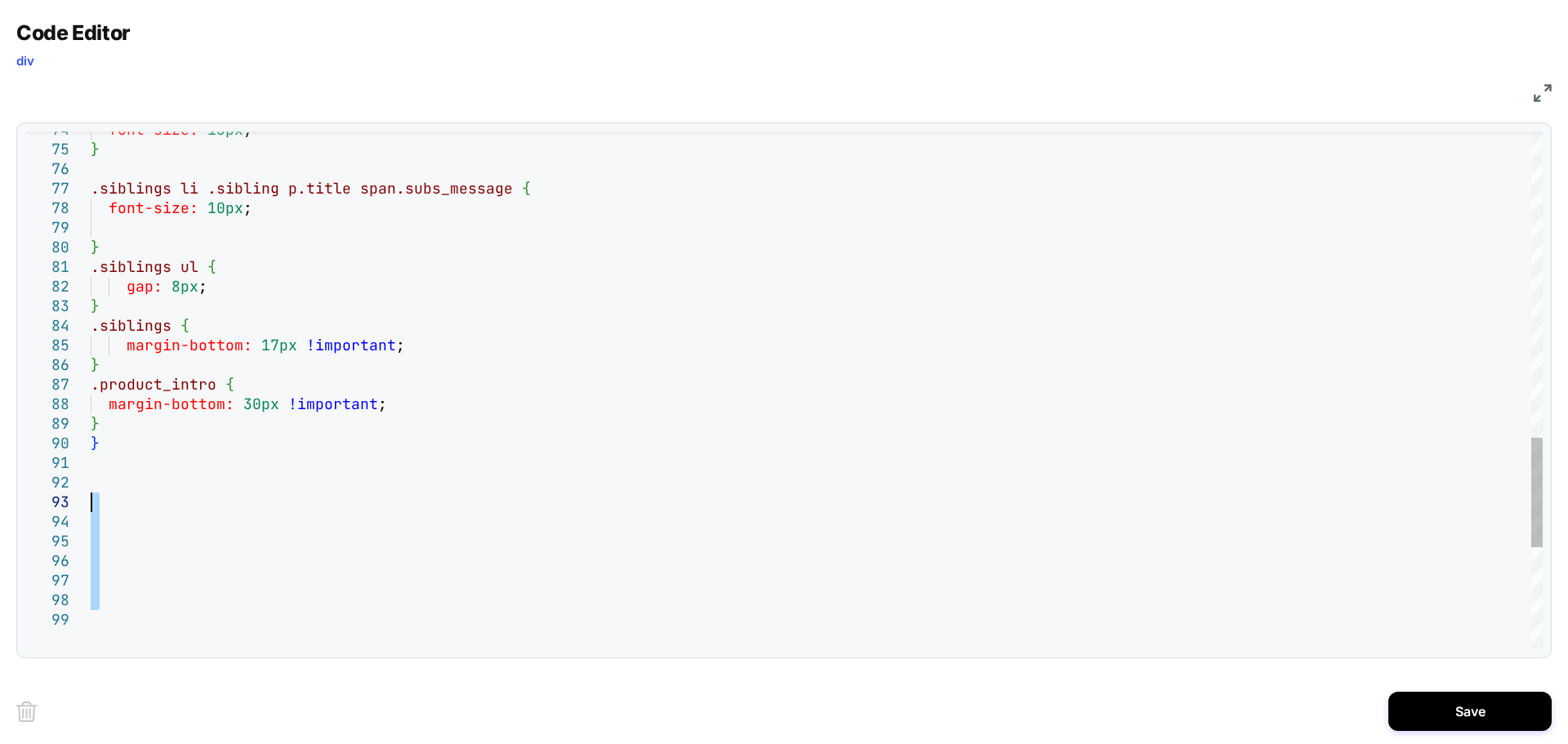
type textarea "**********"
drag, startPoint x: 125, startPoint y: 617, endPoint x: 81, endPoint y: 417, distance: 204.8
drag, startPoint x: 115, startPoint y: 605, endPoint x: 81, endPoint y: 518, distance: 93.4
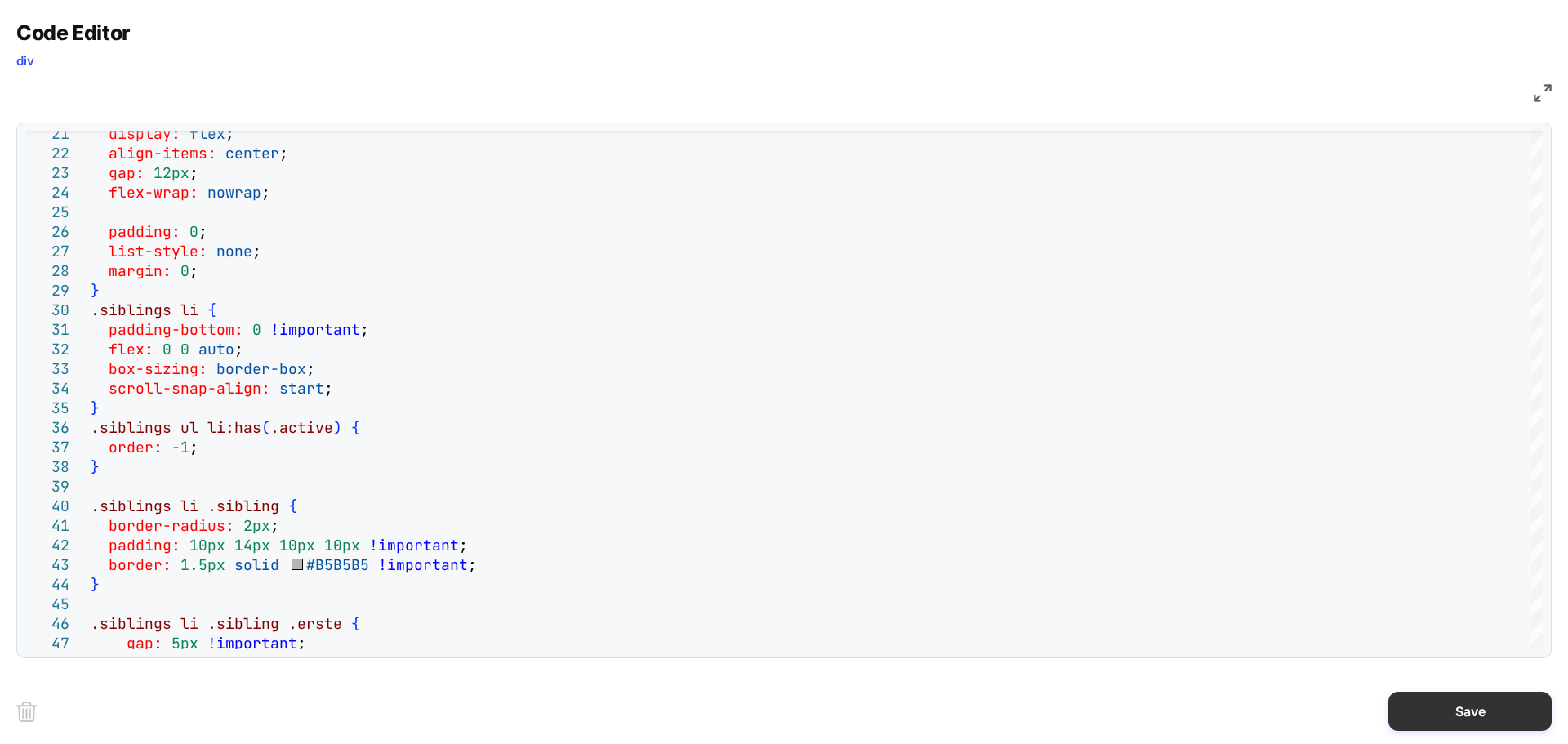
click at [1471, 728] on button "Save" at bounding box center [1470, 710] width 163 height 39
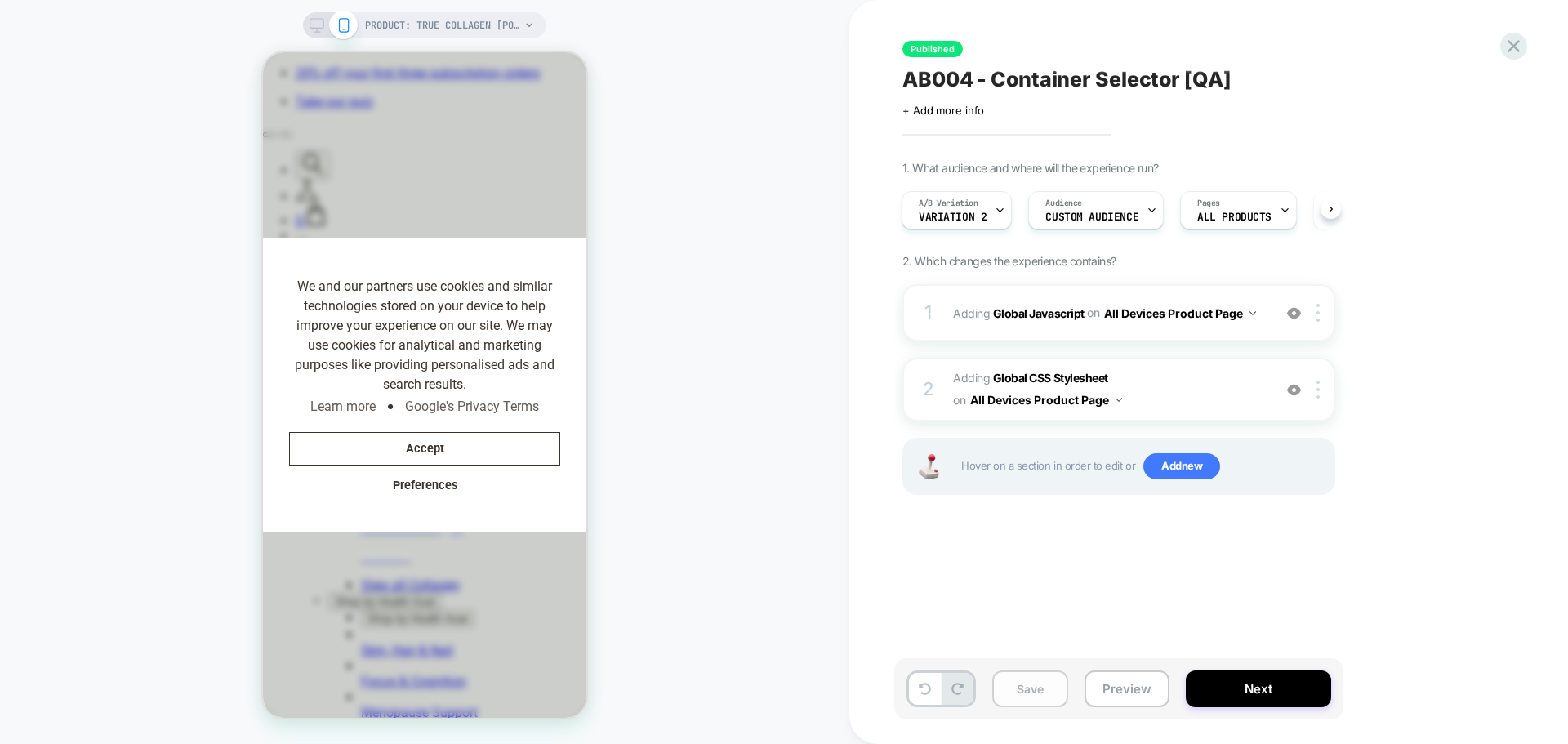
click at [1039, 697] on button "Save" at bounding box center [1031, 688] width 76 height 37
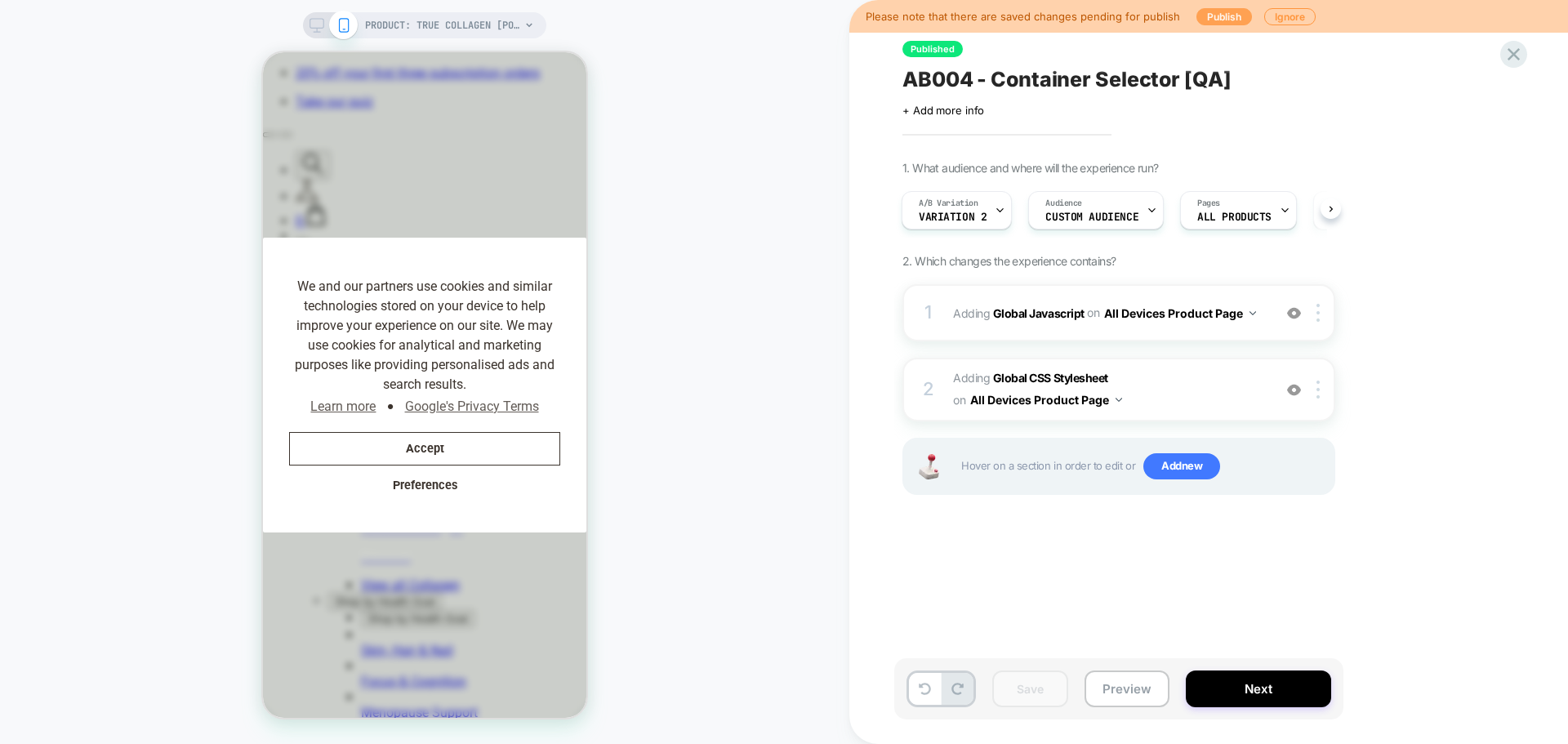
click at [1218, 16] on button "Publish" at bounding box center [1224, 16] width 55 height 17
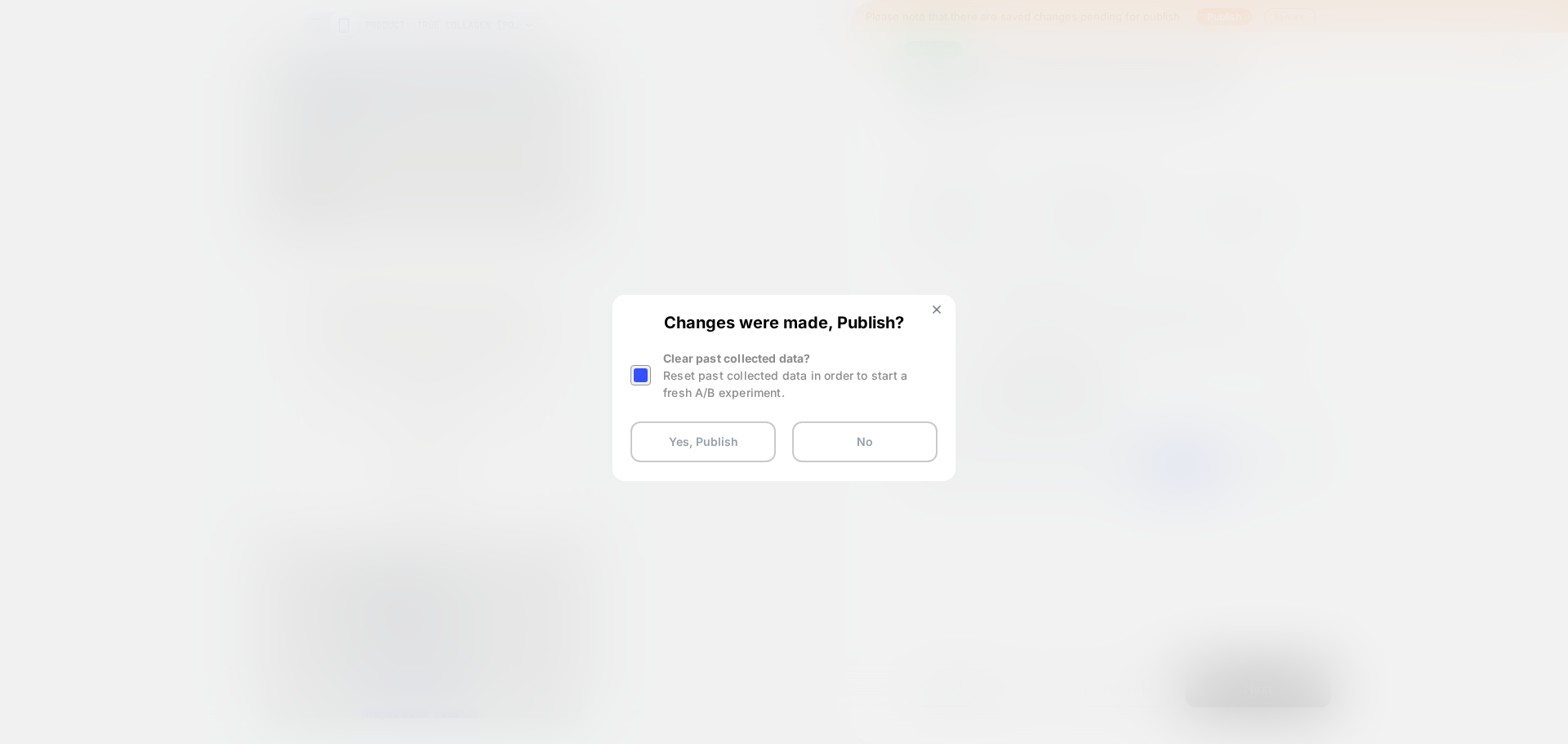
click at [643, 376] on div at bounding box center [641, 375] width 21 height 21
click at [696, 440] on button "Yes, Publish" at bounding box center [703, 441] width 146 height 41
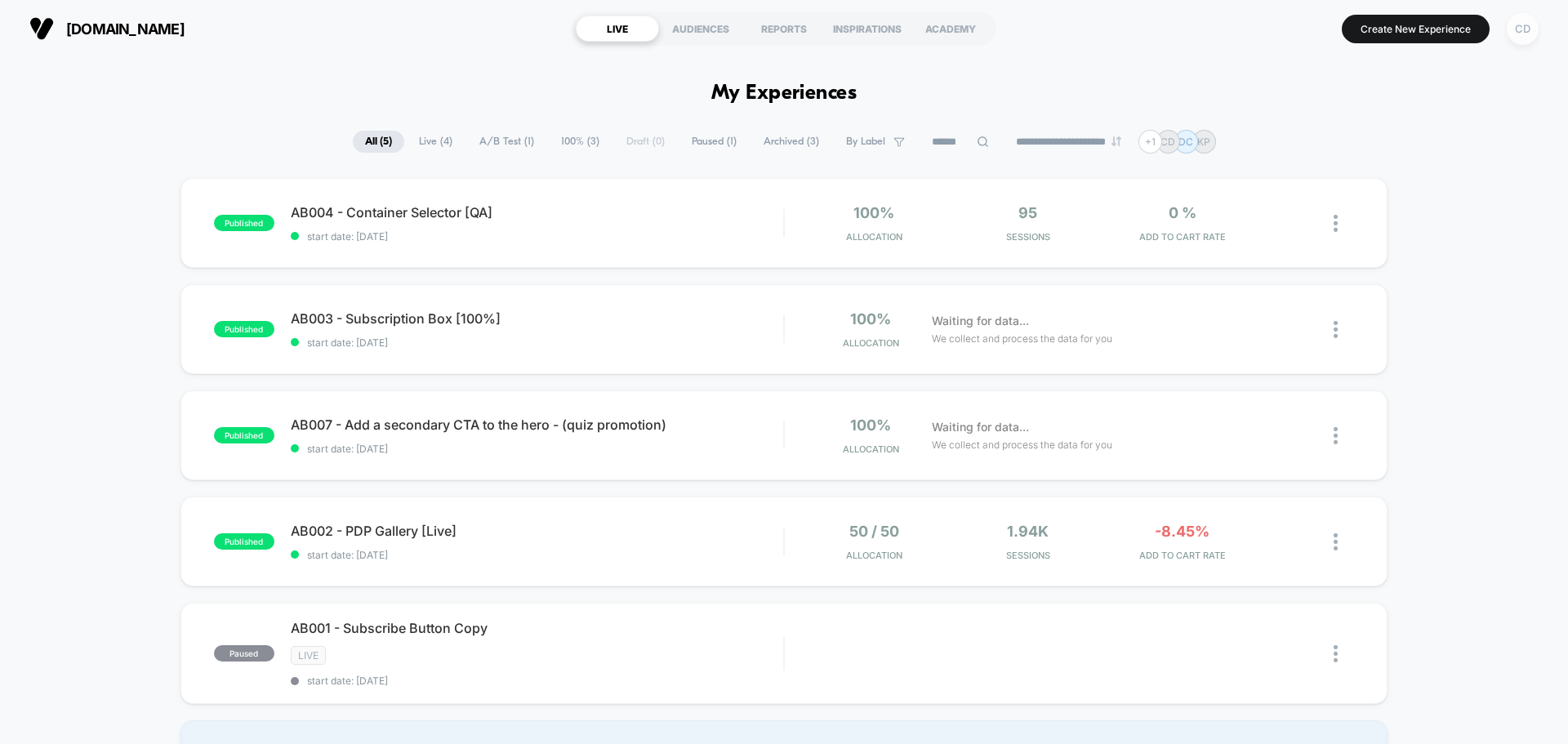
click at [1518, 37] on div "CD" at bounding box center [1522, 28] width 32 height 32
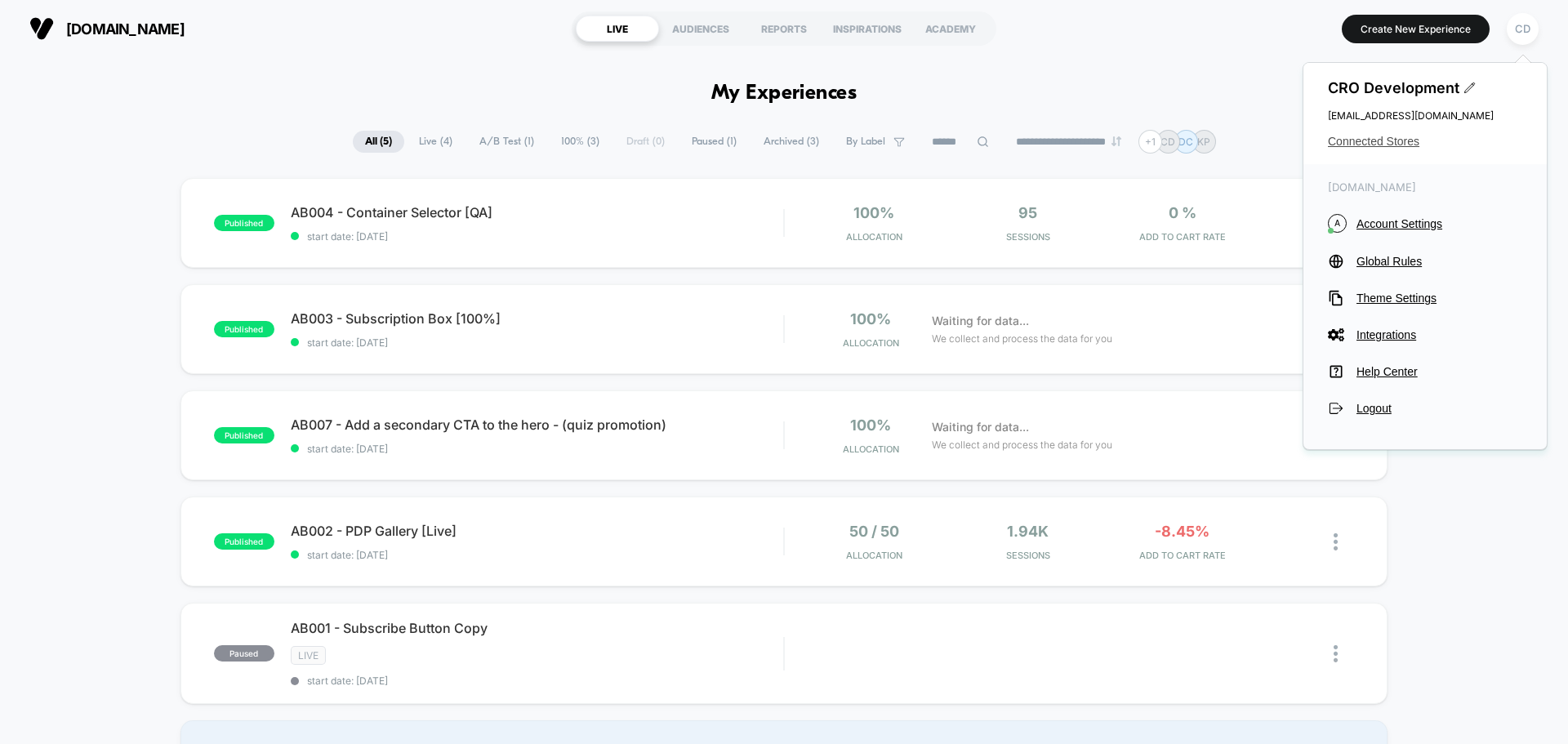
click at [1391, 143] on span "Connected Stores" at bounding box center [1425, 141] width 194 height 13
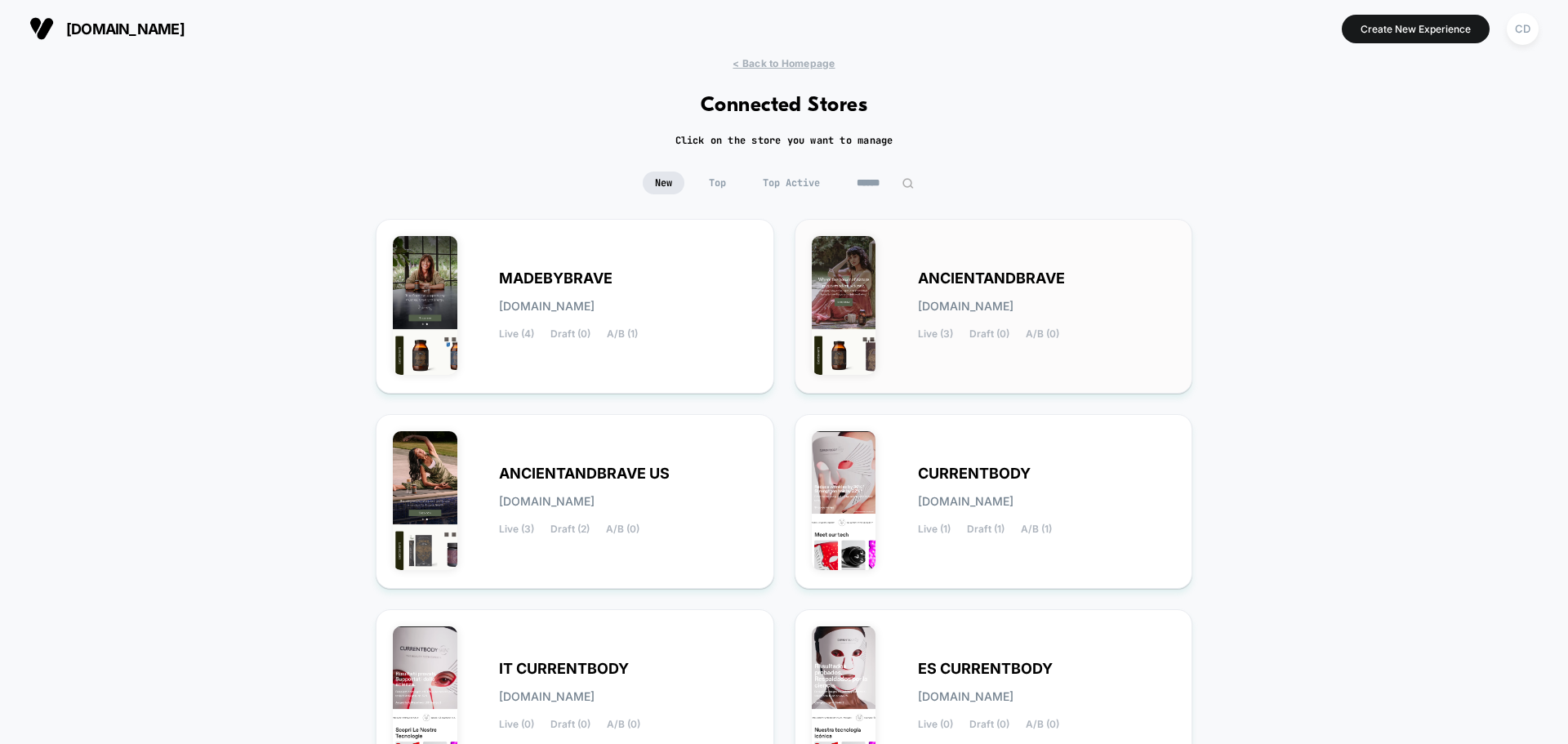
click at [993, 305] on span "[DOMAIN_NAME]" at bounding box center [965, 305] width 96 height 11
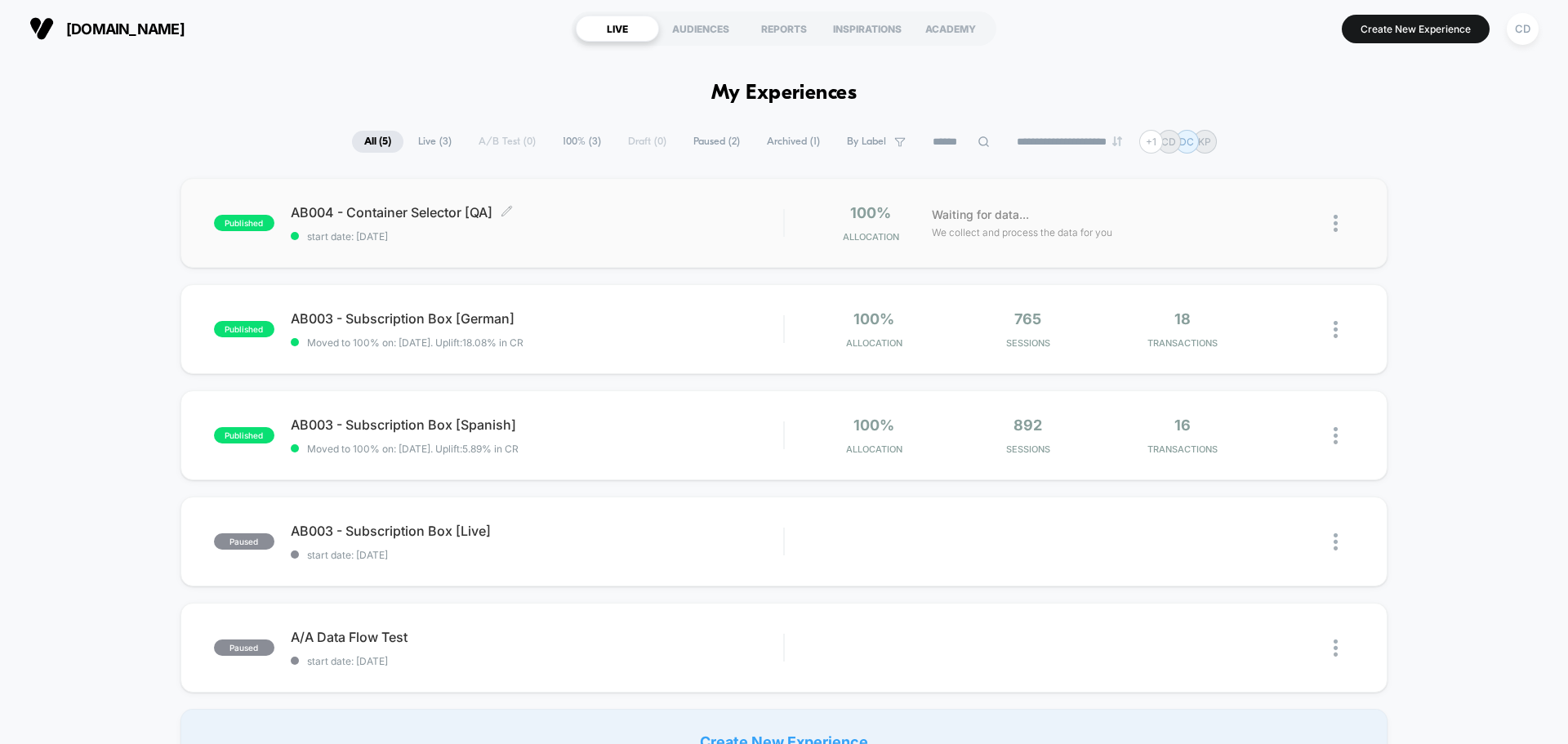
click at [450, 216] on span "AB004 - Container Selector [QA] Click to edit experience details" at bounding box center [536, 212] width 492 height 16
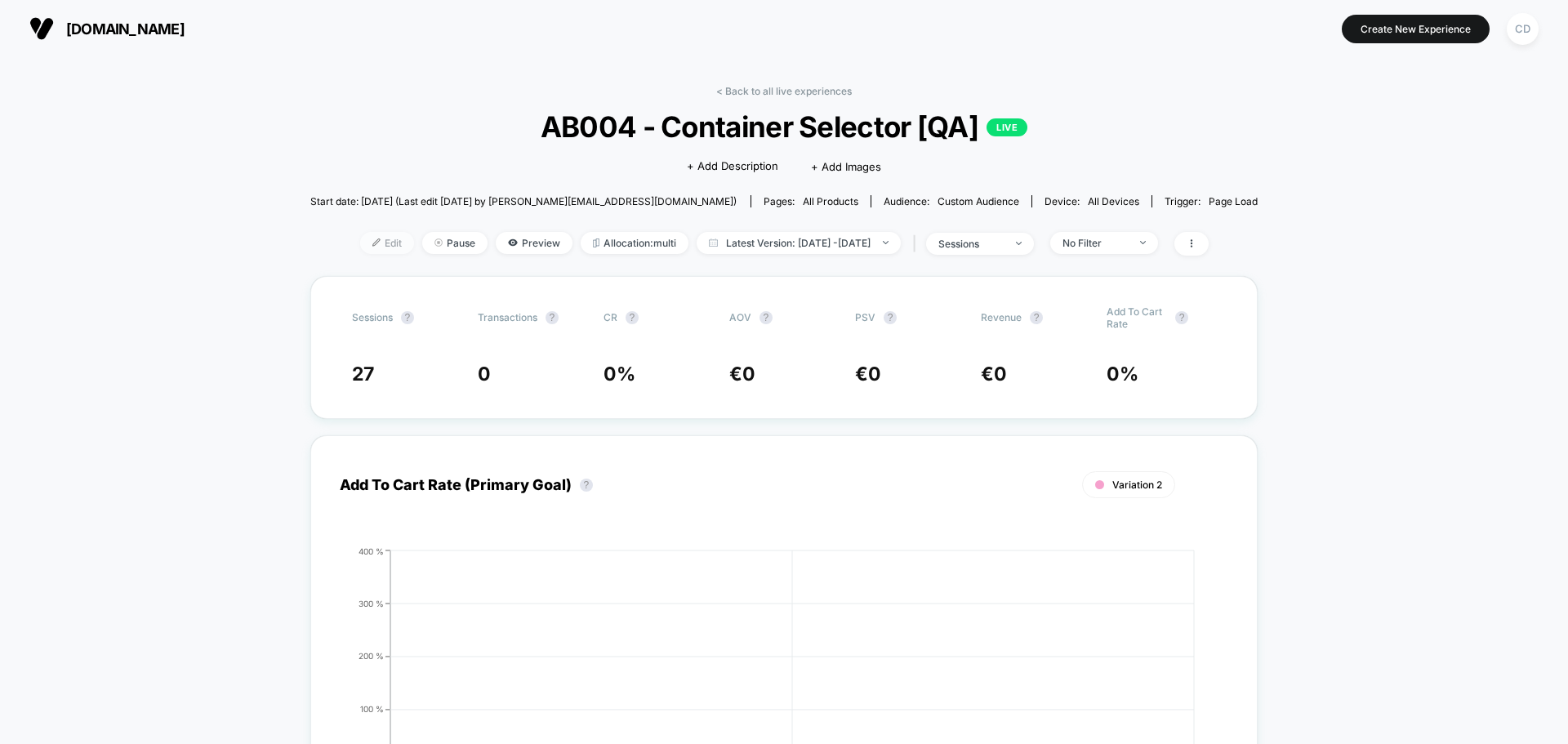
click at [362, 243] on span "Edit" at bounding box center [387, 243] width 53 height 22
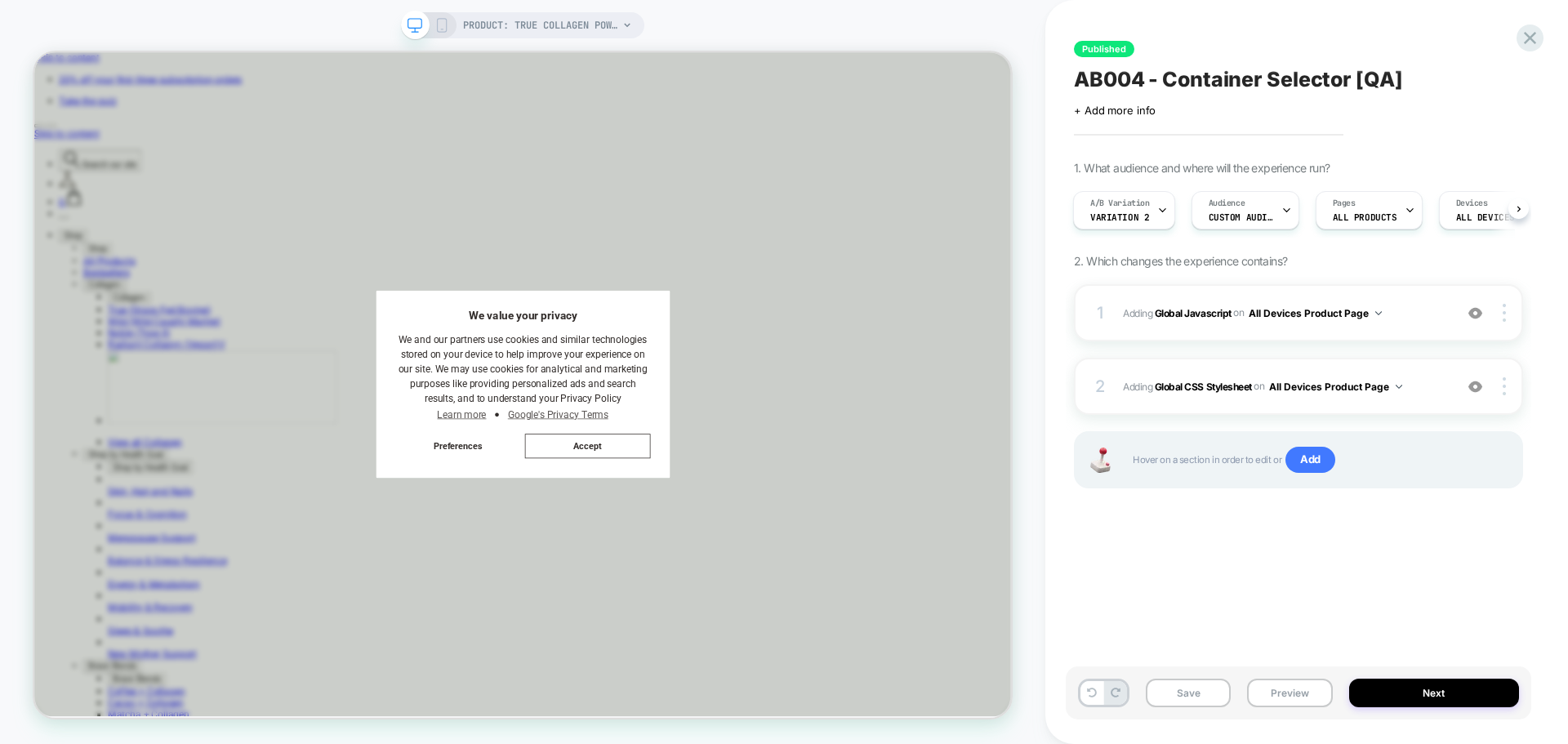
scroll to position [0, 2]
click at [1200, 316] on b "Global Javascript" at bounding box center [1193, 312] width 77 height 12
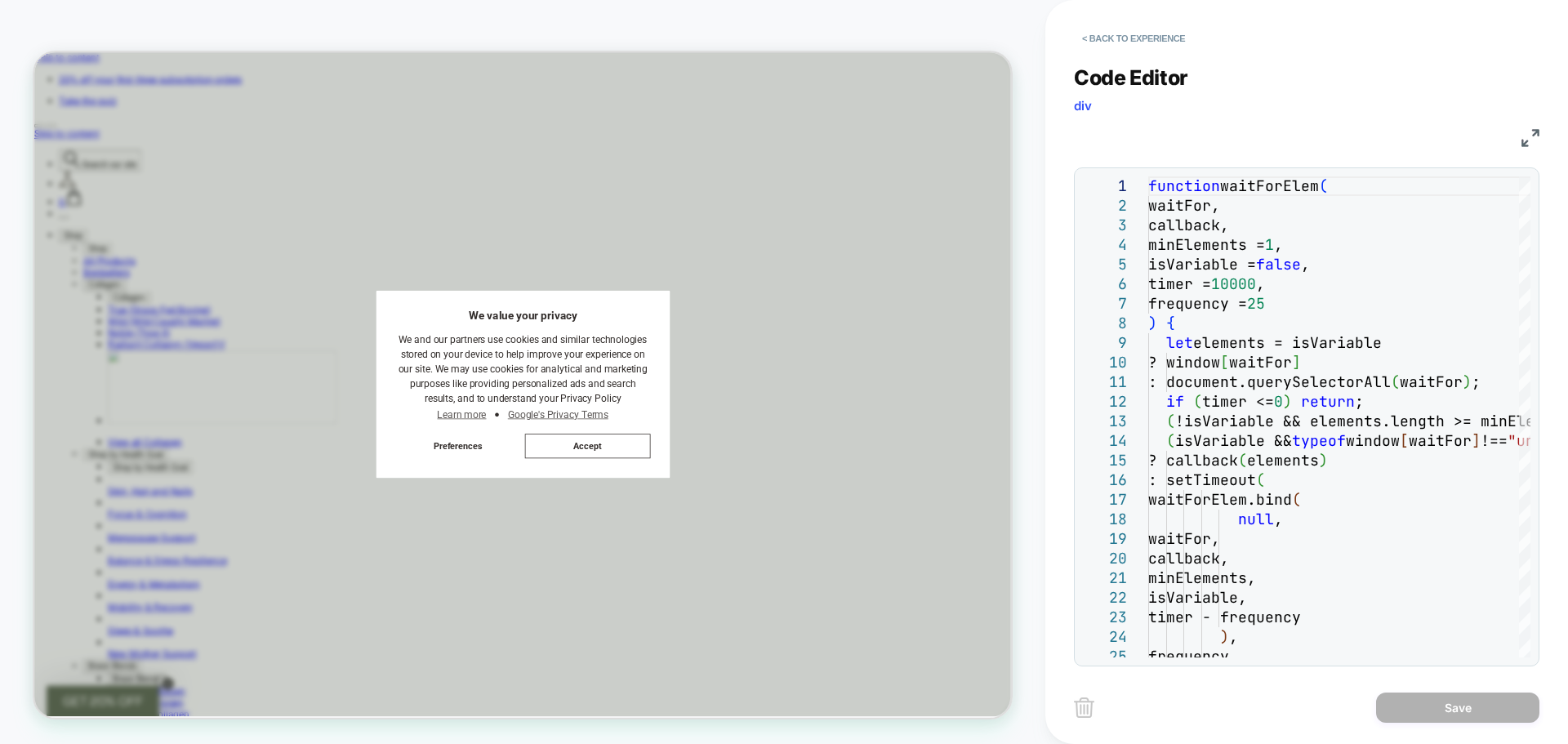
click at [1530, 142] on img at bounding box center [1530, 138] width 18 height 18
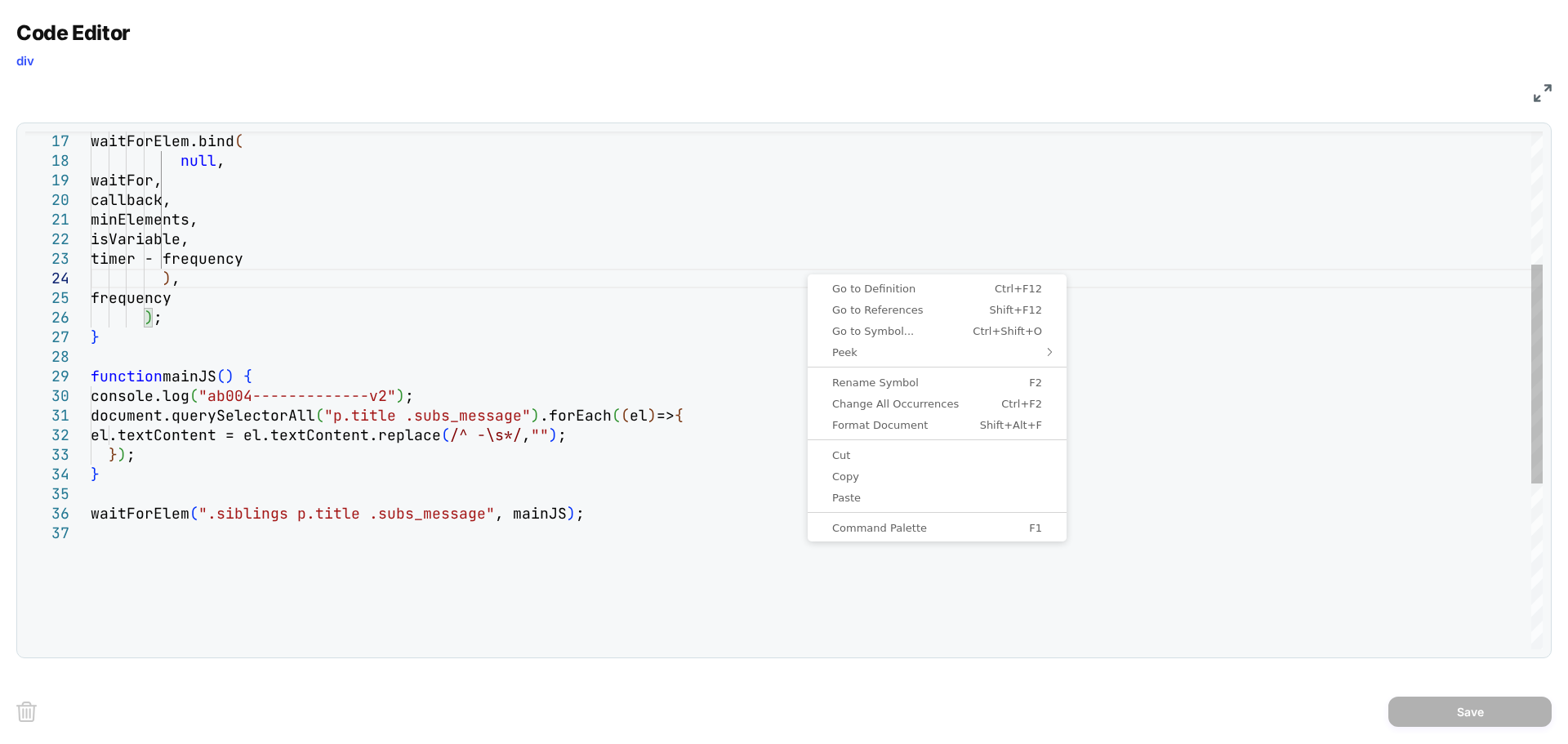
scroll to position [0, 87]
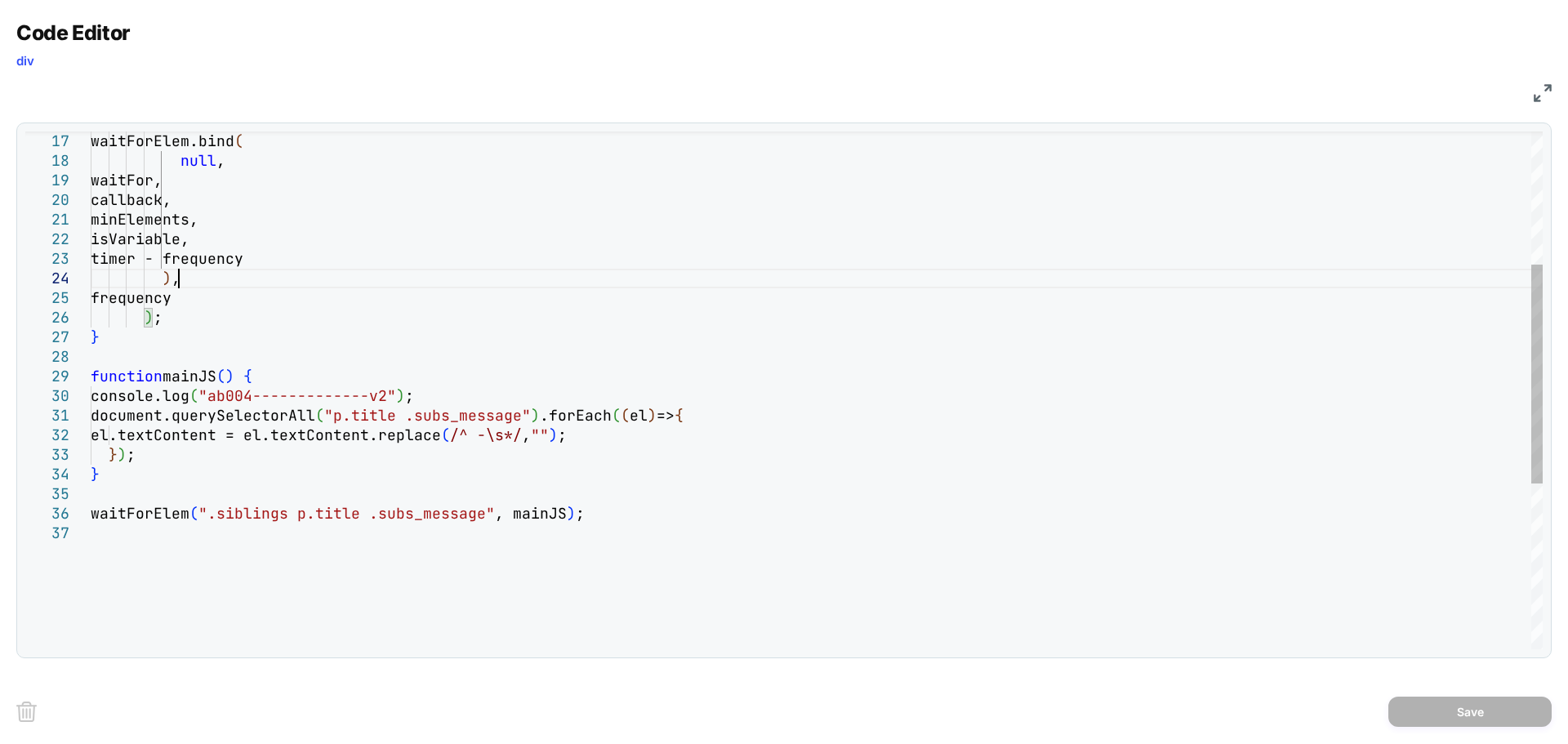
click at [743, 274] on div "waitFor, callback, minElements, isVariable, timer - frequency ) , frequency ) ;…" at bounding box center [817, 429] width 1452 height 1223
type textarea "**********"
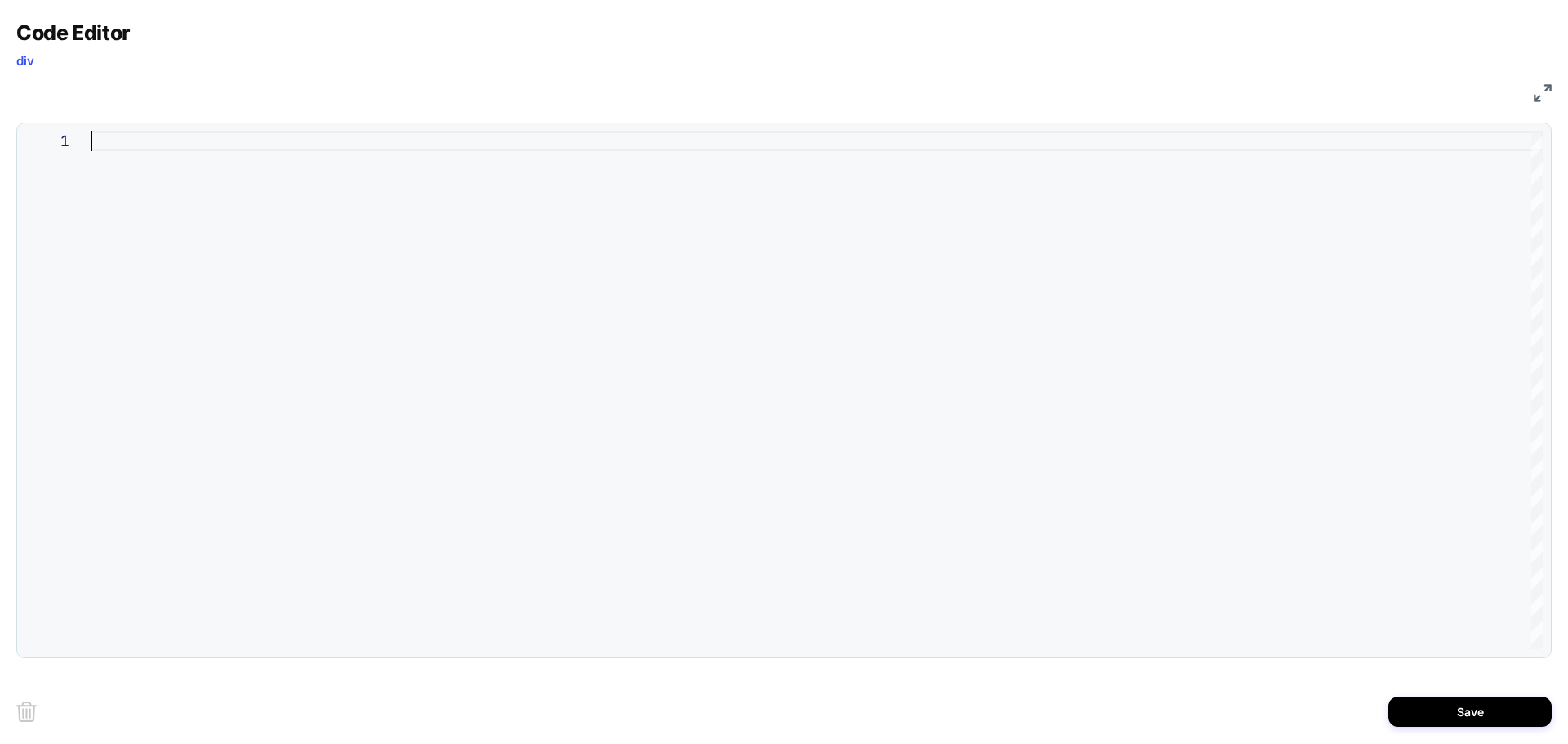
scroll to position [0, 0]
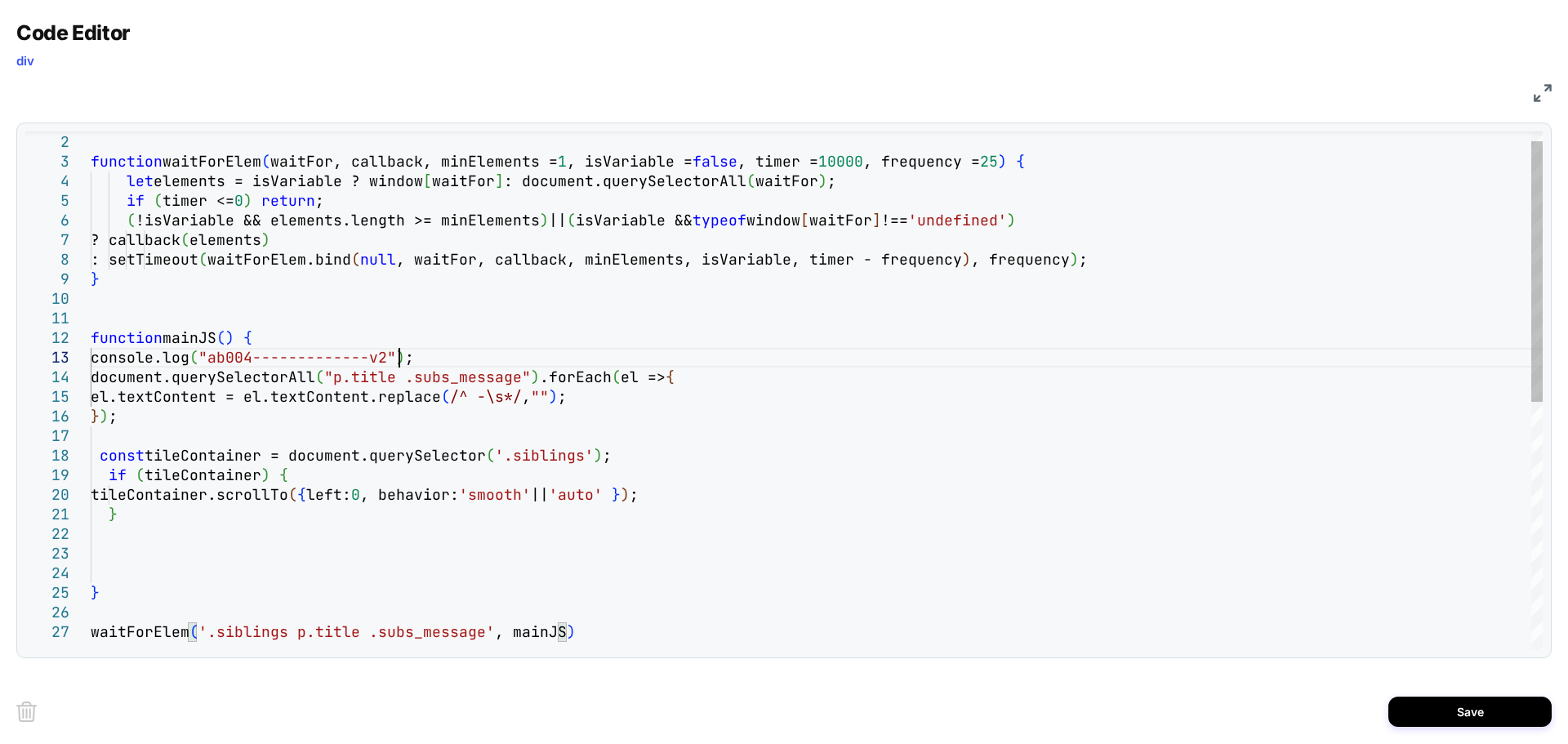
click at [399, 356] on div "function waitForElem ( waitFor, callback, minElements = 1 , isVariable = false …" at bounding box center [817, 626] width 1452 height 1027
type textarea "**********"
click at [1414, 708] on button "Save" at bounding box center [1470, 711] width 163 height 30
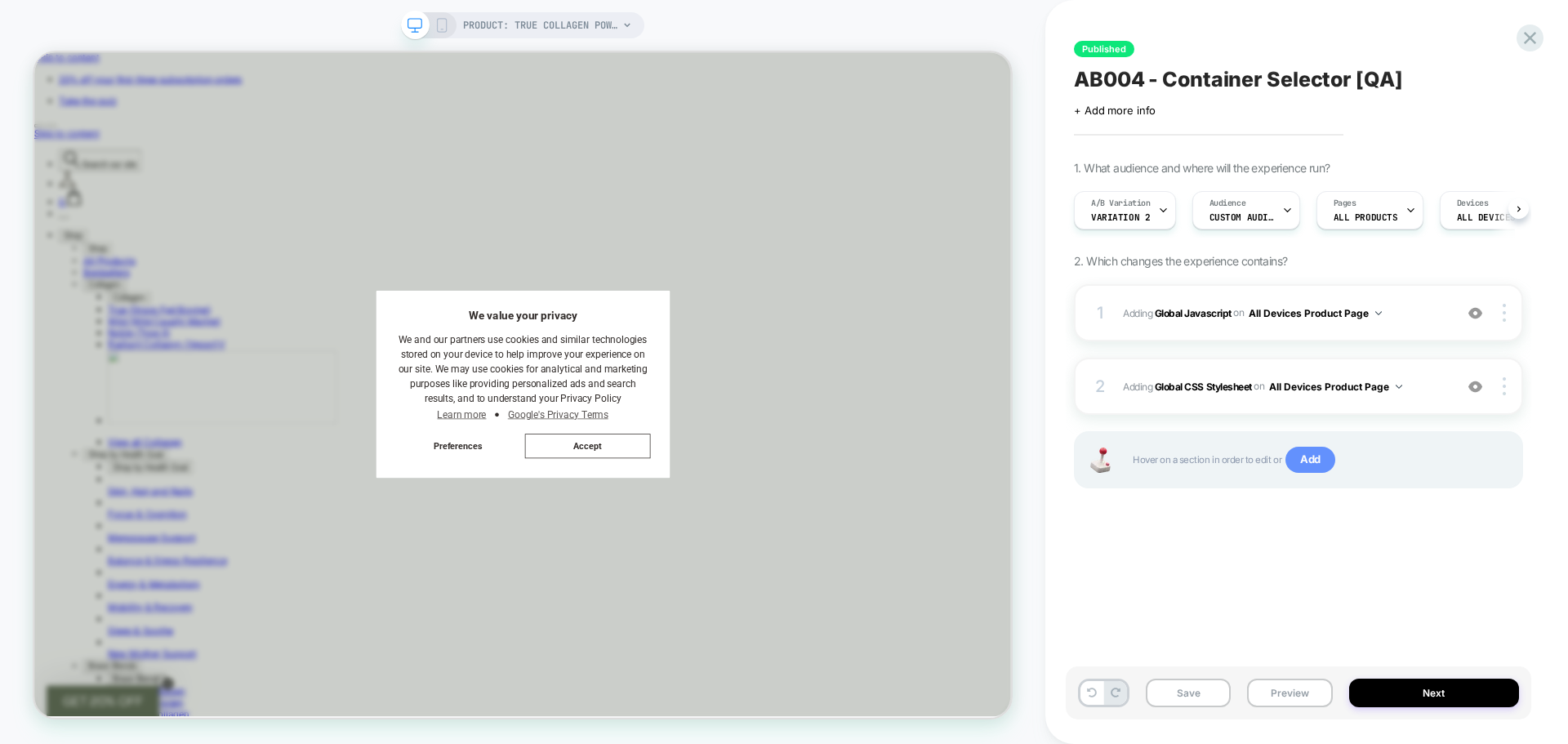
scroll to position [0, 1]
click at [1214, 385] on b "Global CSS Stylesheet" at bounding box center [1203, 385] width 97 height 12
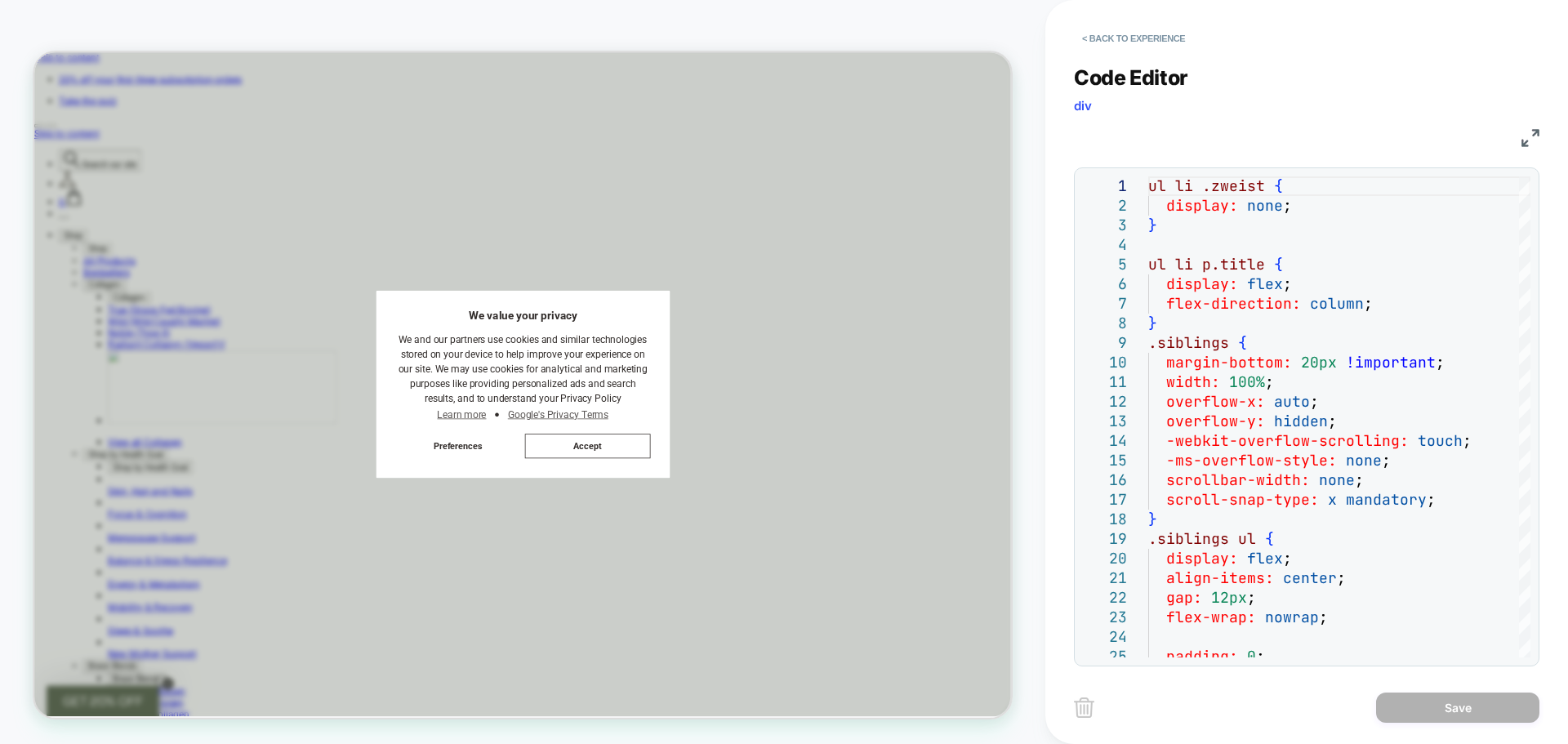
click at [1533, 131] on img at bounding box center [1530, 138] width 18 height 18
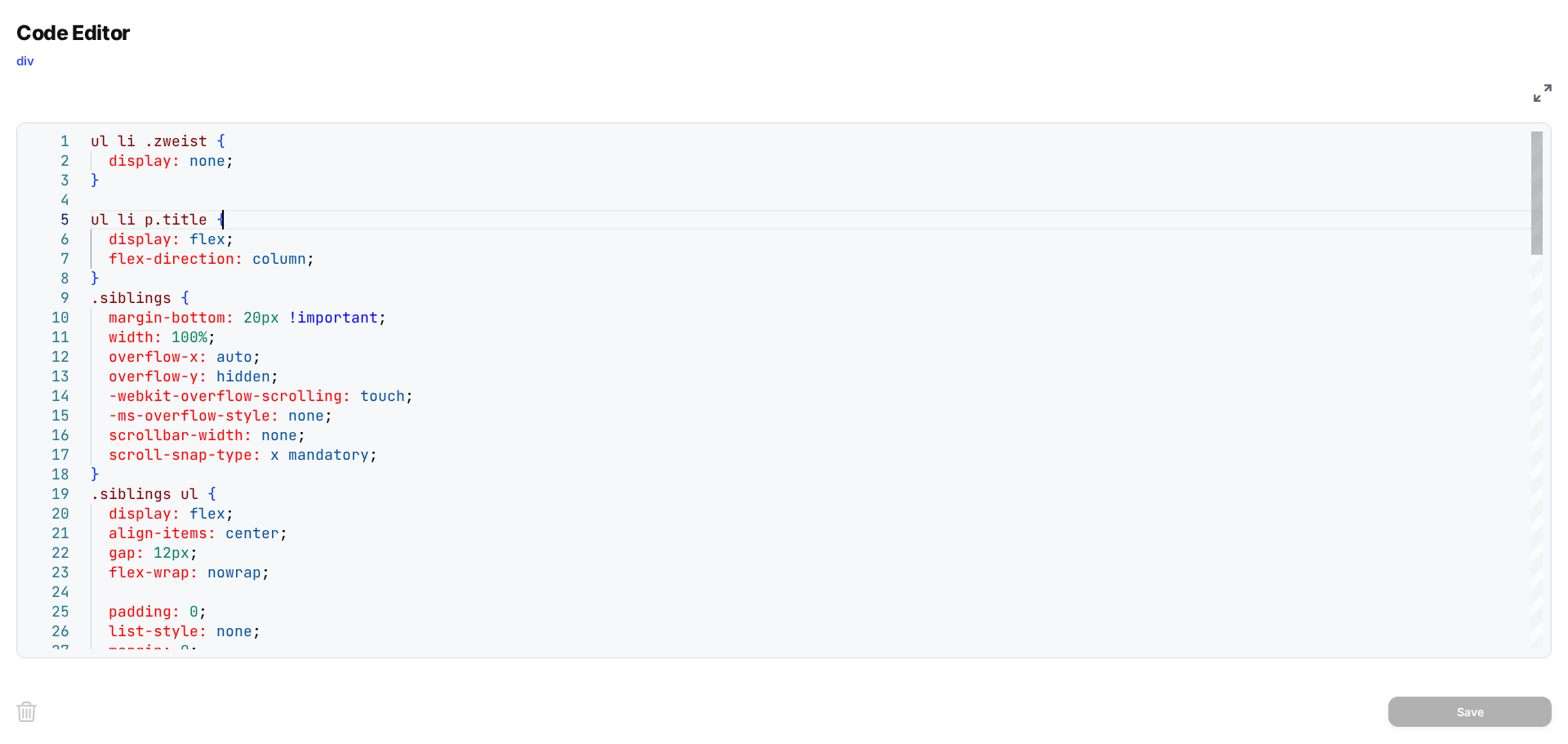
scroll to position [0, 0]
type textarea "**********"
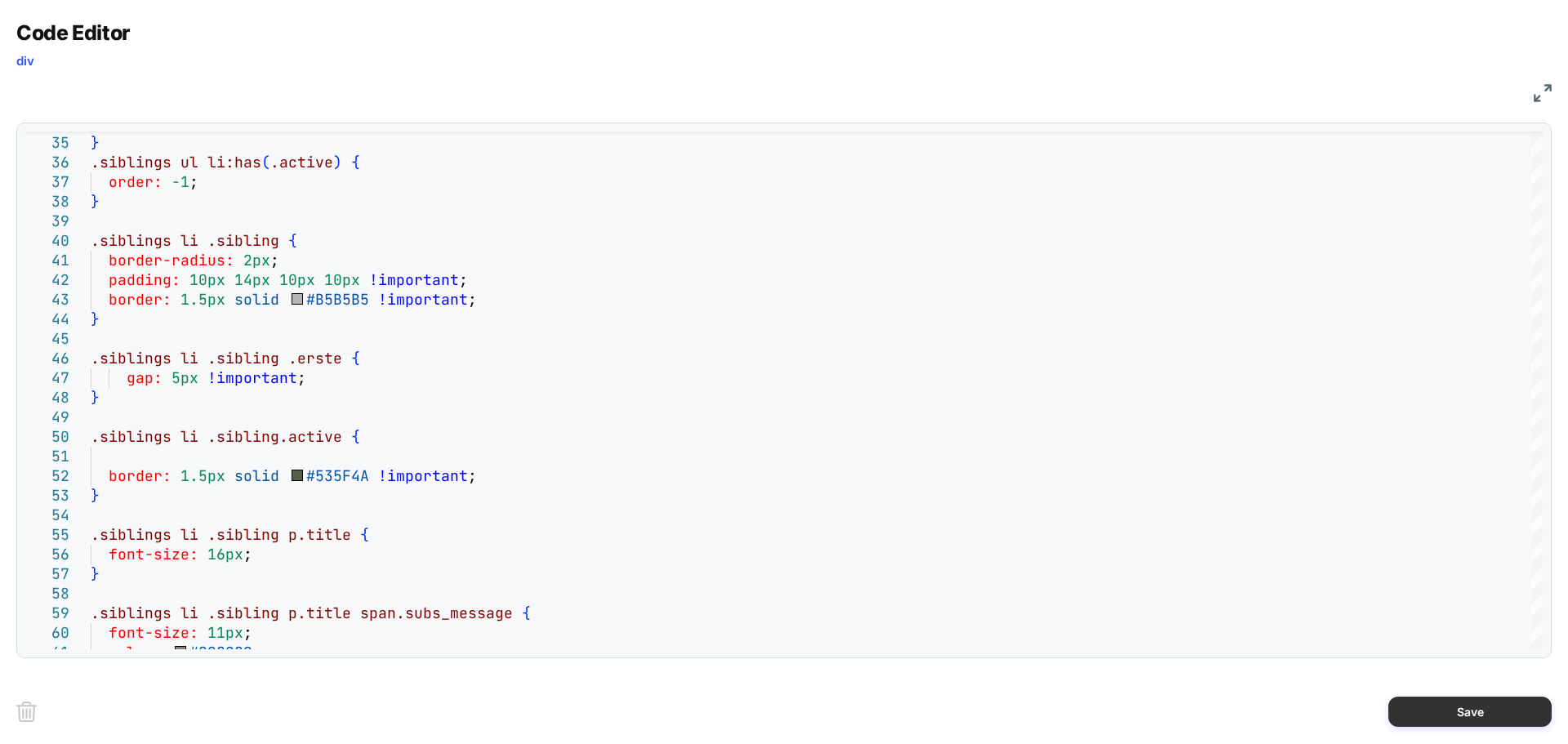
click at [1465, 702] on button "Save" at bounding box center [1470, 711] width 163 height 30
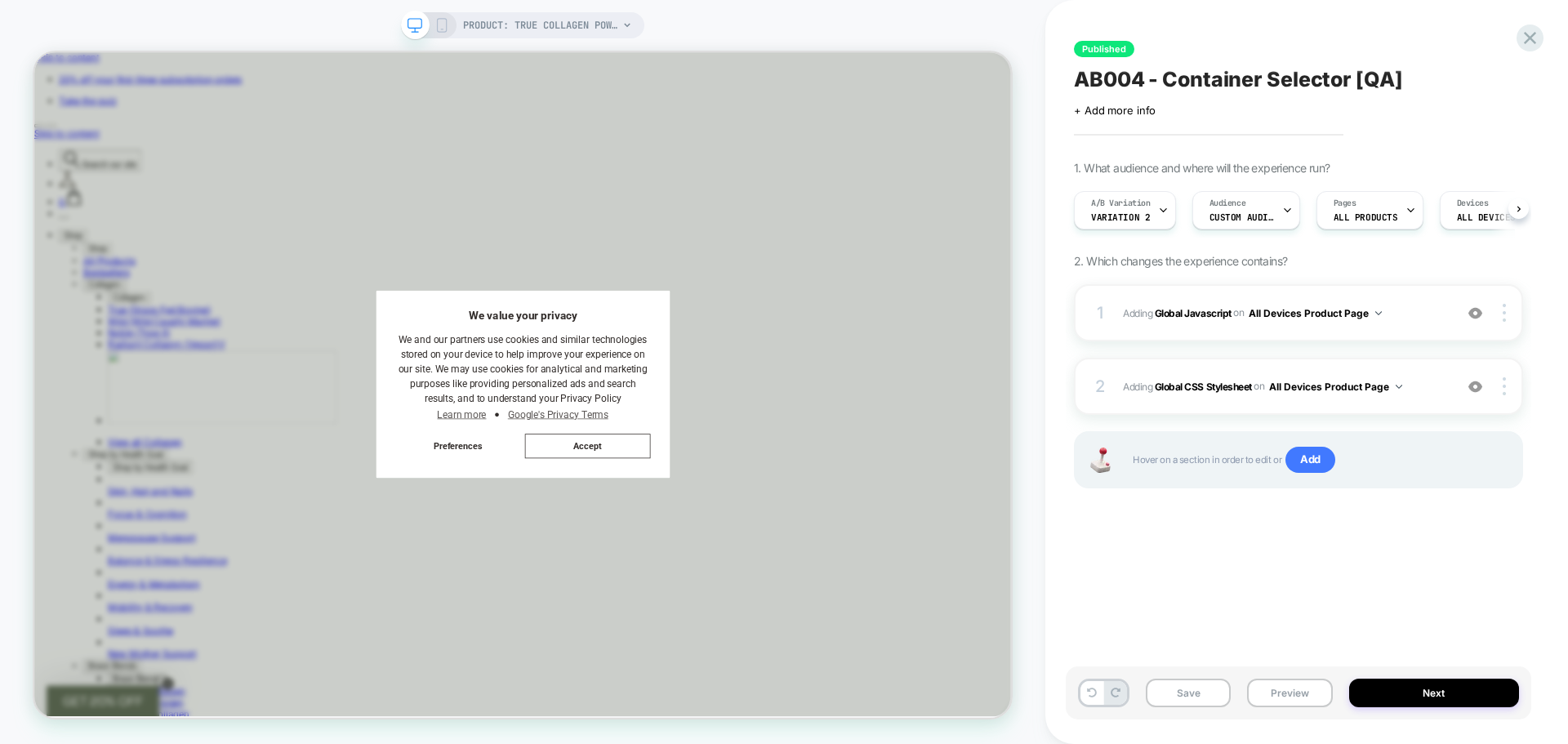
scroll to position [0, 1]
click at [1181, 697] on button "Save" at bounding box center [1189, 692] width 85 height 28
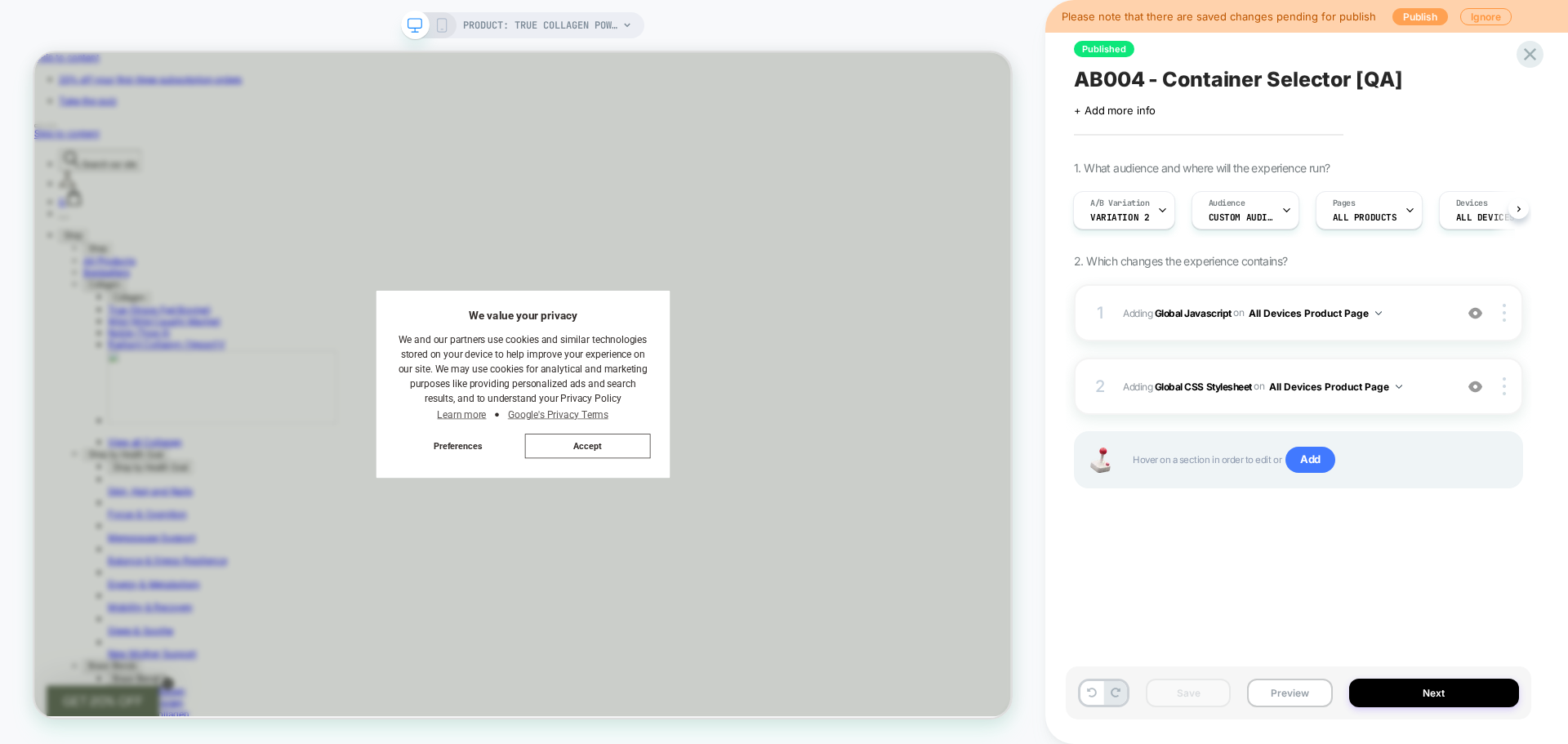
click at [1407, 16] on button "Publish" at bounding box center [1421, 16] width 55 height 17
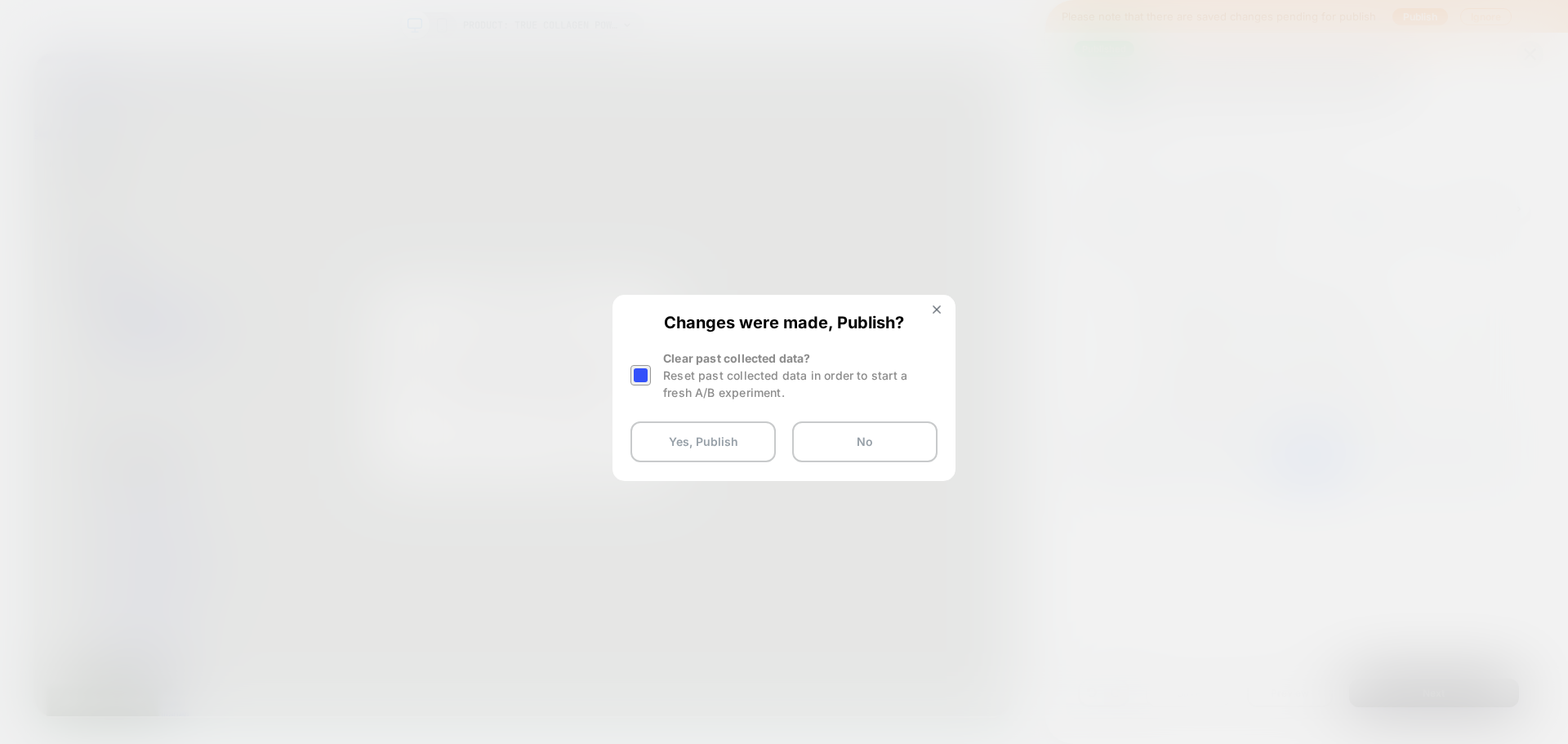
click at [630, 370] on div at bounding box center [641, 375] width 21 height 21
click at [685, 443] on button "Yes, Publish" at bounding box center [703, 441] width 146 height 41
